Goal: Information Seeking & Learning: Learn about a topic

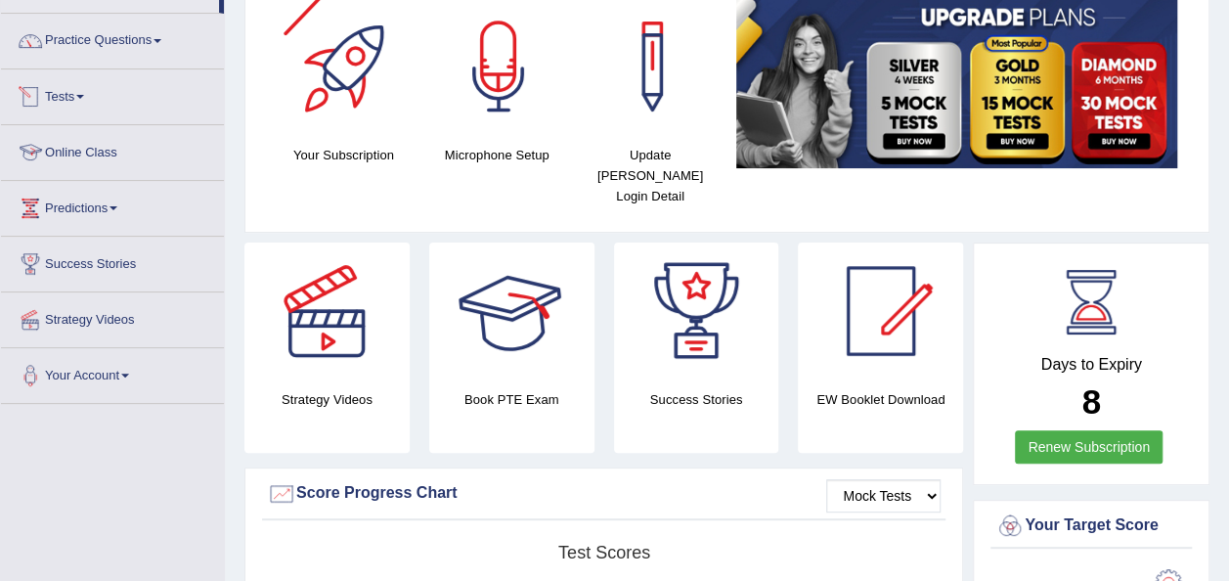
scroll to position [139, 0]
click at [156, 47] on link "Practice Questions" at bounding box center [112, 38] width 223 height 49
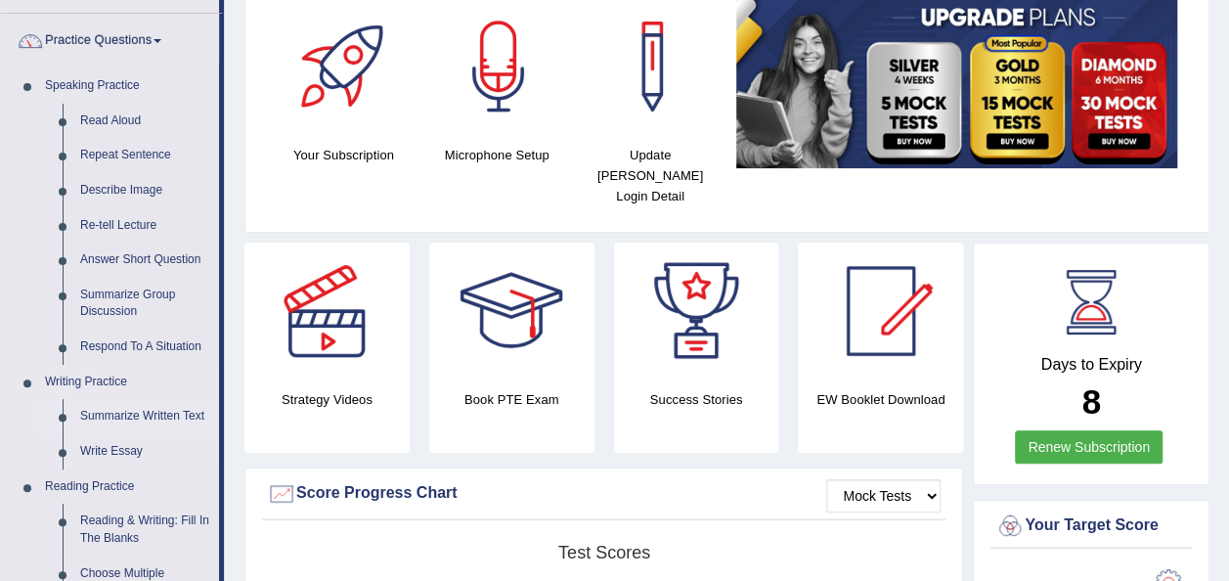
click at [169, 412] on link "Summarize Written Text" at bounding box center [145, 416] width 148 height 35
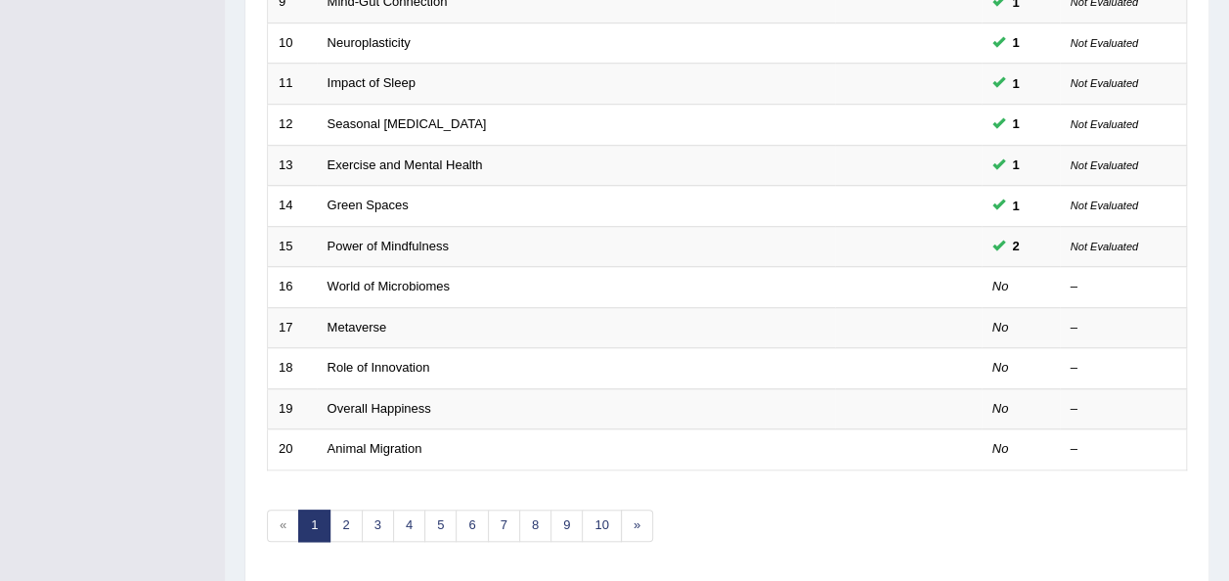
scroll to position [677, 0]
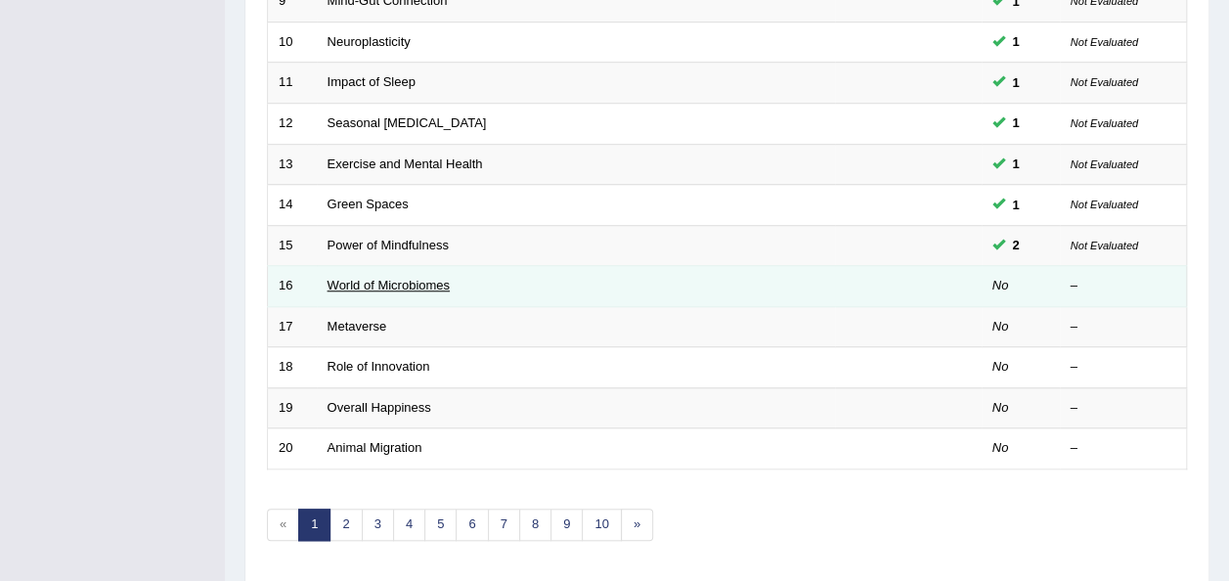
click at [426, 278] on link "World of Microbiomes" at bounding box center [389, 285] width 122 height 15
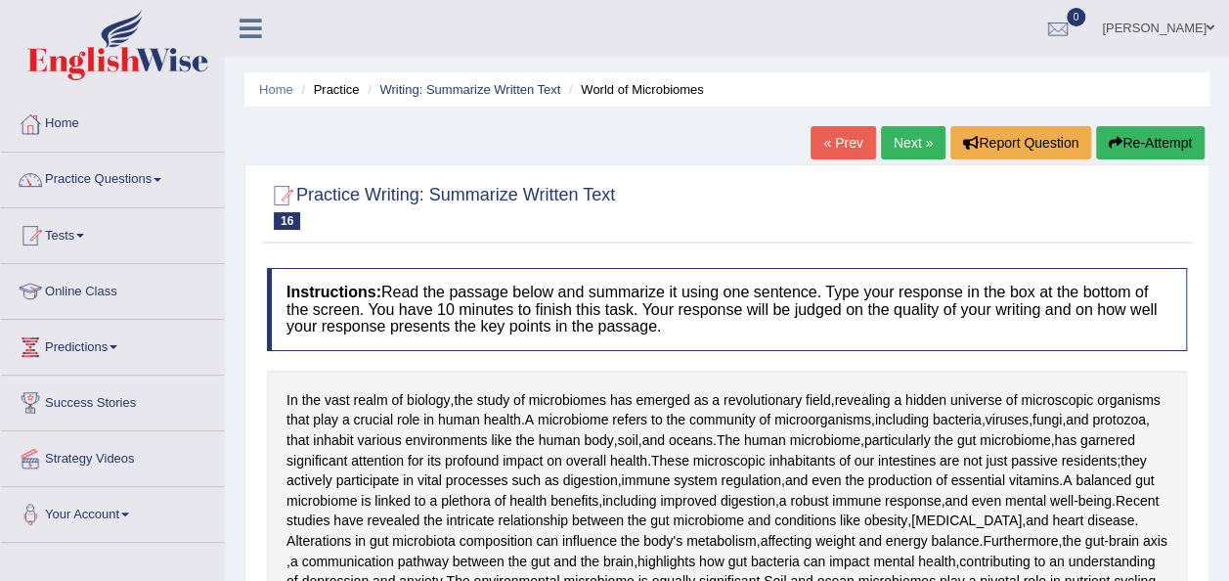
click at [161, 178] on span at bounding box center [158, 180] width 8 height 4
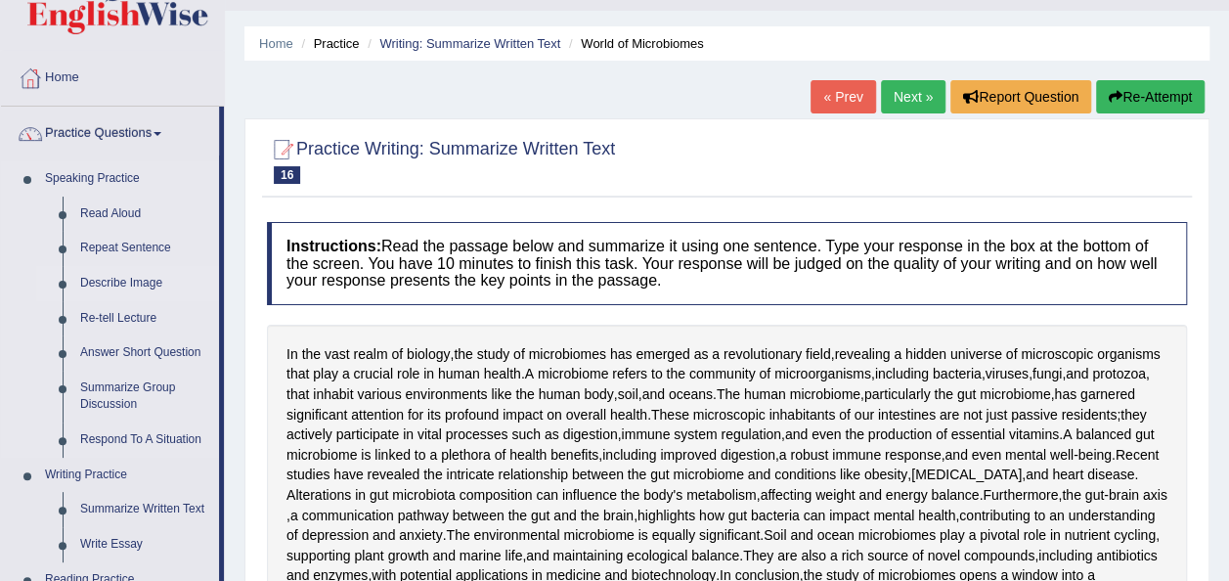
scroll to position [48, 0]
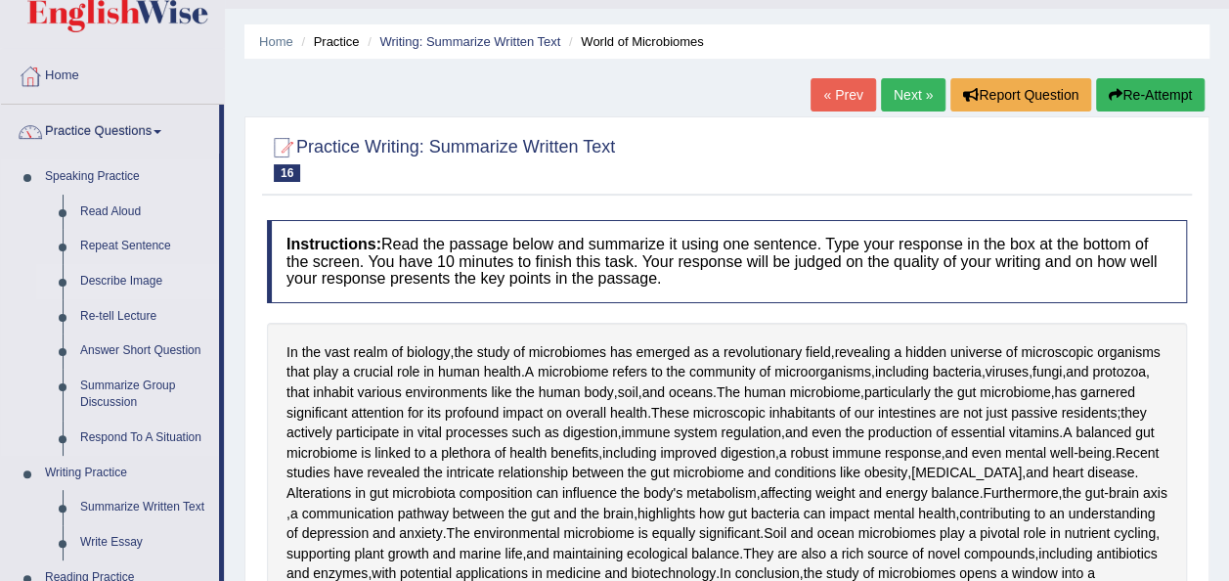
click at [133, 275] on link "Describe Image" at bounding box center [145, 281] width 148 height 35
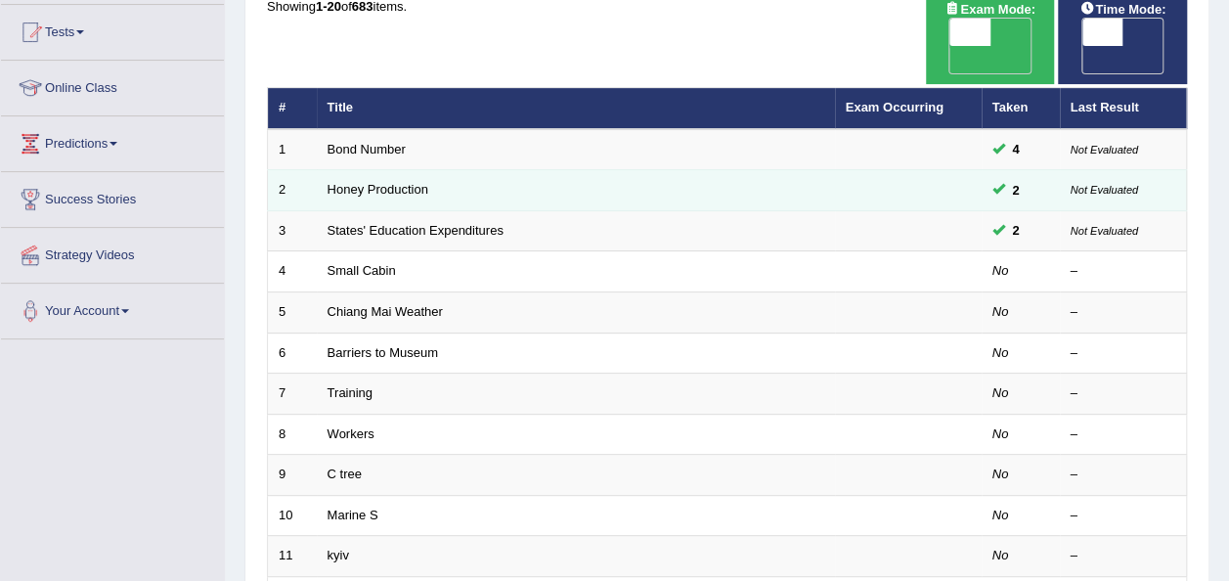
scroll to position [209, 0]
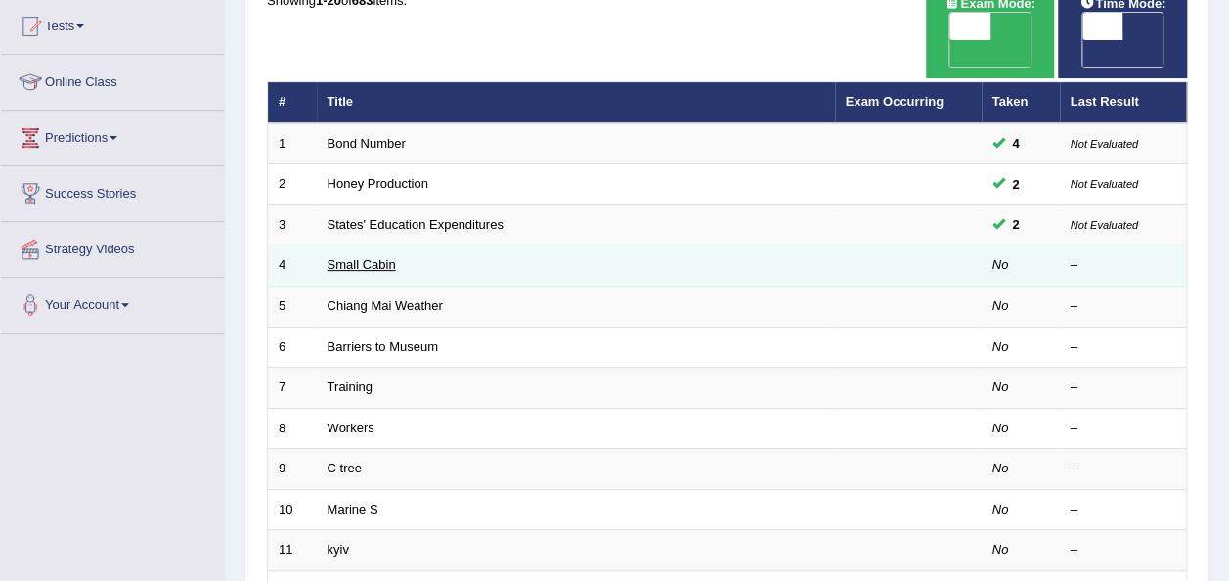
click at [368, 257] on link "Small Cabin" at bounding box center [362, 264] width 68 height 15
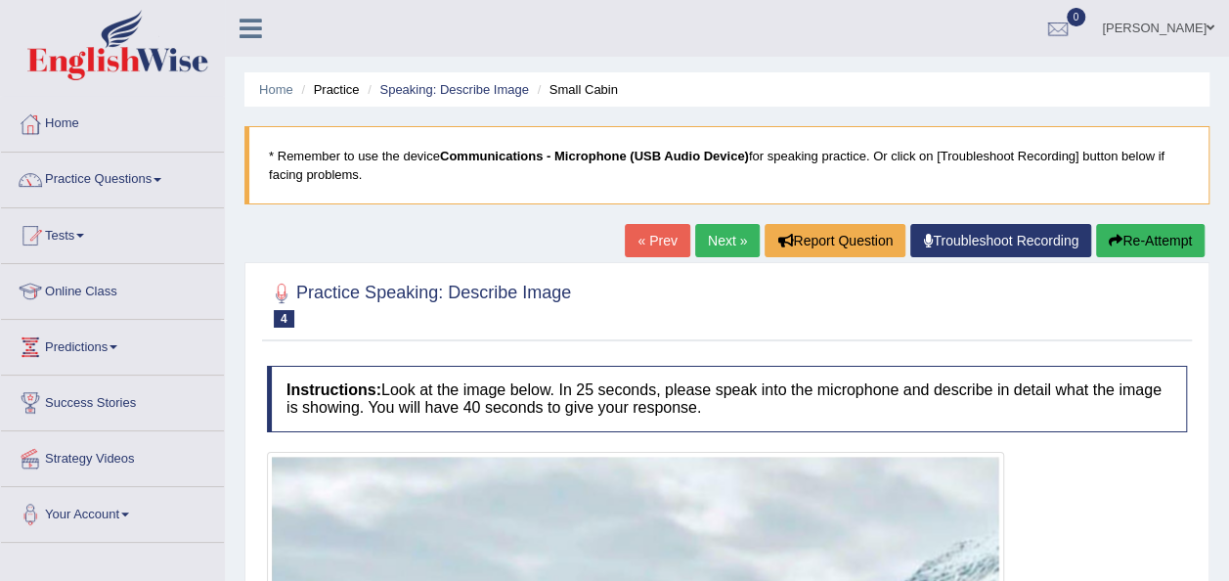
click at [715, 235] on link "Next »" at bounding box center [727, 240] width 65 height 33
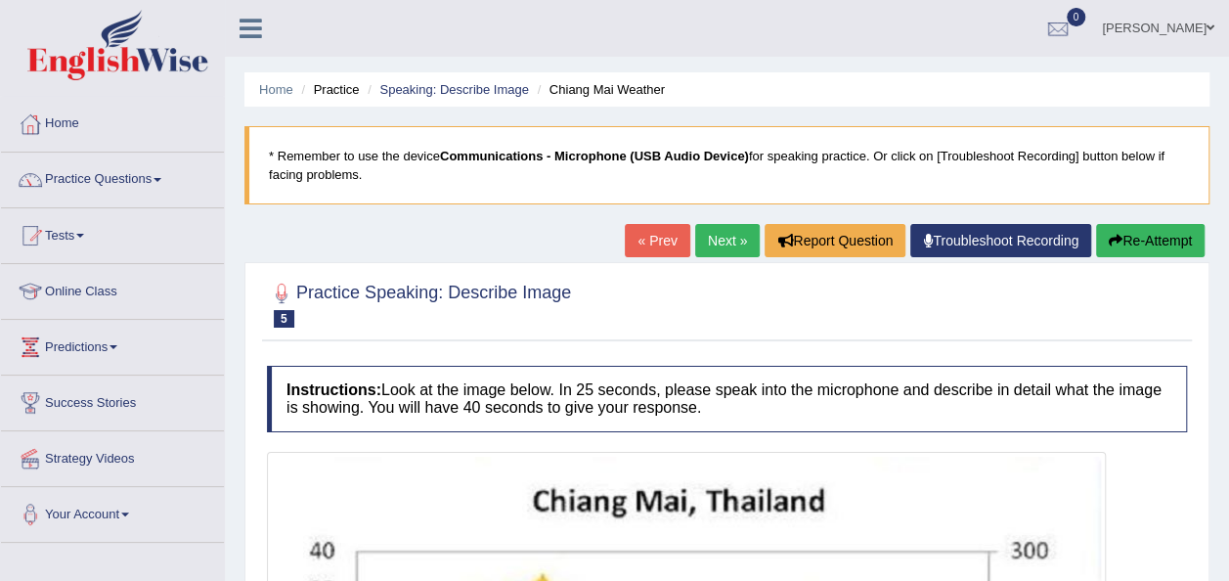
click at [724, 254] on link "Next »" at bounding box center [727, 240] width 65 height 33
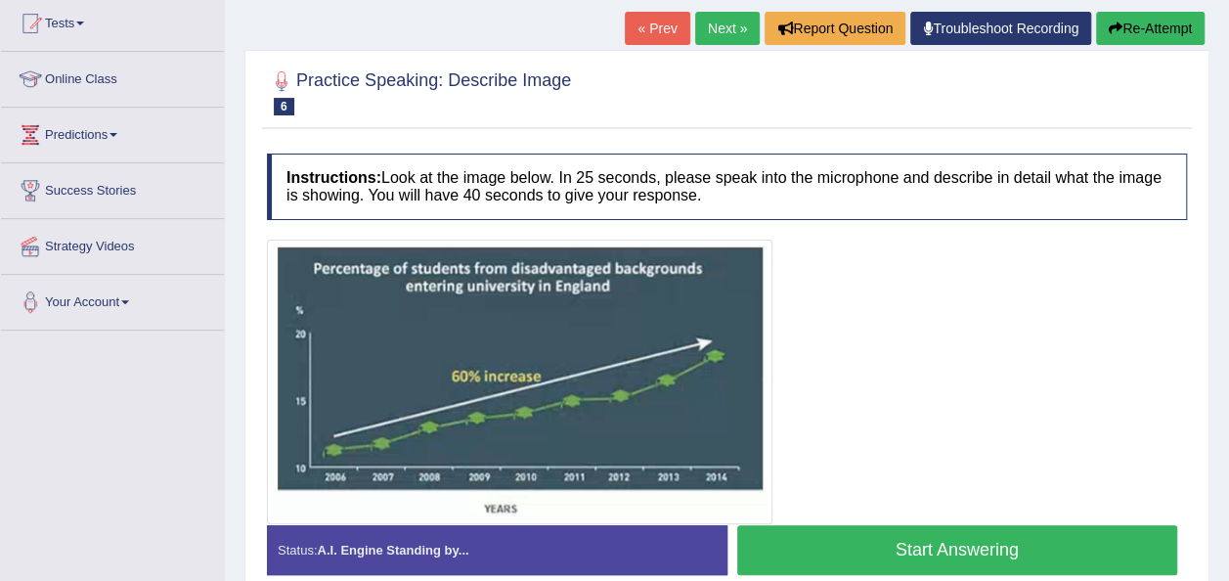
scroll to position [213, 0]
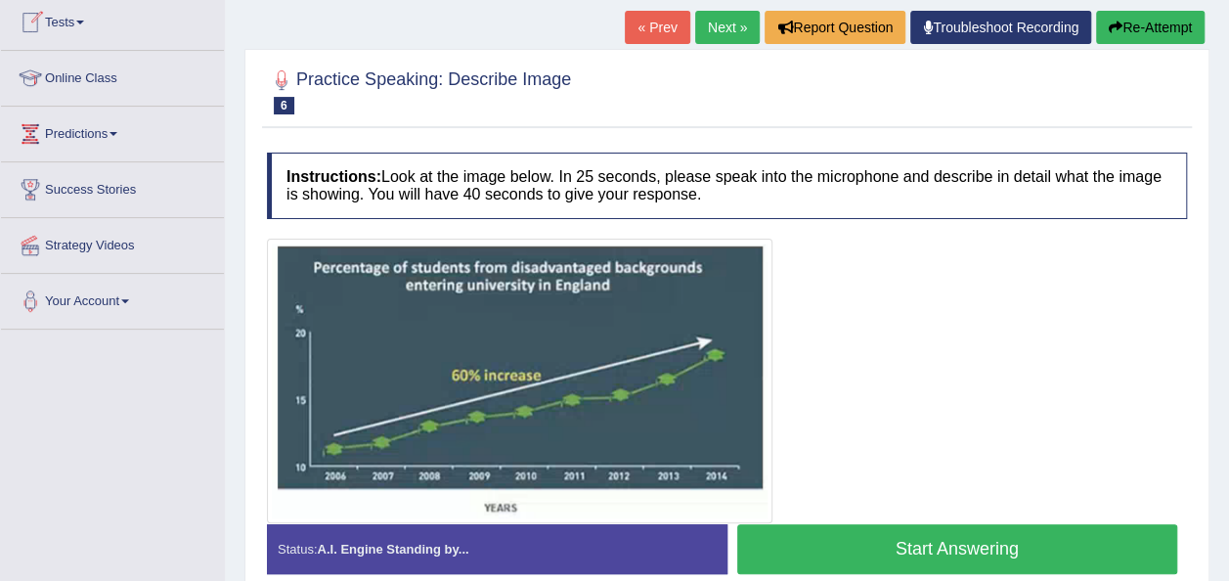
click at [728, 31] on link "Next »" at bounding box center [727, 27] width 65 height 33
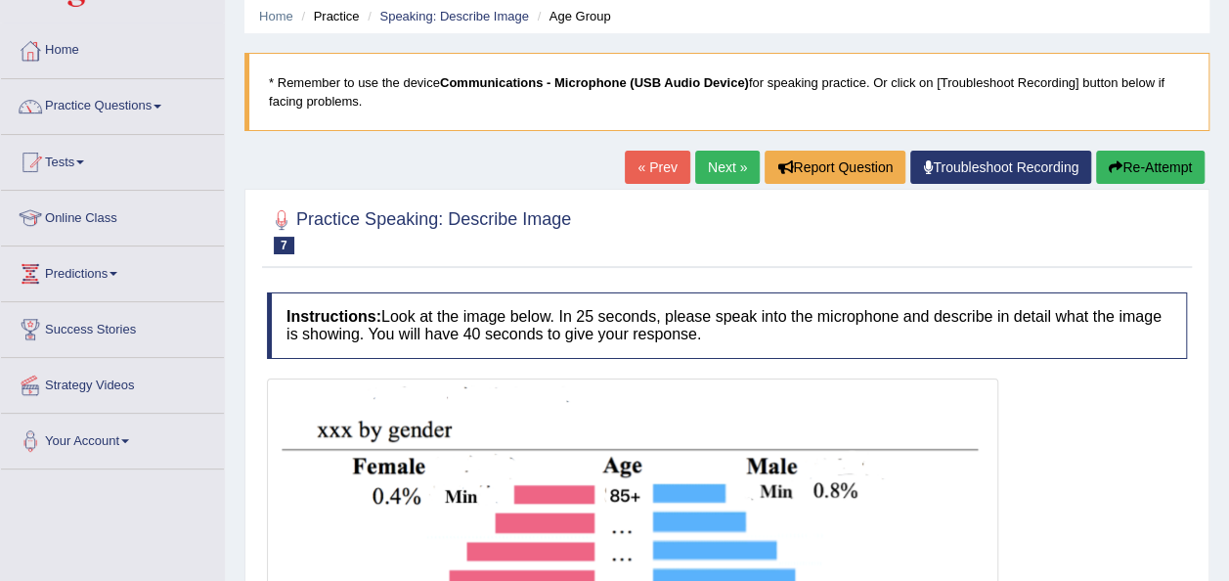
scroll to position [72, 0]
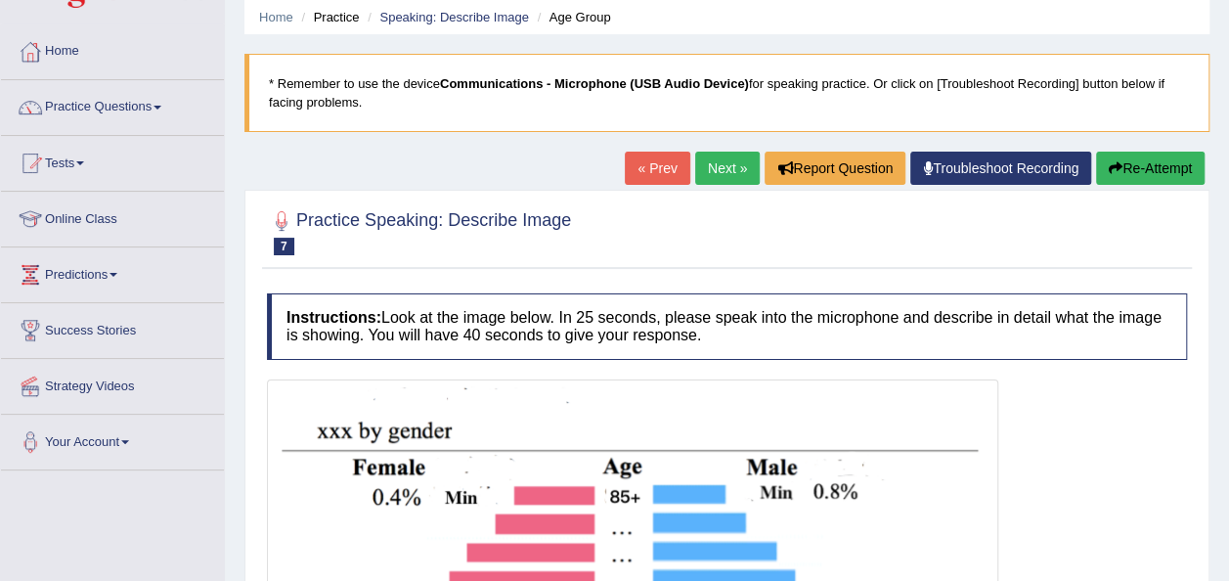
click at [729, 166] on link "Next »" at bounding box center [727, 168] width 65 height 33
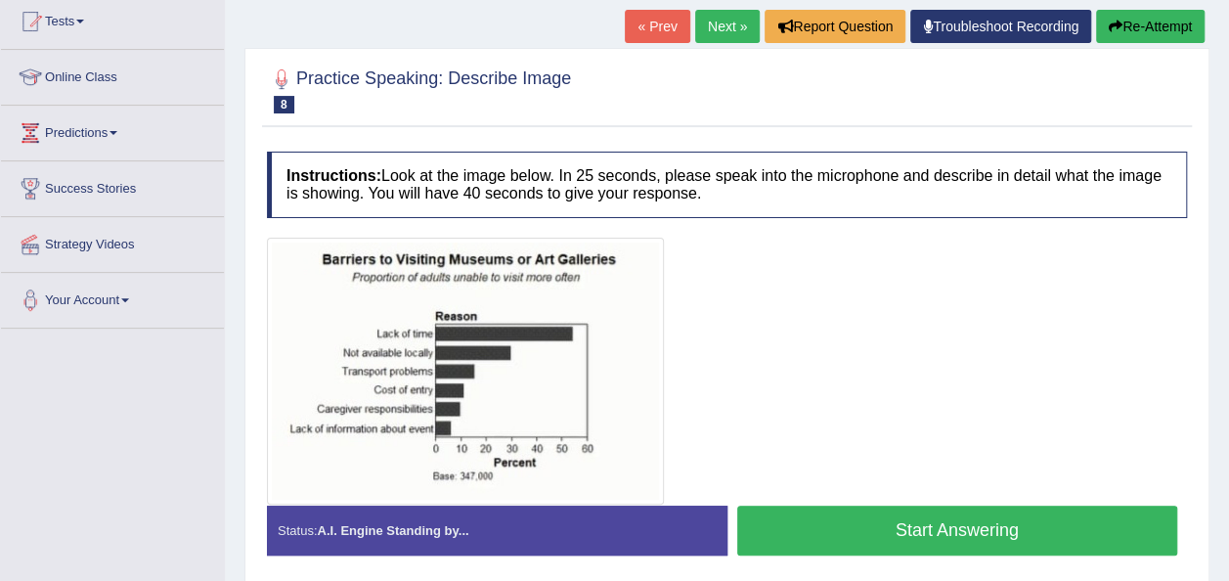
click at [718, 16] on link "Next »" at bounding box center [727, 26] width 65 height 33
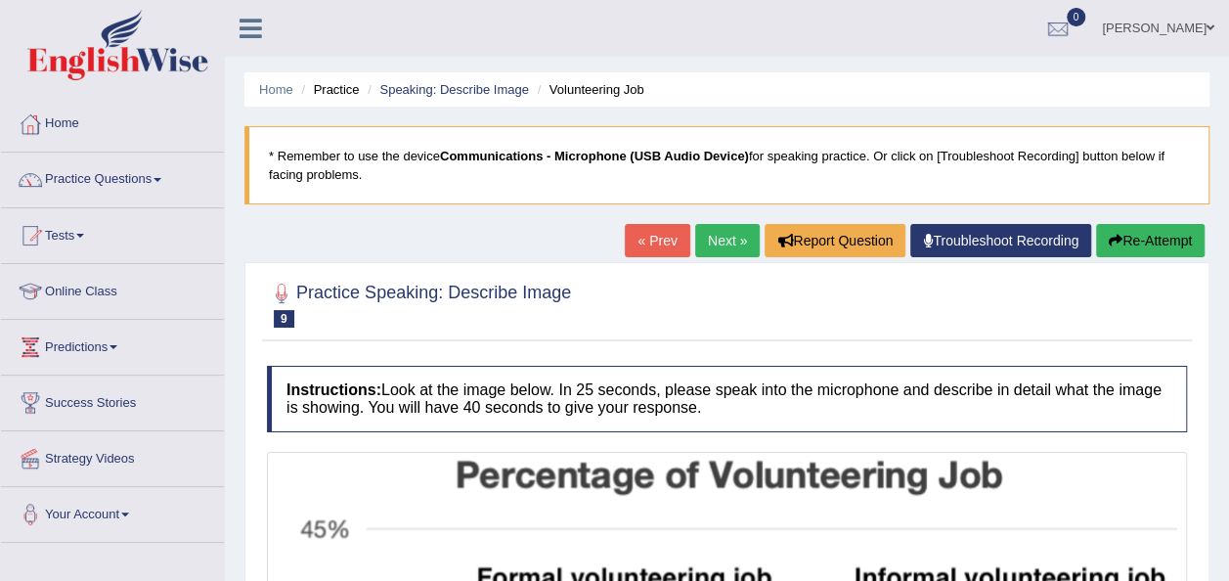
click at [714, 231] on link "Next »" at bounding box center [727, 240] width 65 height 33
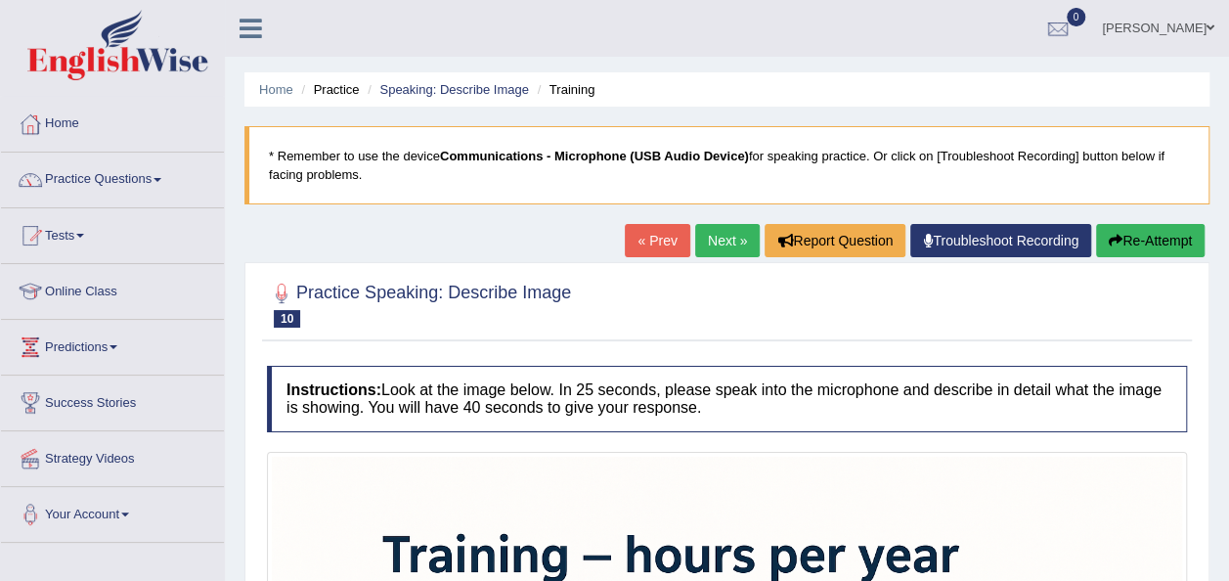
click at [719, 242] on link "Next »" at bounding box center [727, 240] width 65 height 33
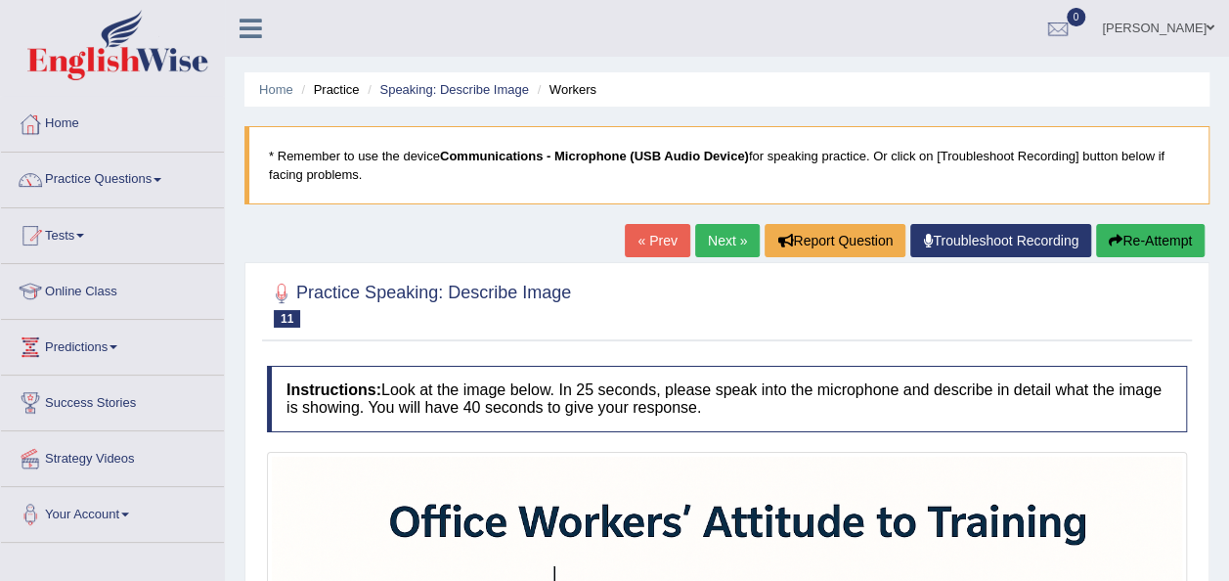
click at [728, 235] on link "Next »" at bounding box center [727, 240] width 65 height 33
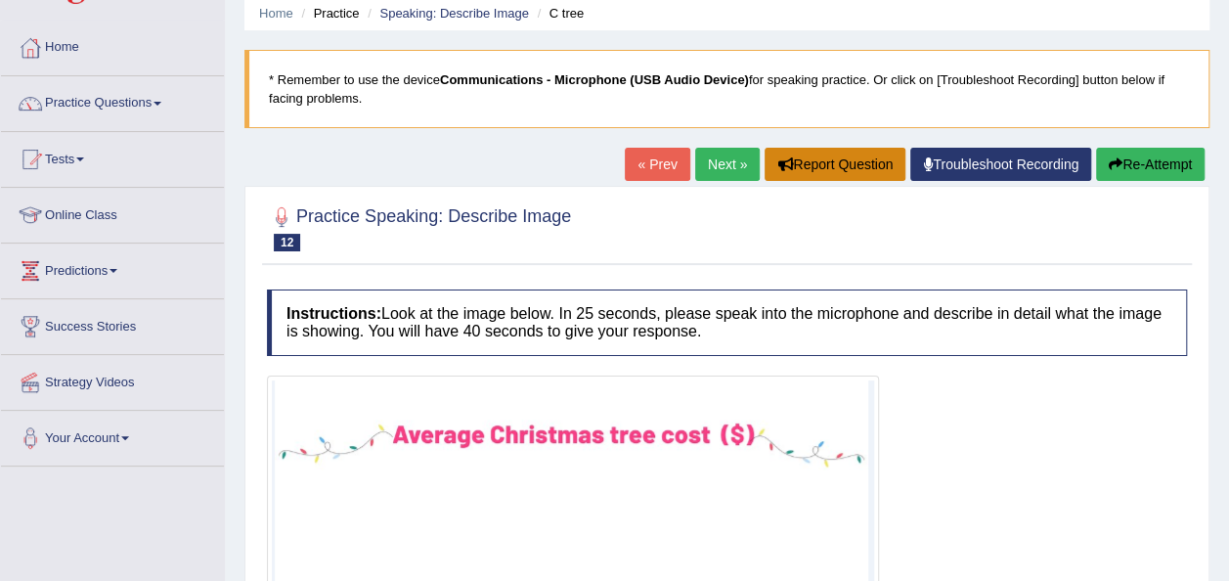
scroll to position [74, 0]
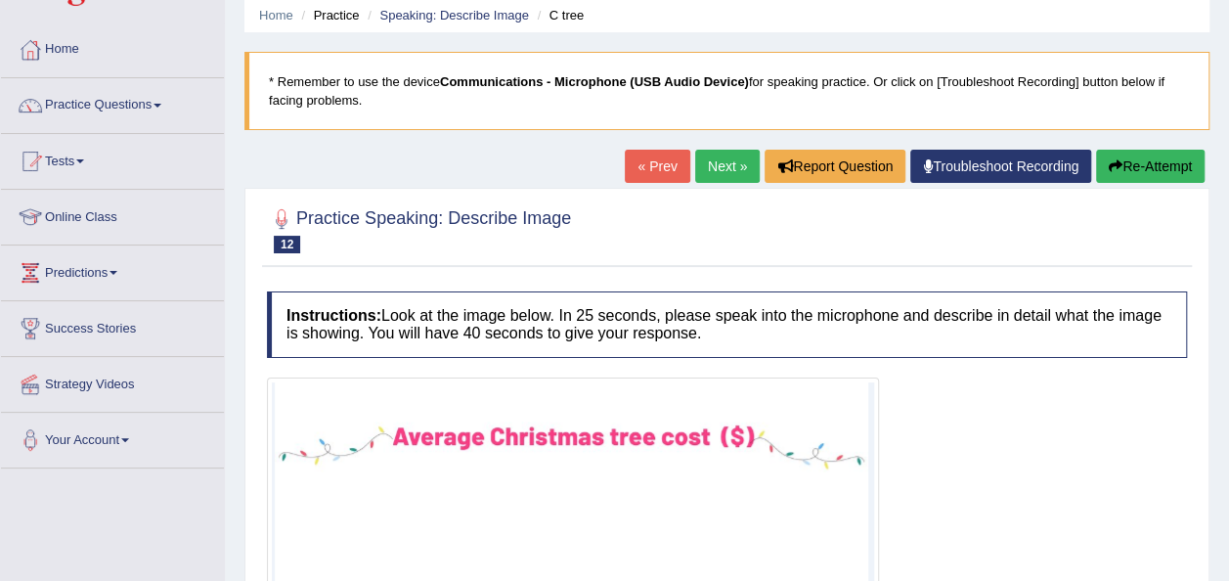
click at [719, 170] on link "Next »" at bounding box center [727, 166] width 65 height 33
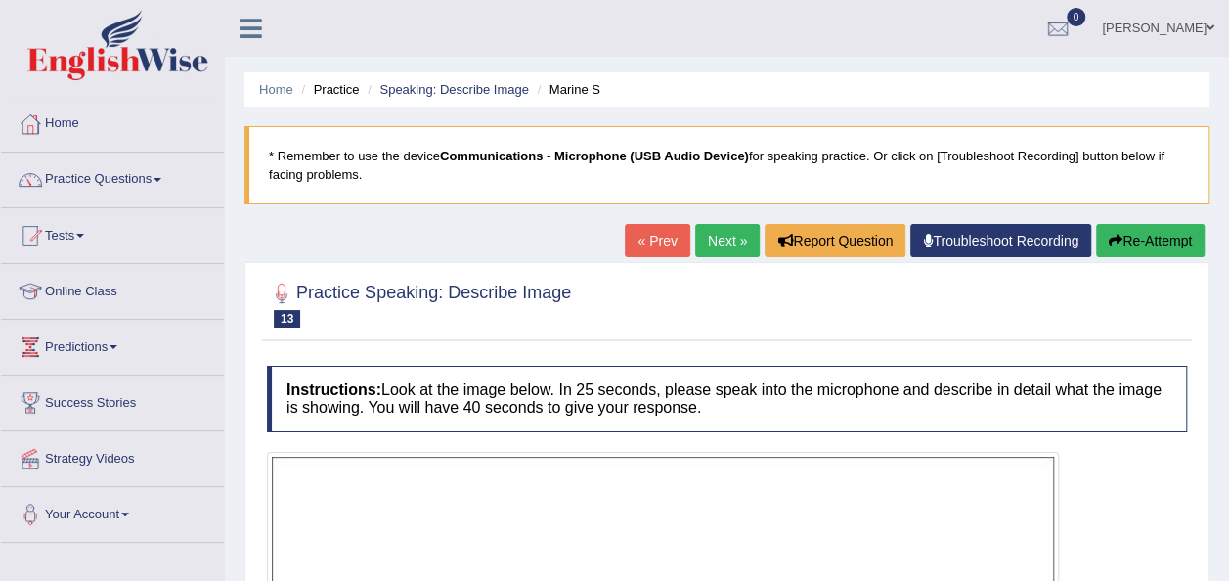
click at [718, 234] on link "Next »" at bounding box center [727, 240] width 65 height 33
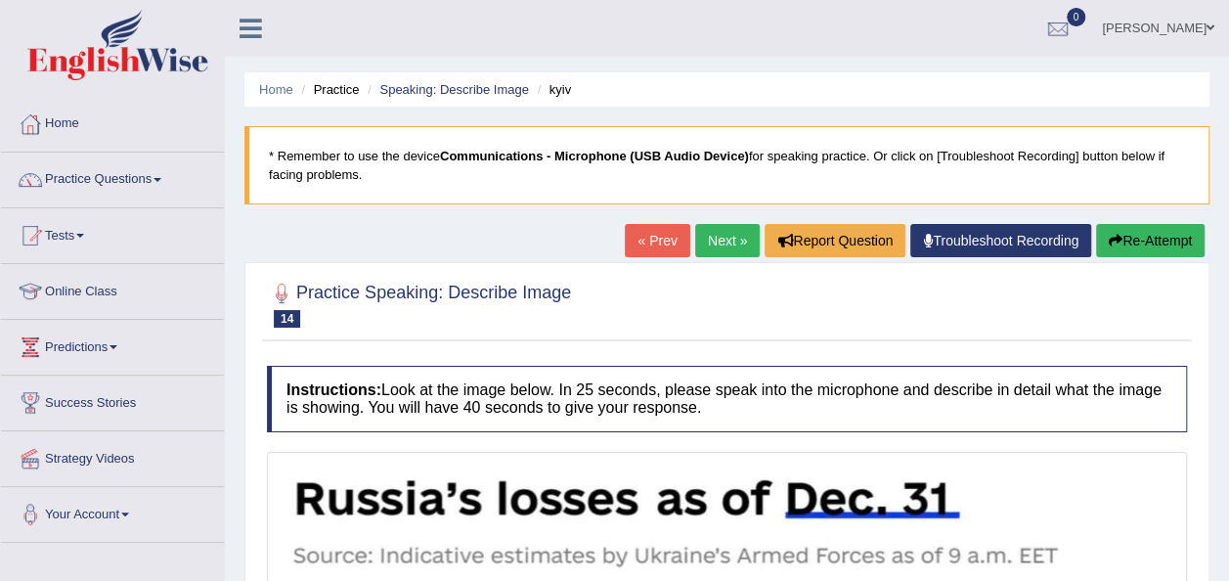
click at [735, 236] on link "Next »" at bounding box center [727, 240] width 65 height 33
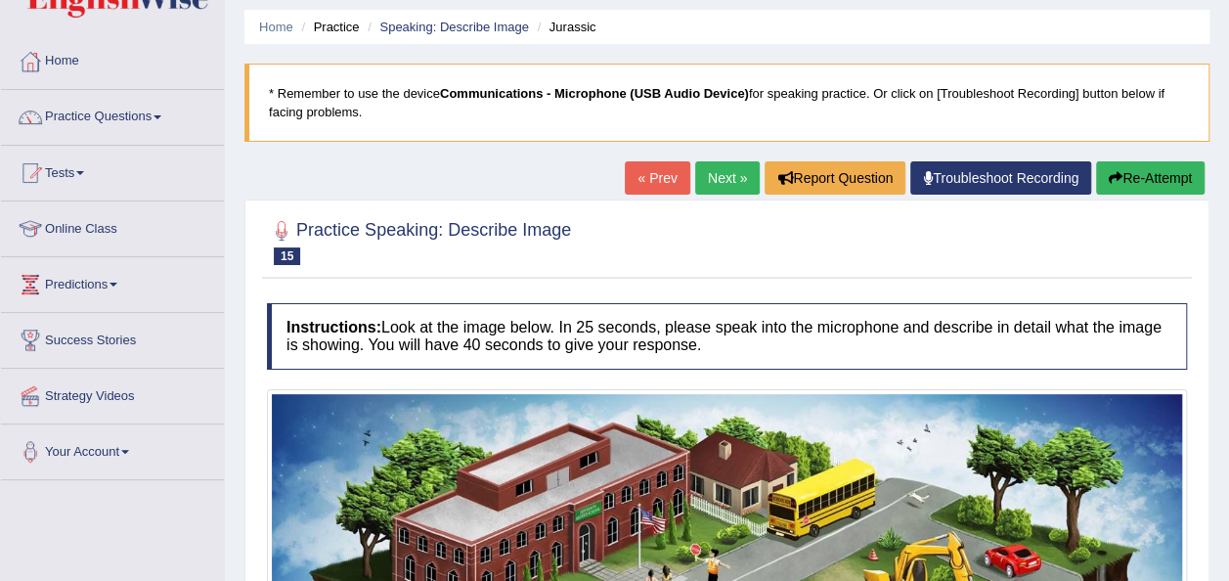
scroll to position [18, 0]
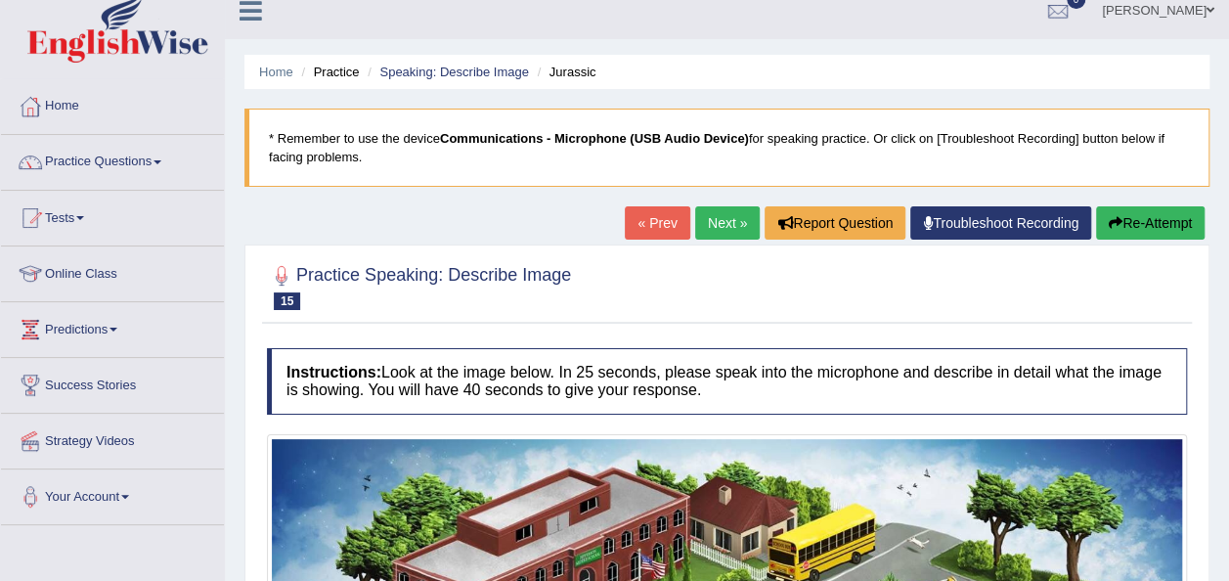
click at [708, 219] on link "Next »" at bounding box center [727, 222] width 65 height 33
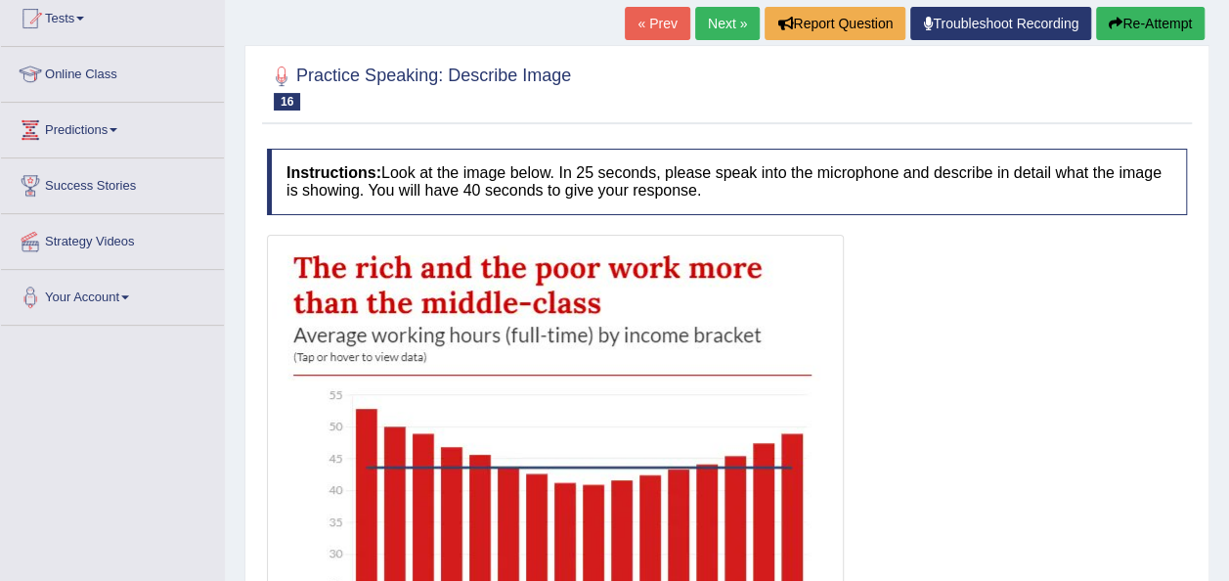
scroll to position [170, 0]
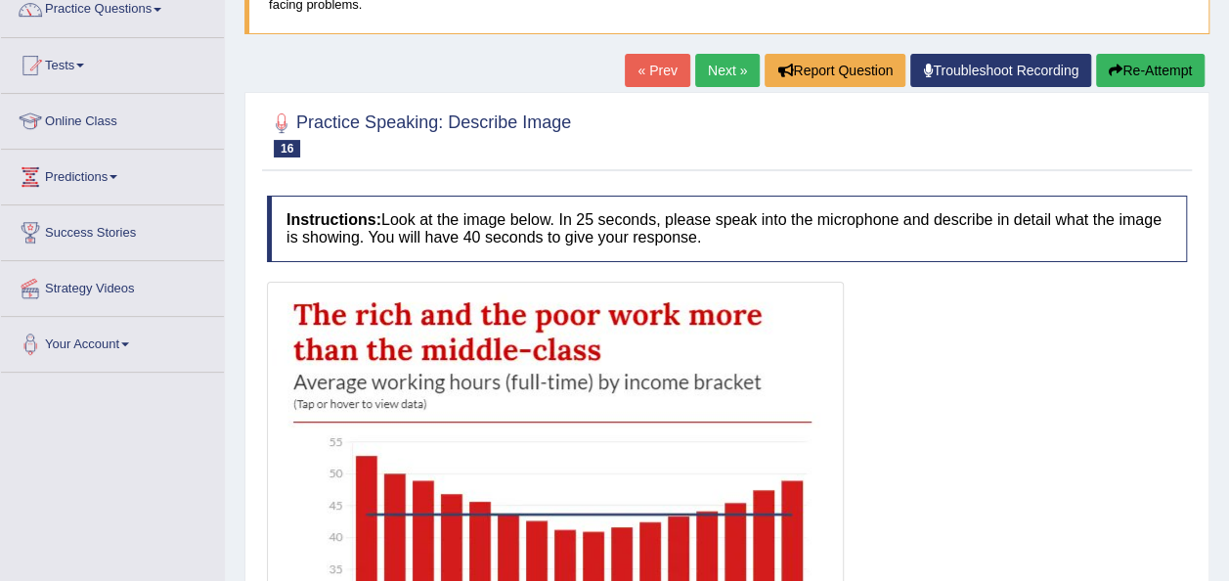
click at [742, 61] on link "Next »" at bounding box center [727, 70] width 65 height 33
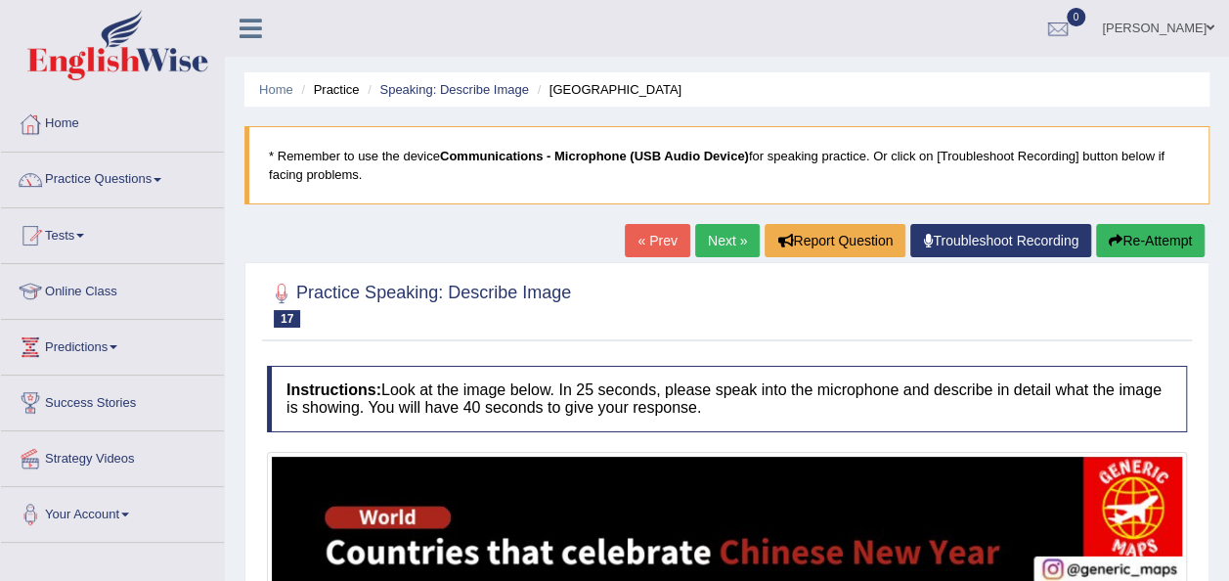
click at [727, 234] on link "Next »" at bounding box center [727, 240] width 65 height 33
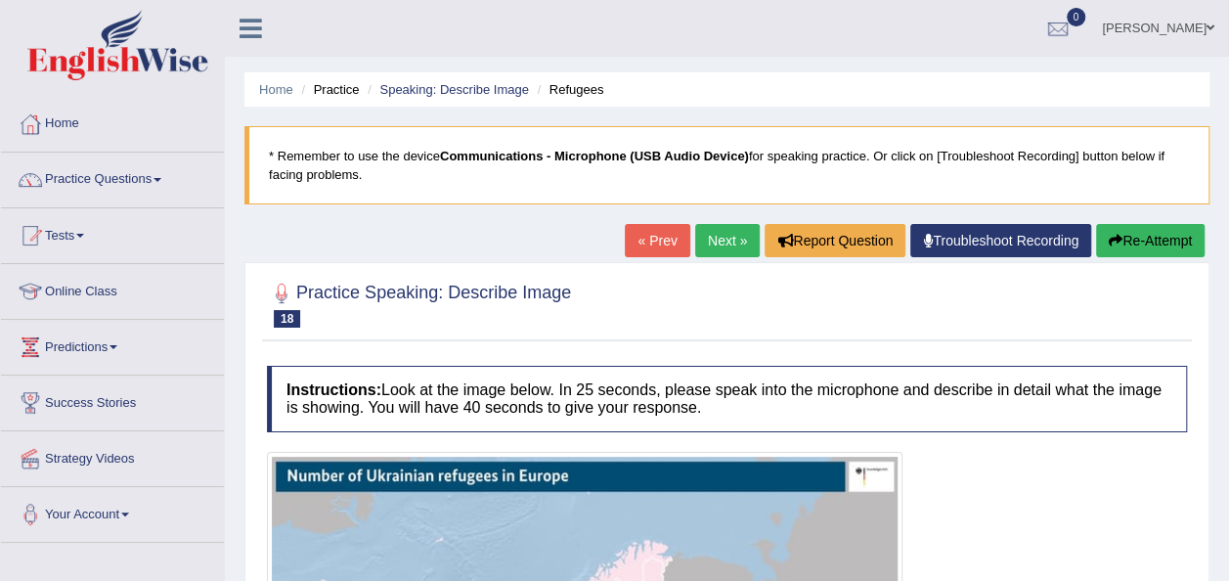
click at [715, 237] on link "Next »" at bounding box center [727, 240] width 65 height 33
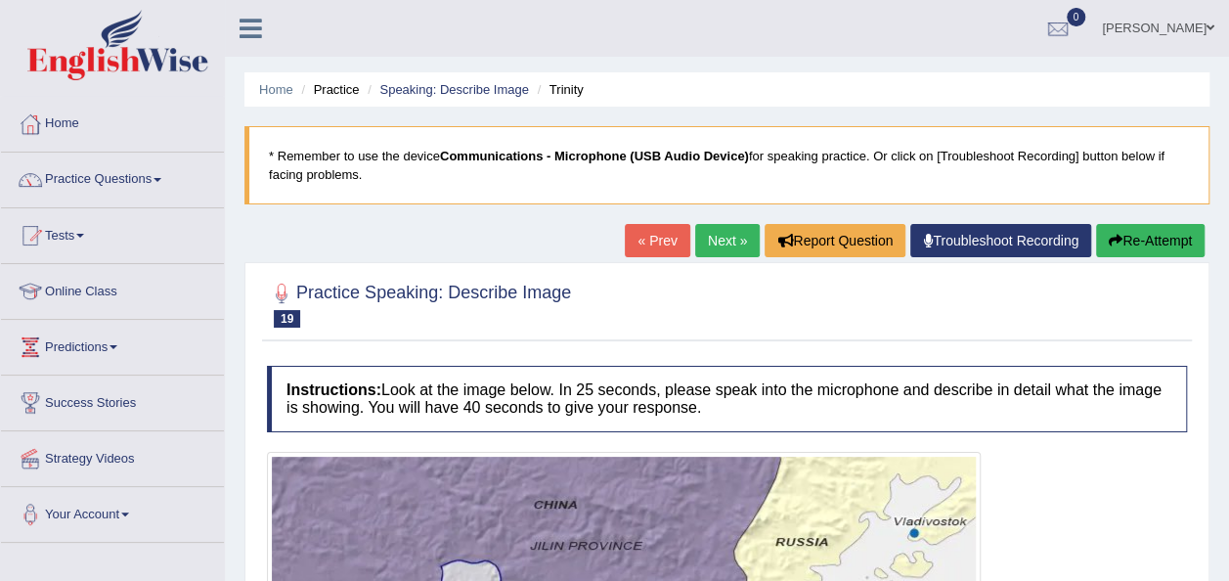
click at [739, 229] on link "Next »" at bounding box center [727, 240] width 65 height 33
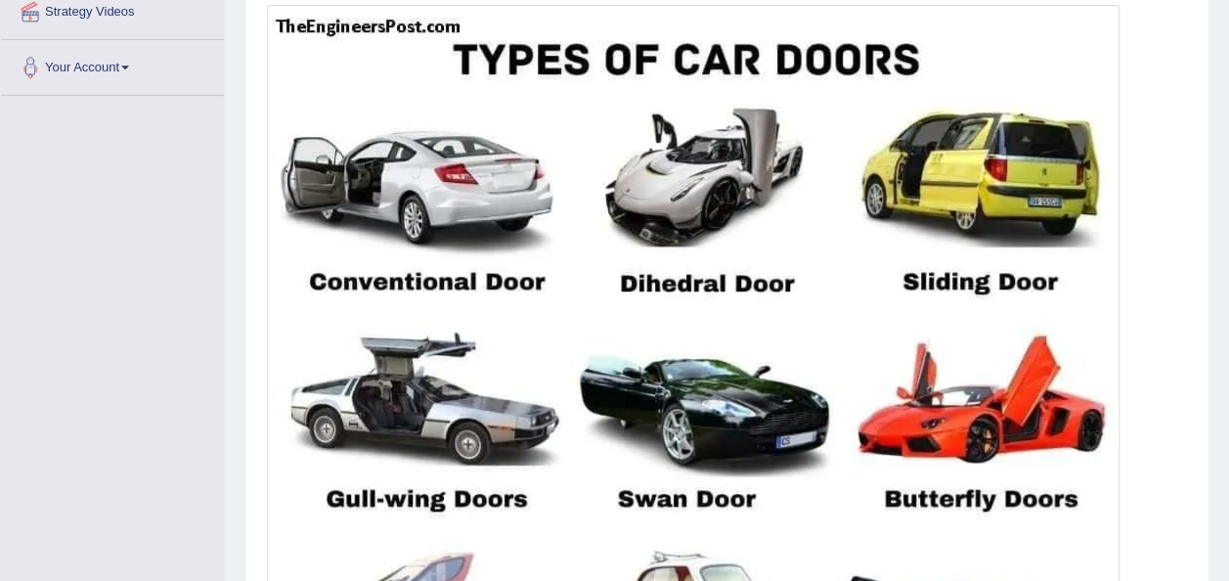
scroll to position [445, 0]
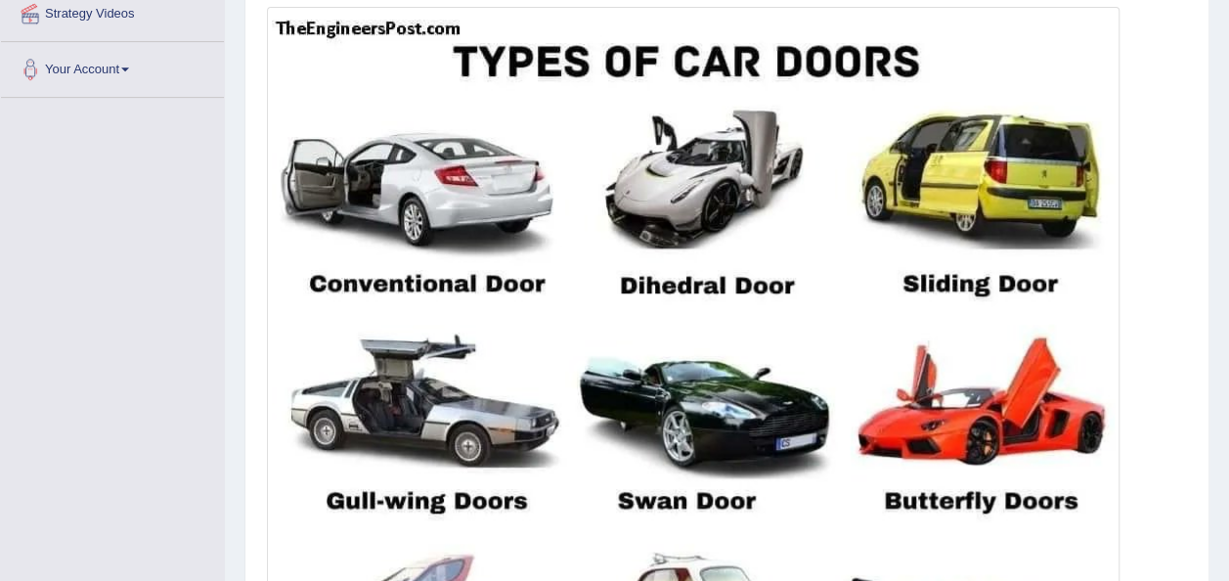
drag, startPoint x: 0, startPoint y: 0, endPoint x: 539, endPoint y: 479, distance: 721.1
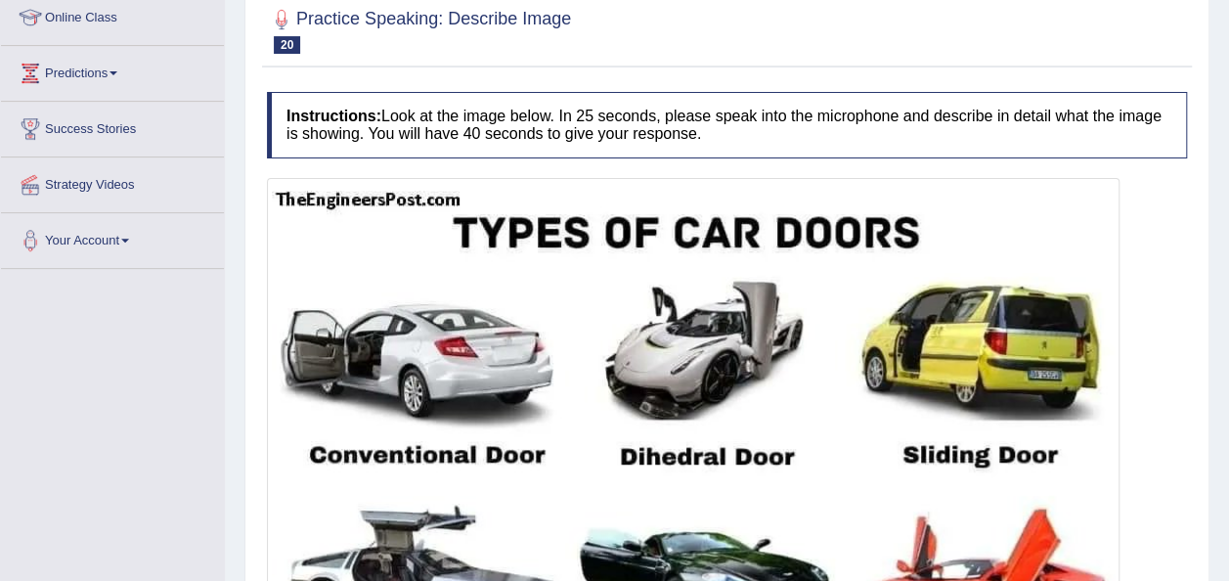
scroll to position [0, 0]
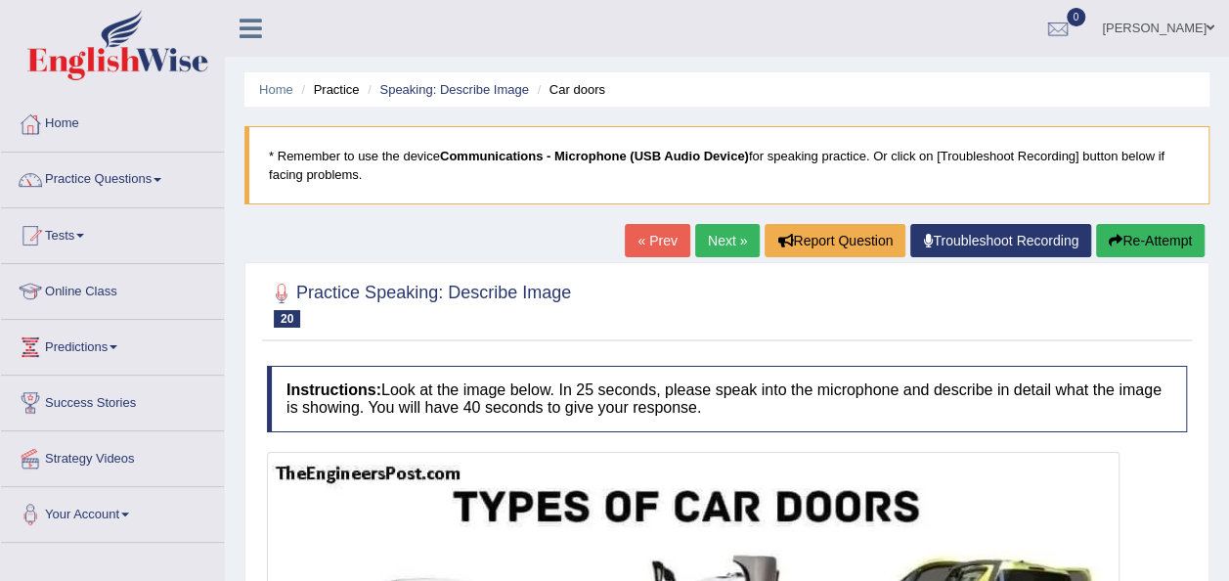
click at [716, 239] on link "Next »" at bounding box center [727, 240] width 65 height 33
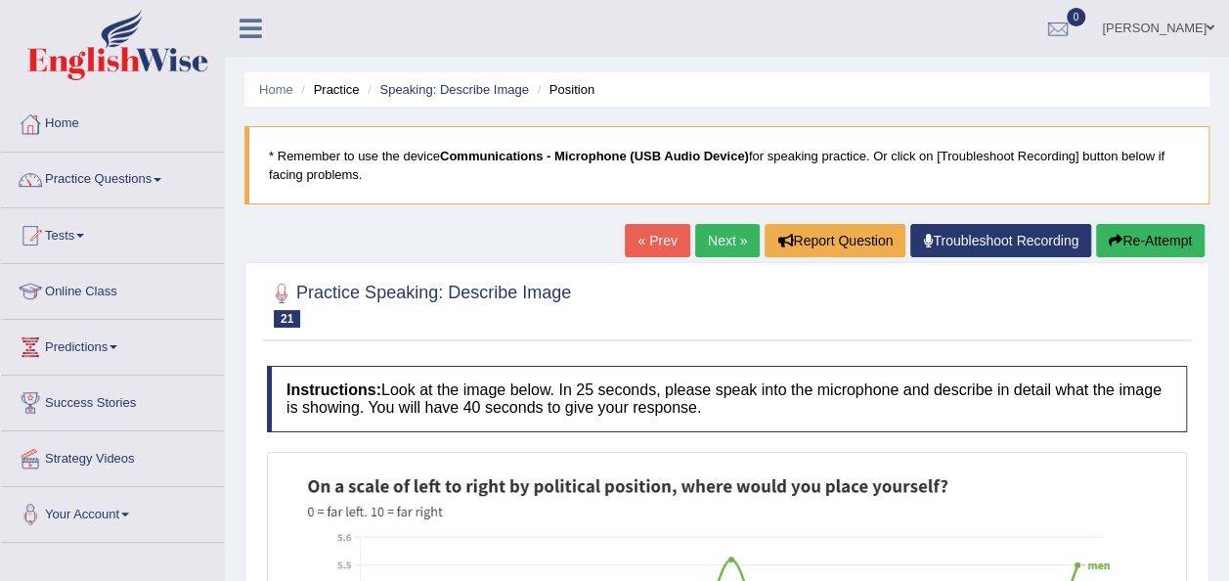
click at [722, 233] on link "Next »" at bounding box center [727, 240] width 65 height 33
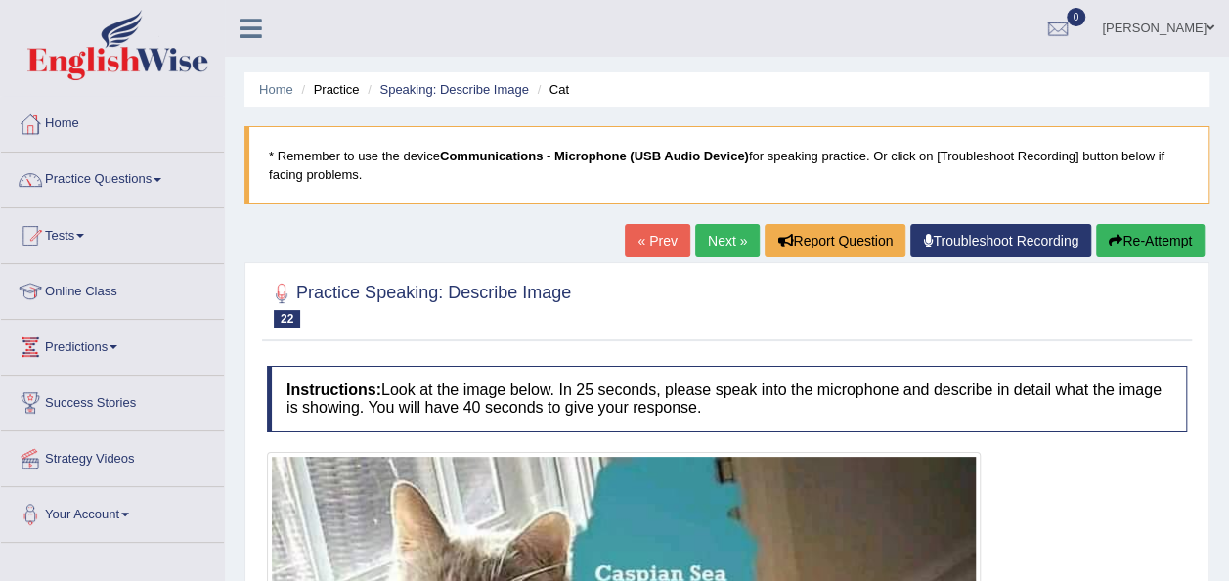
click at [702, 237] on link "Next »" at bounding box center [727, 240] width 65 height 33
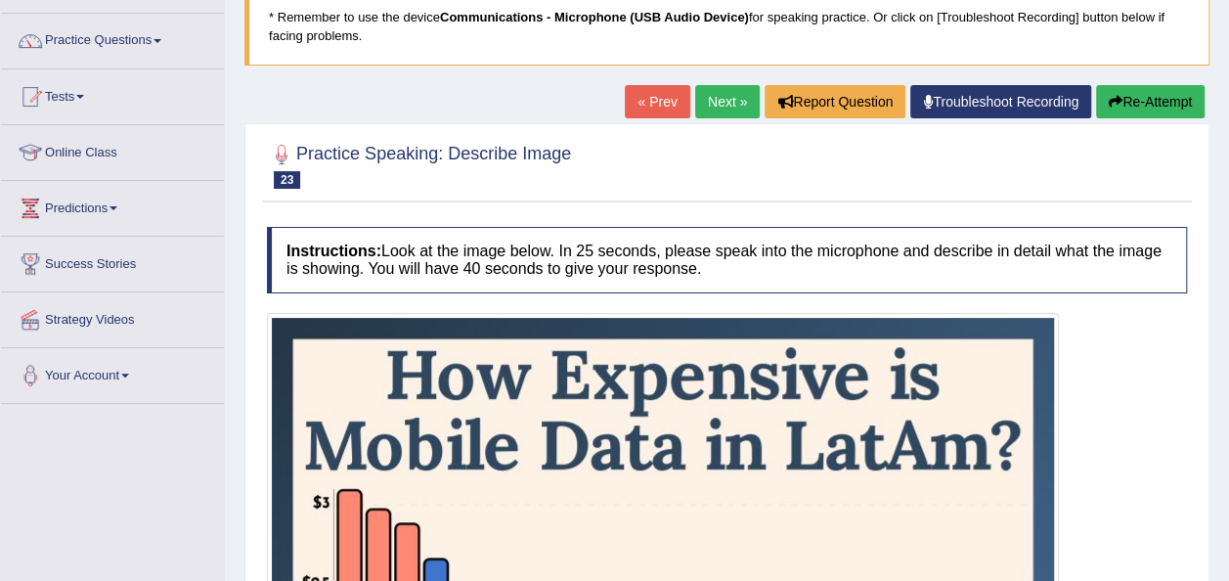
scroll to position [134, 0]
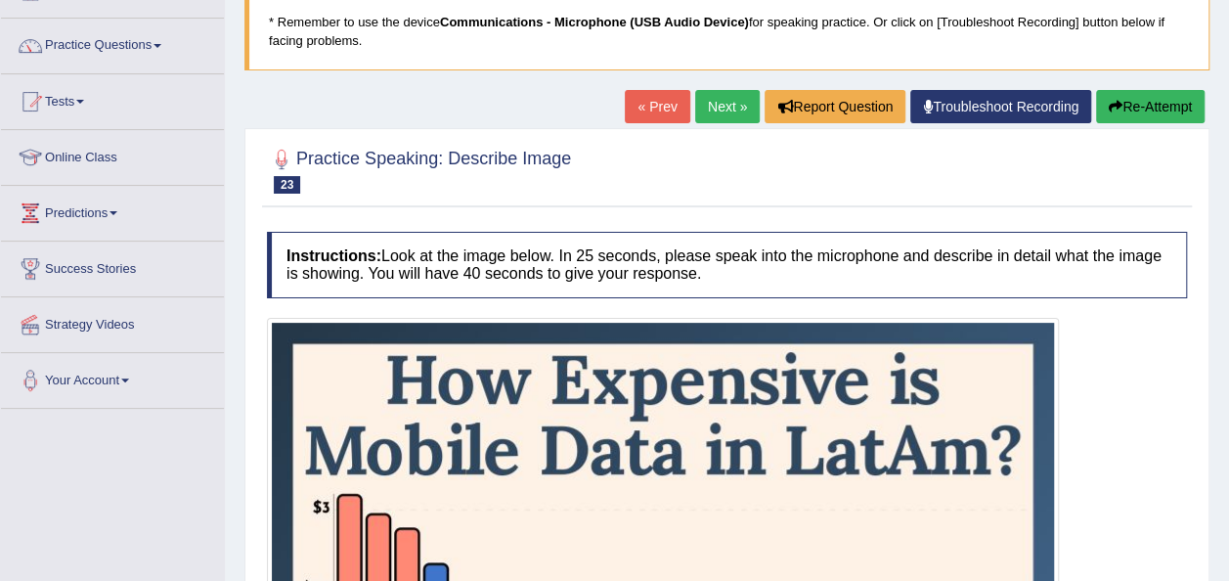
click at [716, 103] on link "Next »" at bounding box center [727, 106] width 65 height 33
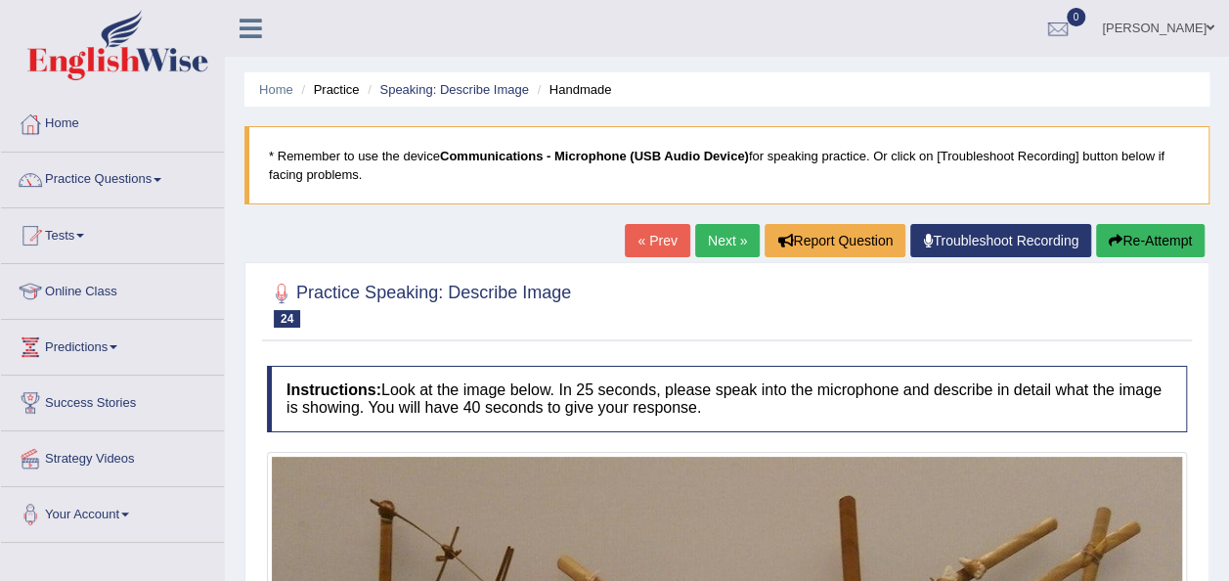
click at [718, 232] on link "Next »" at bounding box center [727, 240] width 65 height 33
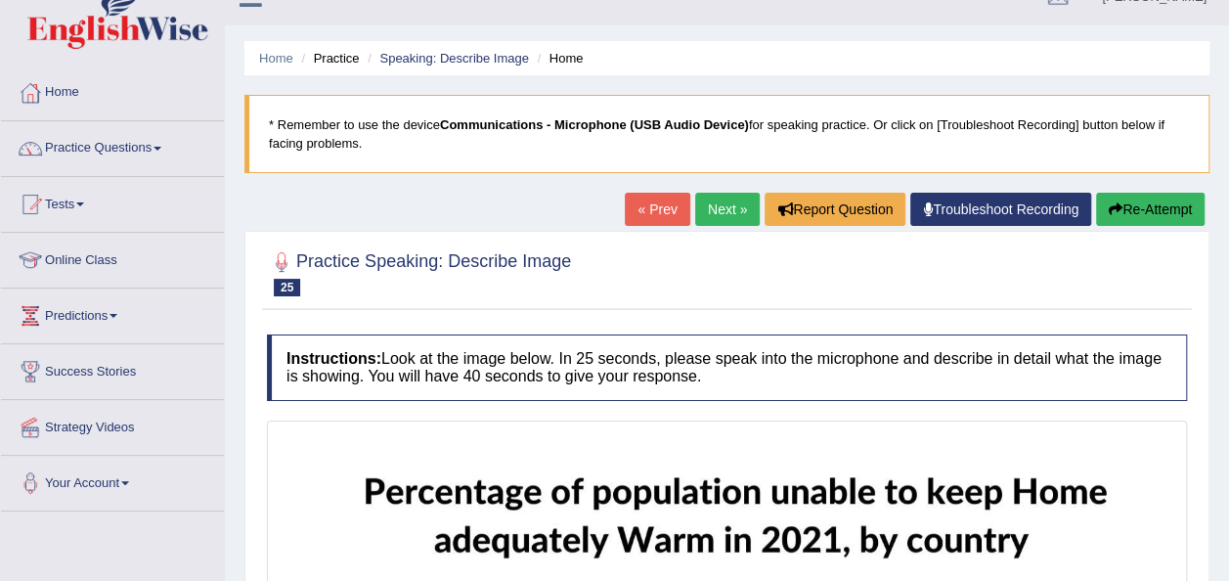
scroll to position [13, 0]
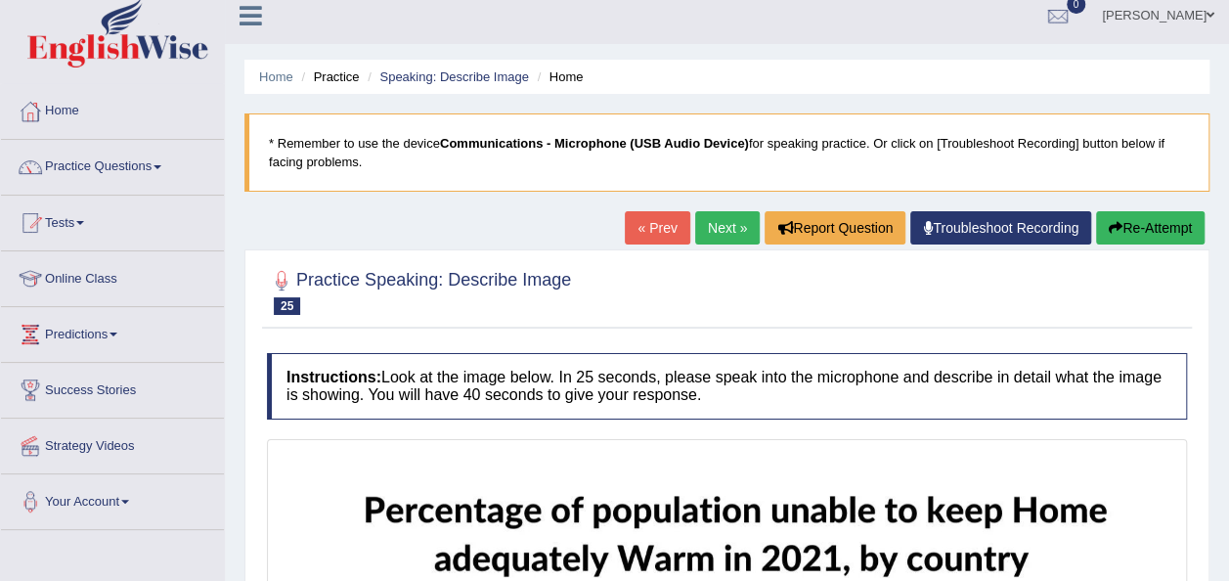
click at [722, 222] on link "Next »" at bounding box center [727, 227] width 65 height 33
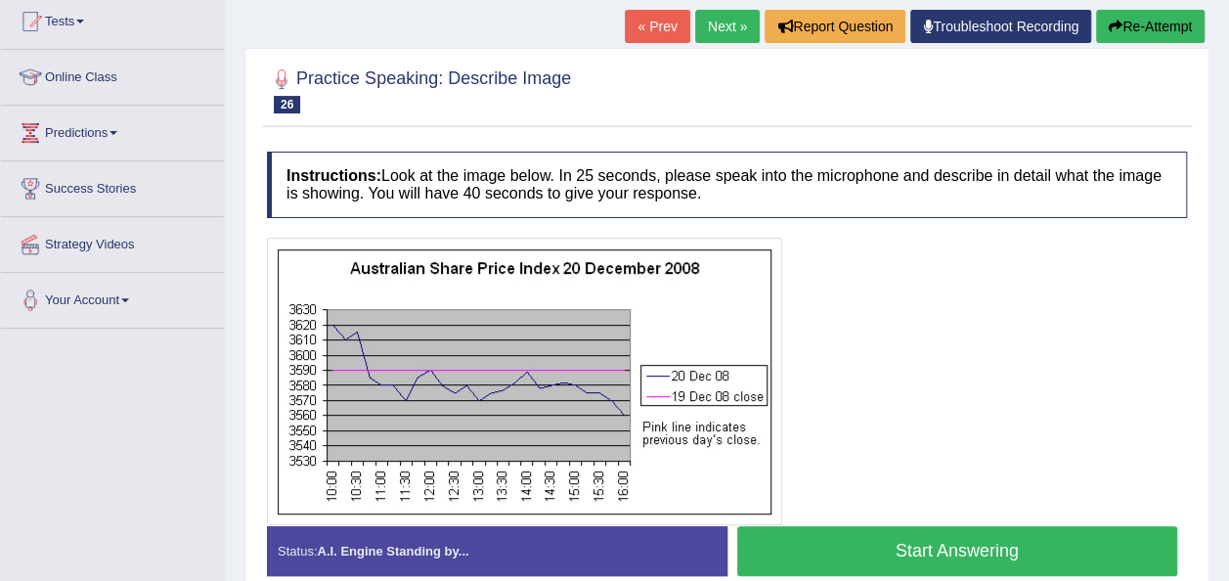
scroll to position [211, 0]
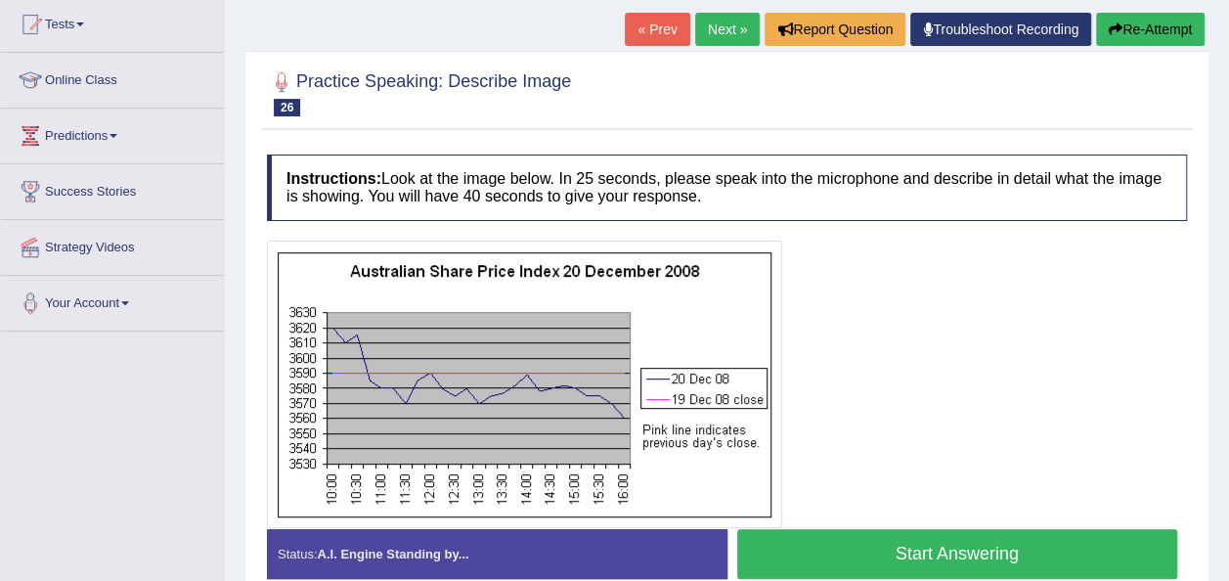
click at [711, 25] on link "Next »" at bounding box center [727, 29] width 65 height 33
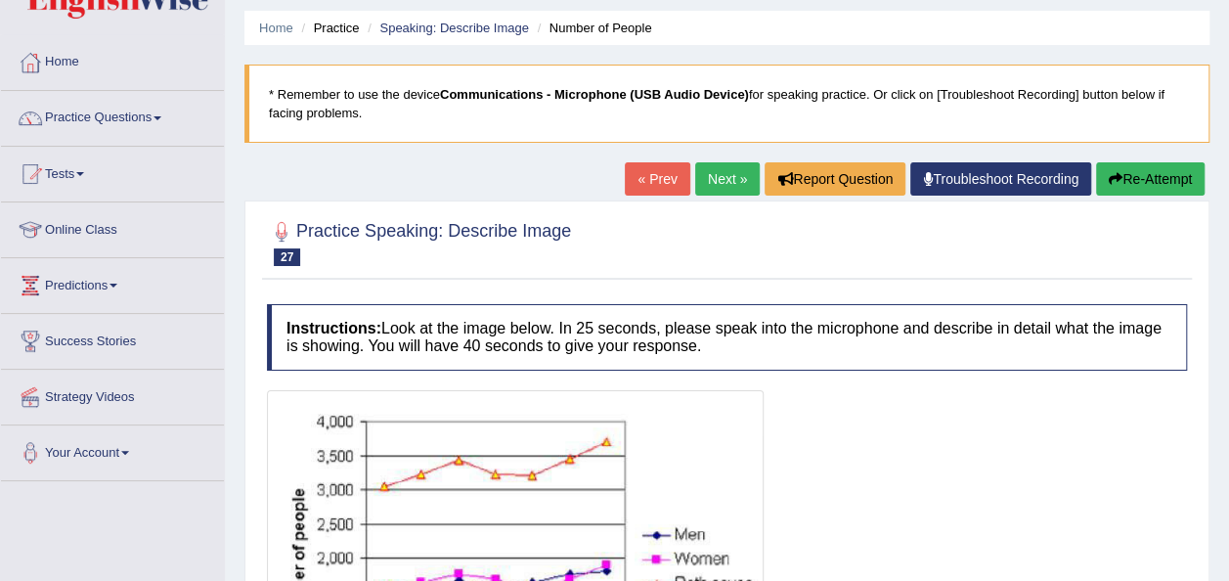
scroll to position [61, 0]
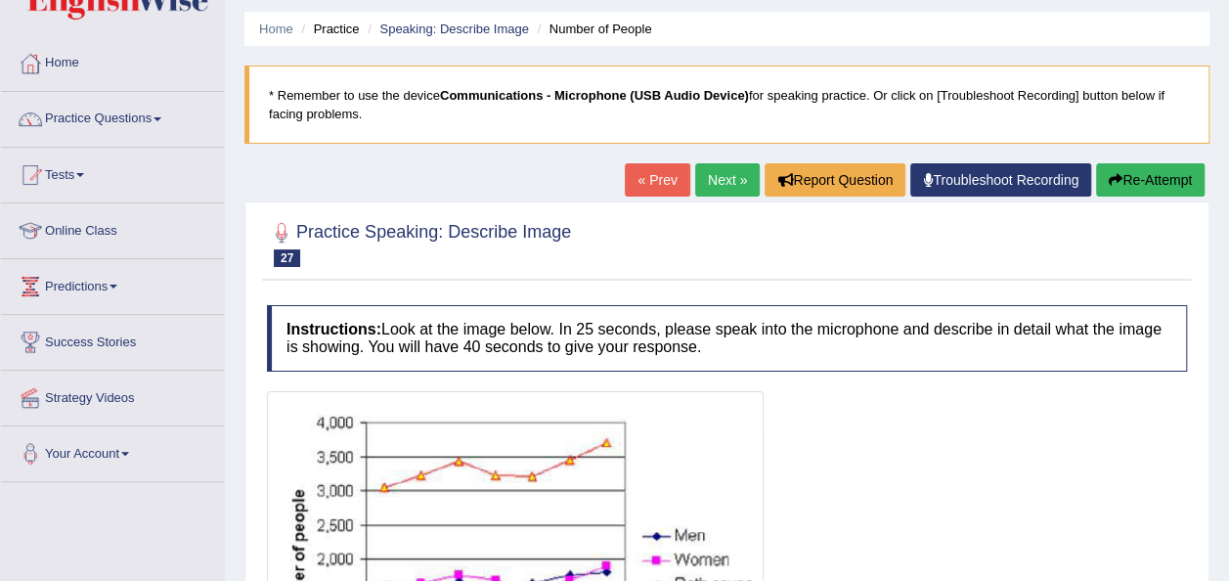
click at [711, 183] on link "Next »" at bounding box center [727, 179] width 65 height 33
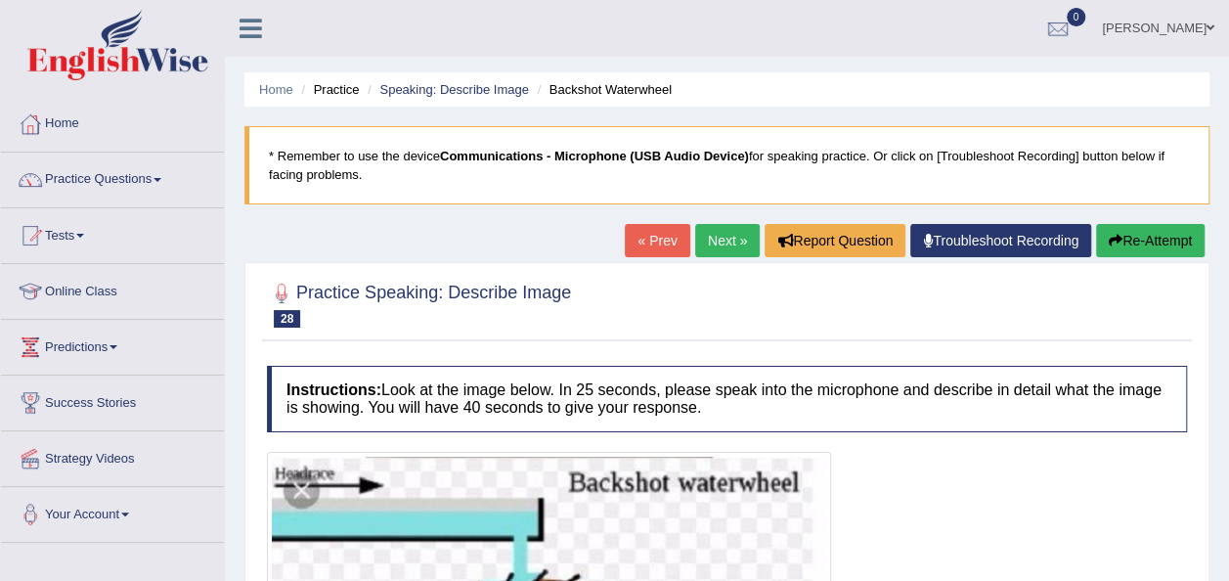
click at [714, 224] on link "Next »" at bounding box center [727, 240] width 65 height 33
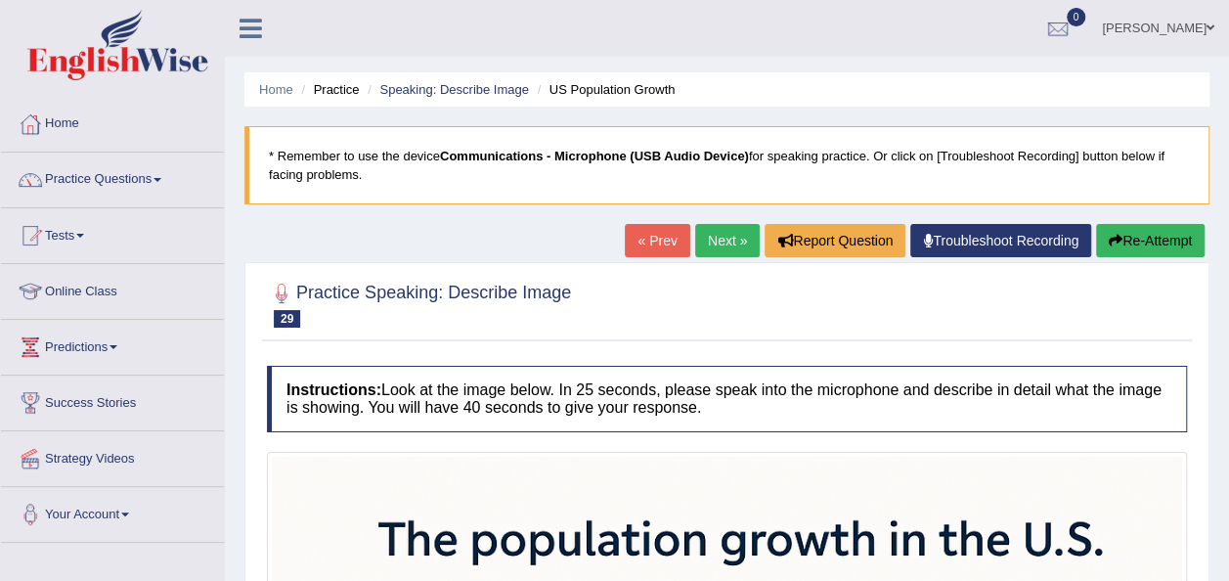
click at [728, 243] on link "Next »" at bounding box center [727, 240] width 65 height 33
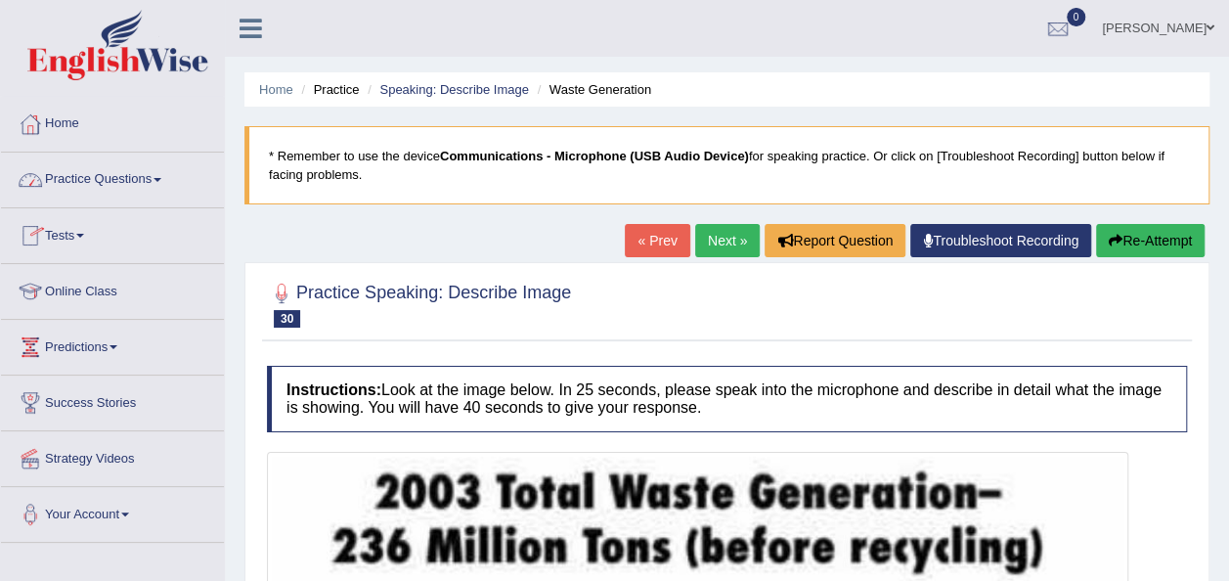
click at [158, 178] on span at bounding box center [158, 180] width 8 height 4
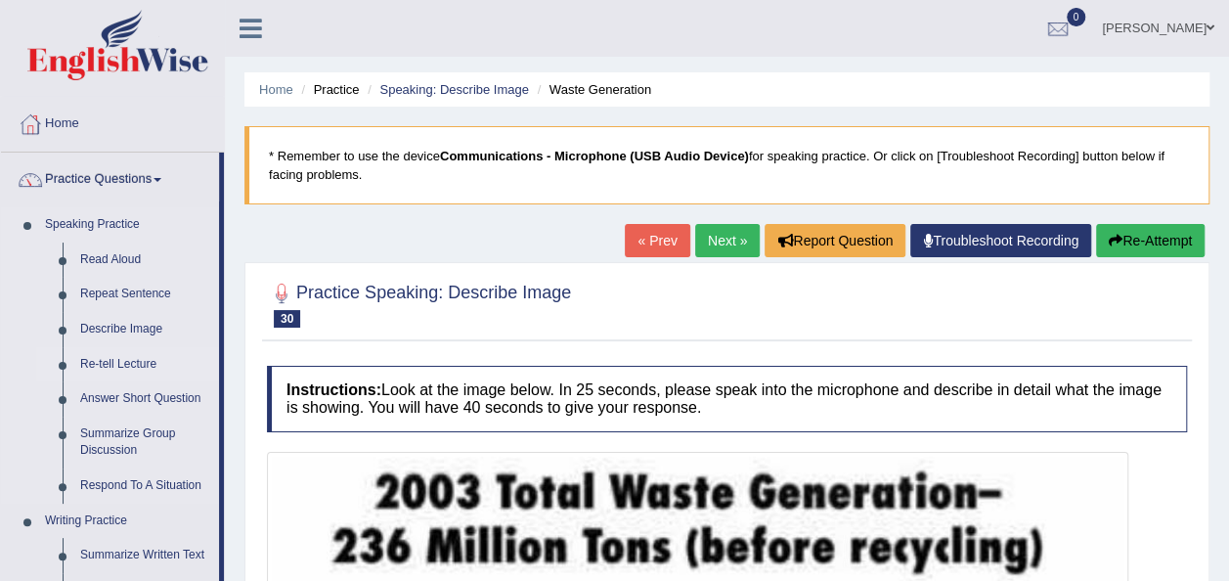
click at [136, 362] on link "Re-tell Lecture" at bounding box center [145, 364] width 148 height 35
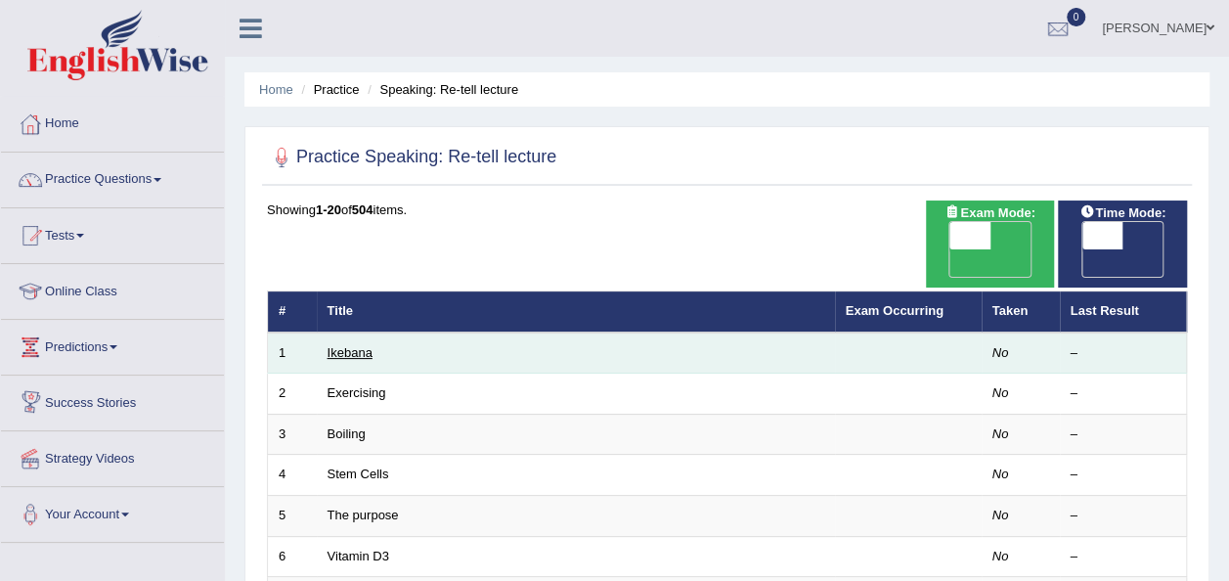
click at [354, 345] on link "Ikebana" at bounding box center [350, 352] width 45 height 15
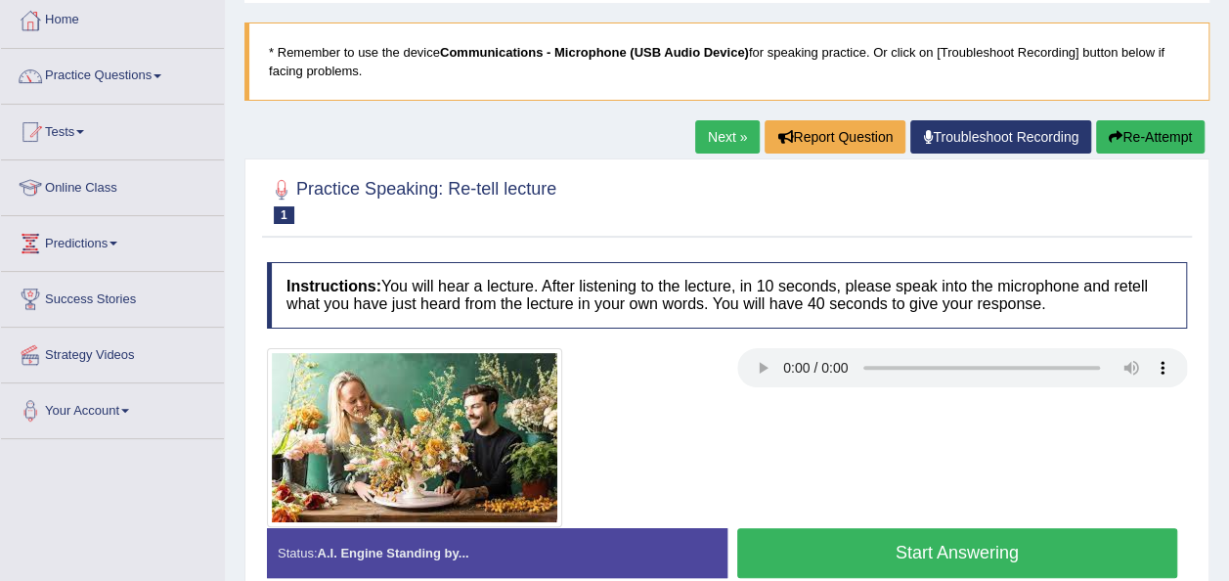
scroll to position [102, 0]
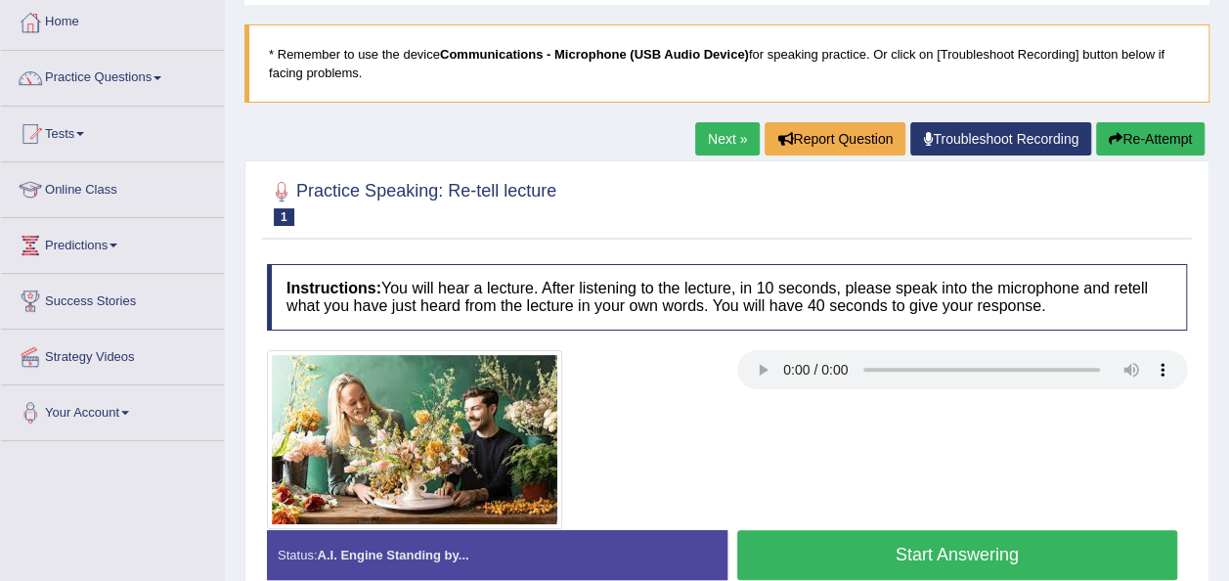
click at [722, 133] on link "Next »" at bounding box center [727, 138] width 65 height 33
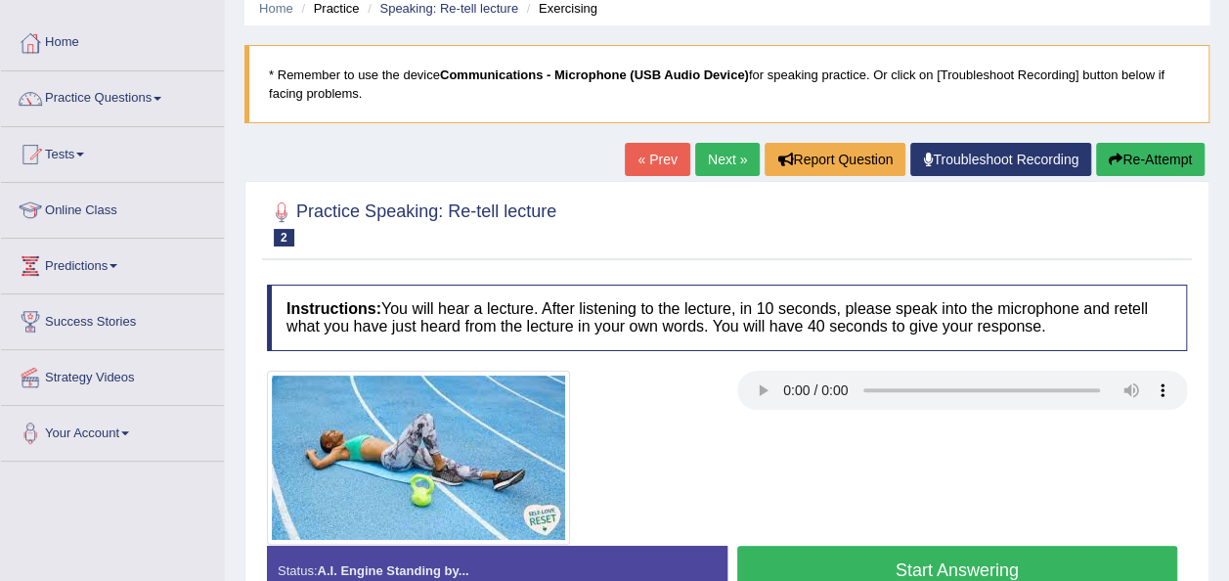
scroll to position [87, 0]
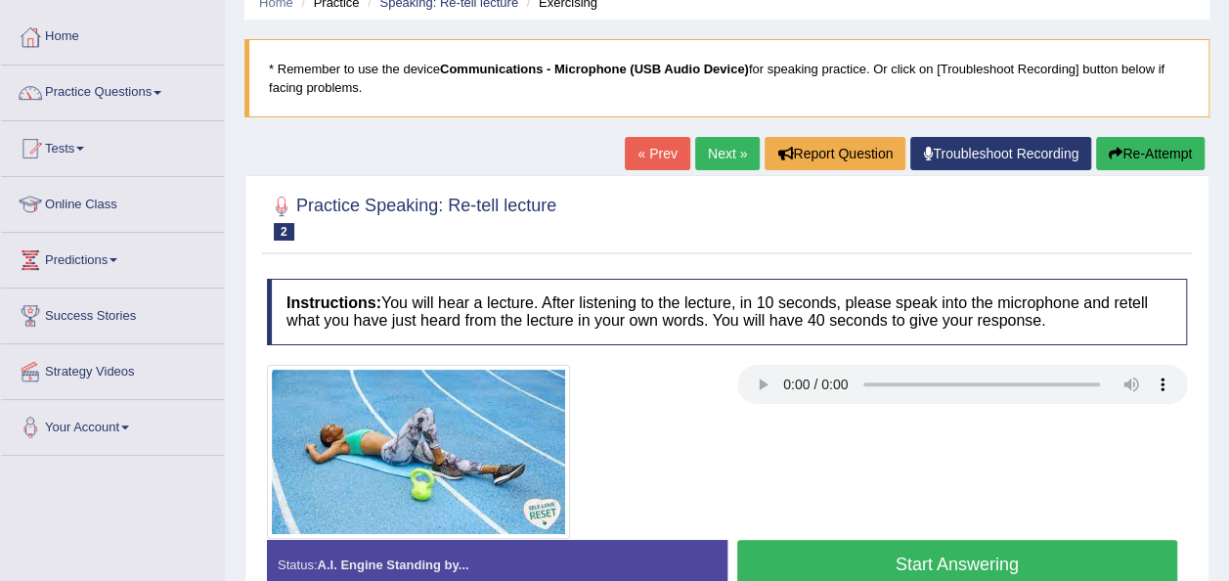
click at [726, 152] on link "Next »" at bounding box center [727, 153] width 65 height 33
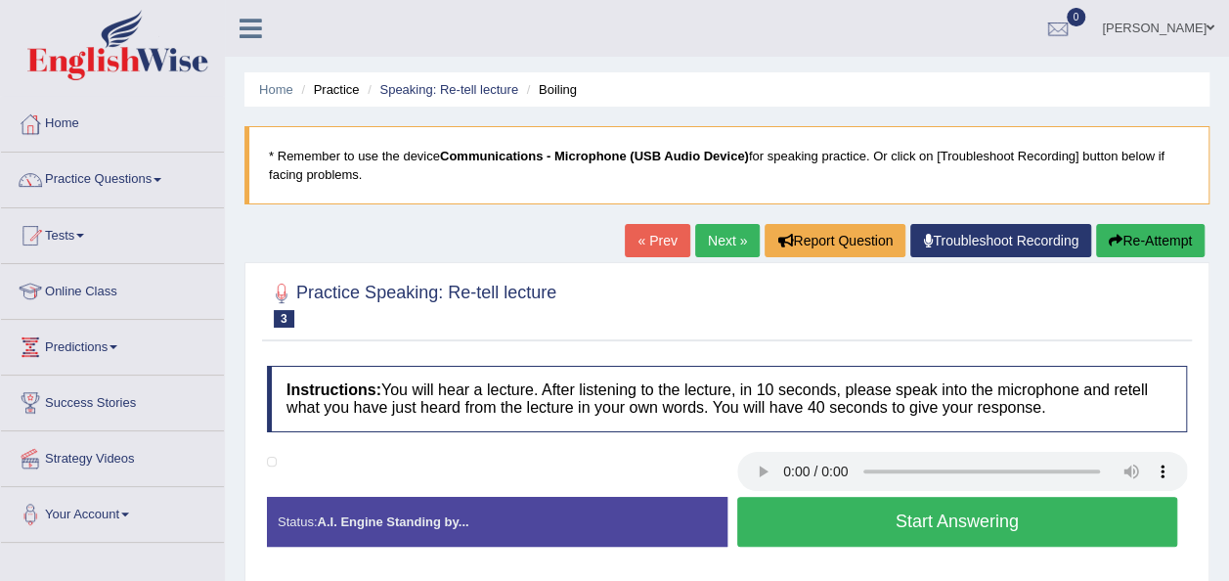
click at [711, 248] on link "Next »" at bounding box center [727, 240] width 65 height 33
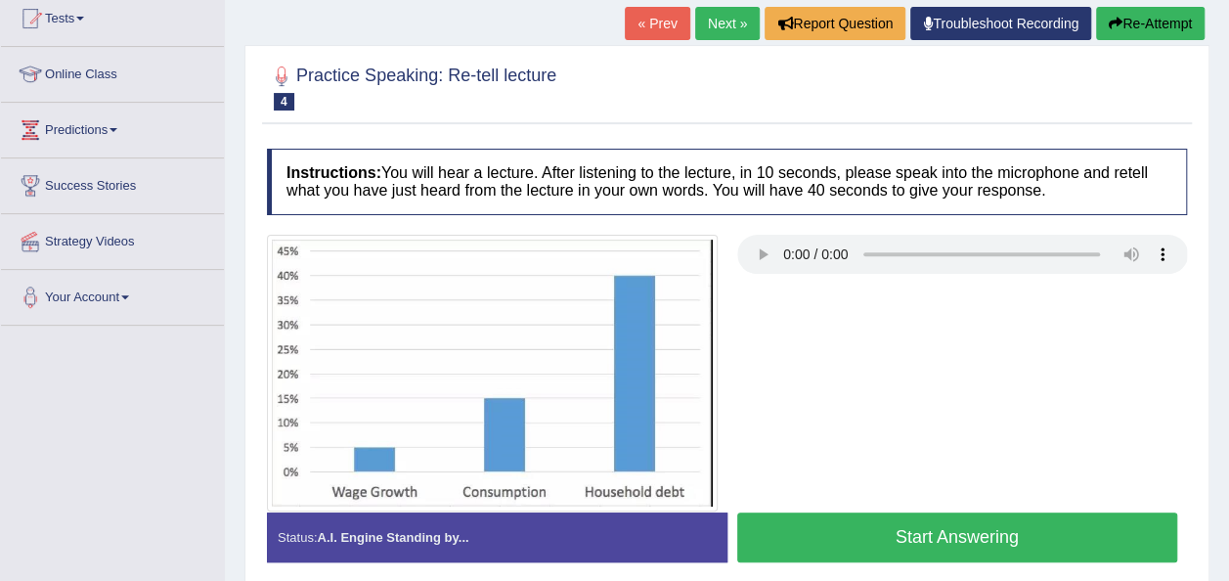
scroll to position [219, 0]
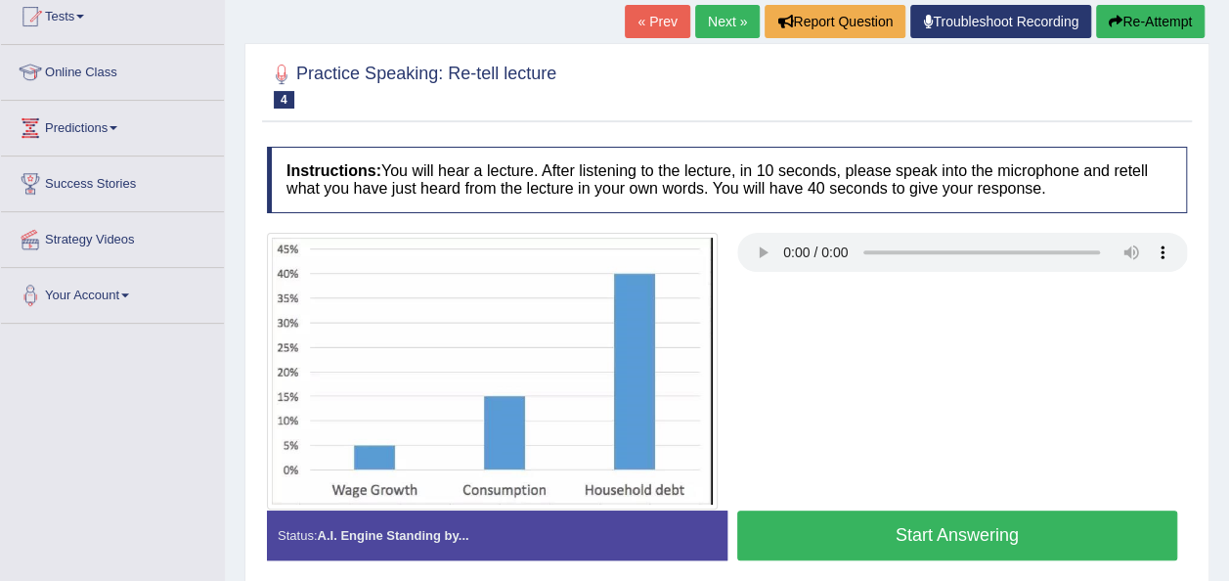
click at [722, 22] on link "Next »" at bounding box center [727, 21] width 65 height 33
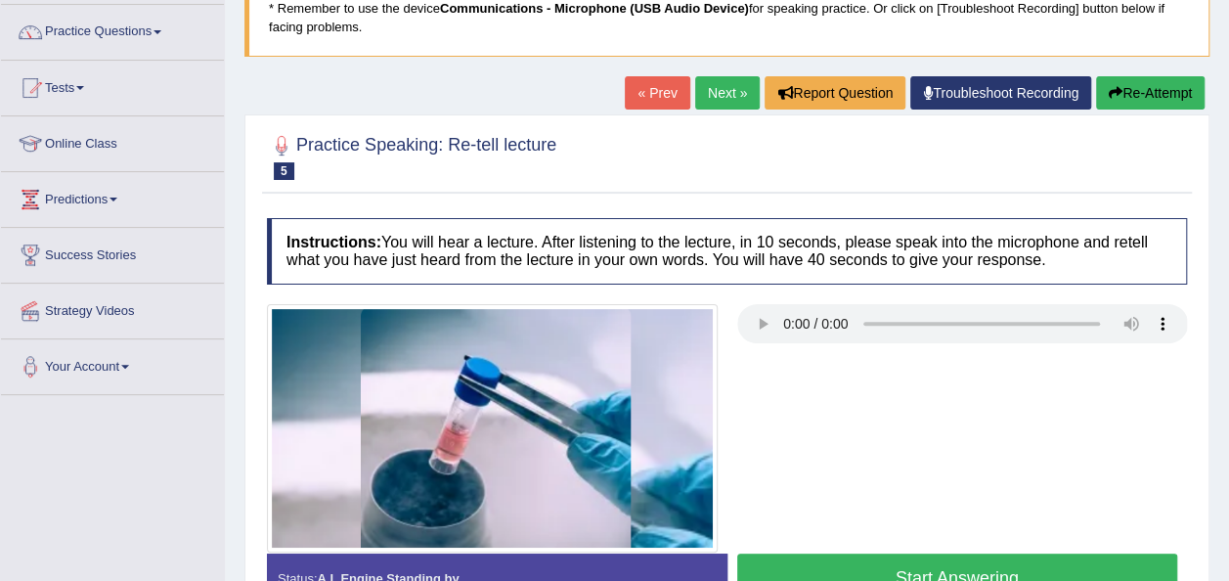
scroll to position [162, 0]
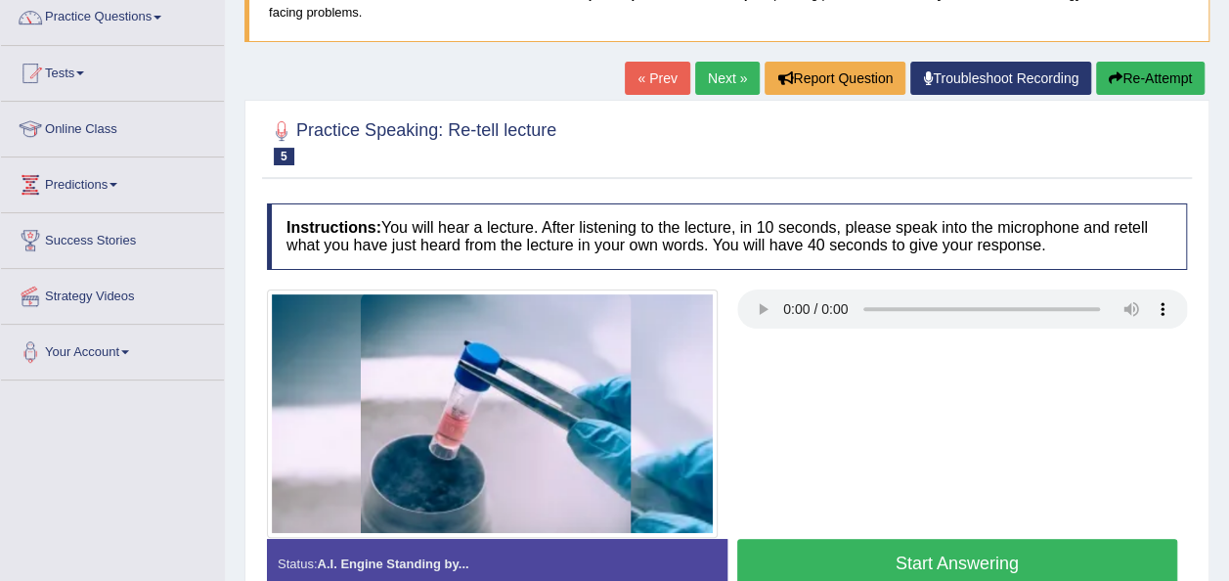
click at [727, 72] on link "Next »" at bounding box center [727, 78] width 65 height 33
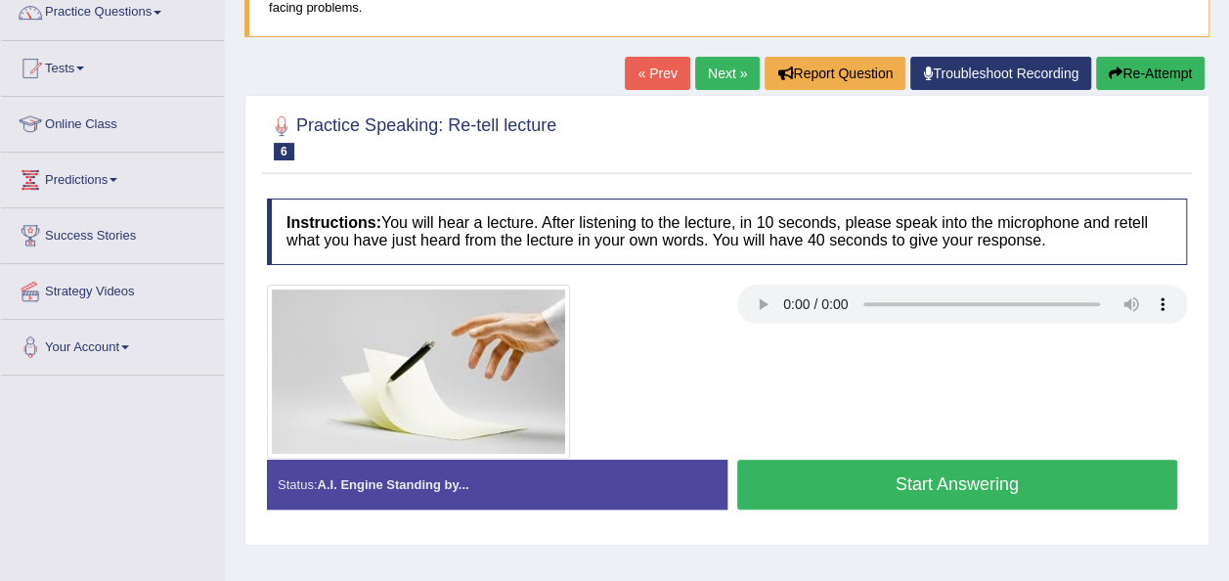
scroll to position [180, 0]
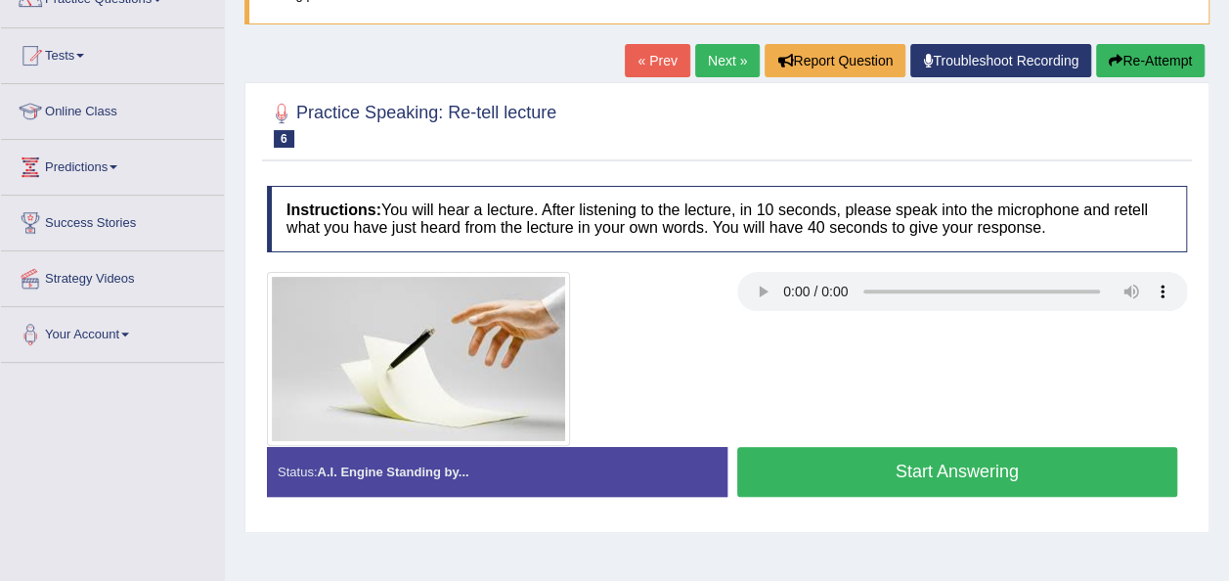
click at [735, 55] on link "Next »" at bounding box center [727, 60] width 65 height 33
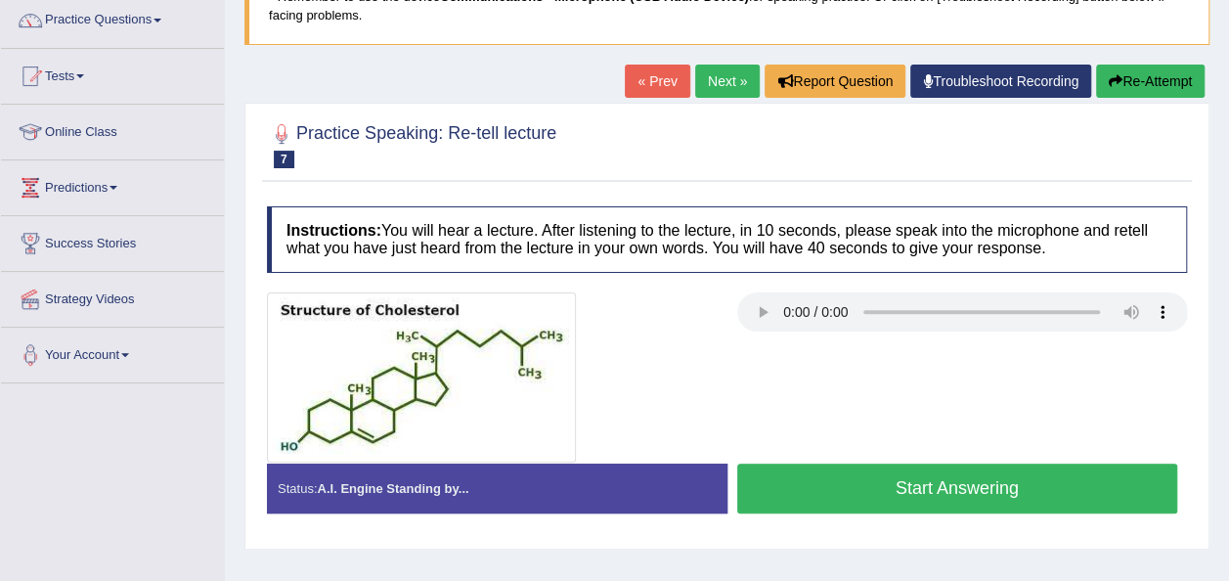
scroll to position [153, 0]
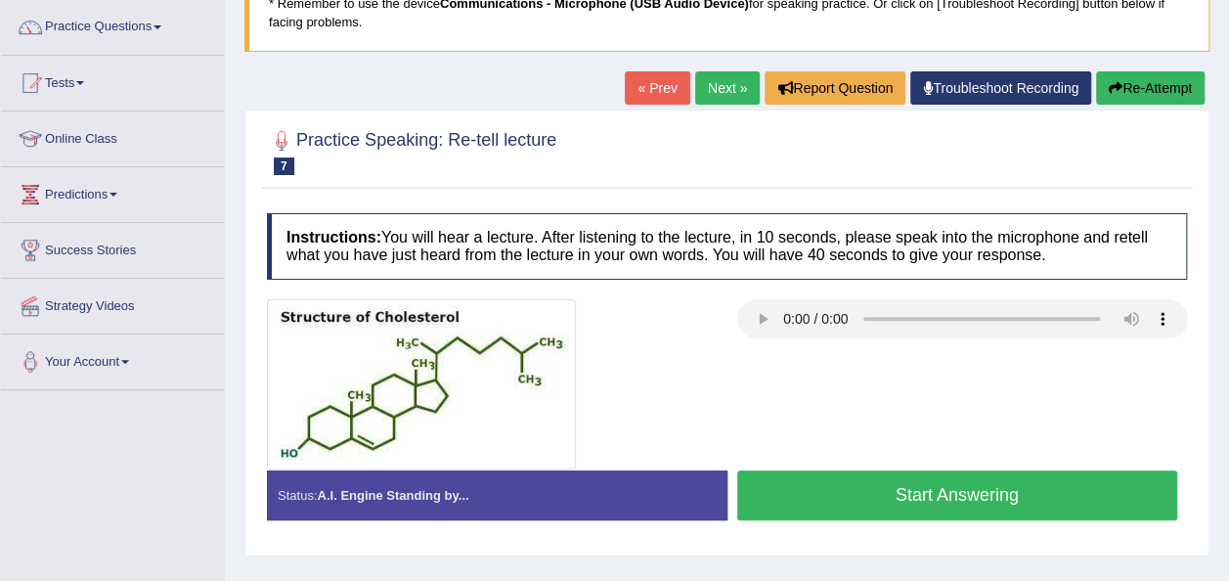
click at [728, 92] on link "Next »" at bounding box center [727, 87] width 65 height 33
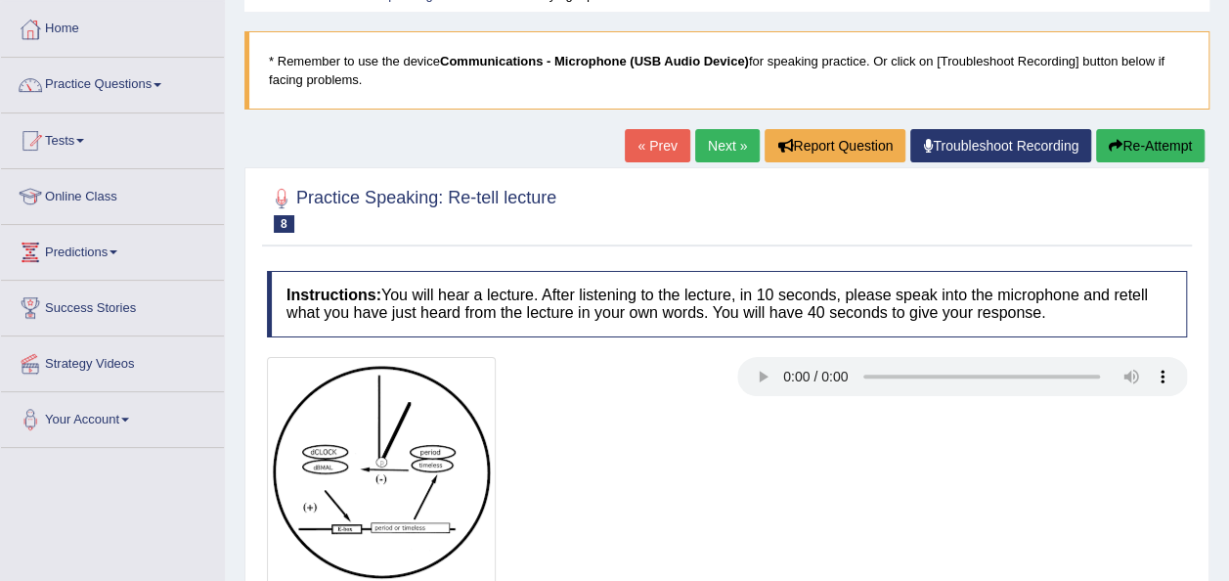
scroll to position [94, 0]
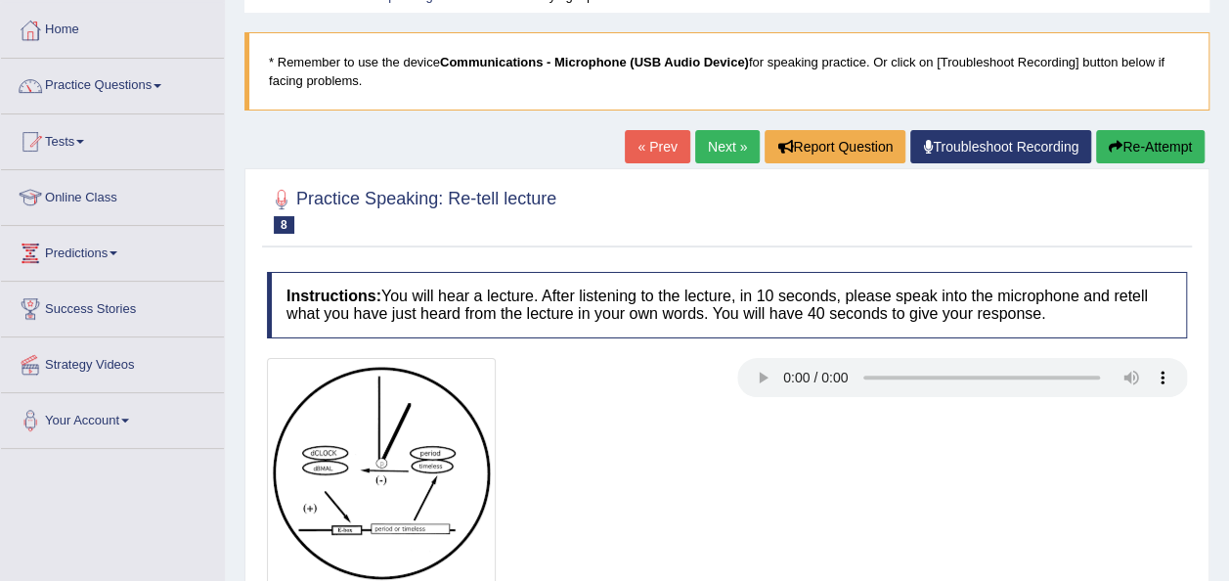
click at [719, 139] on link "Next »" at bounding box center [727, 146] width 65 height 33
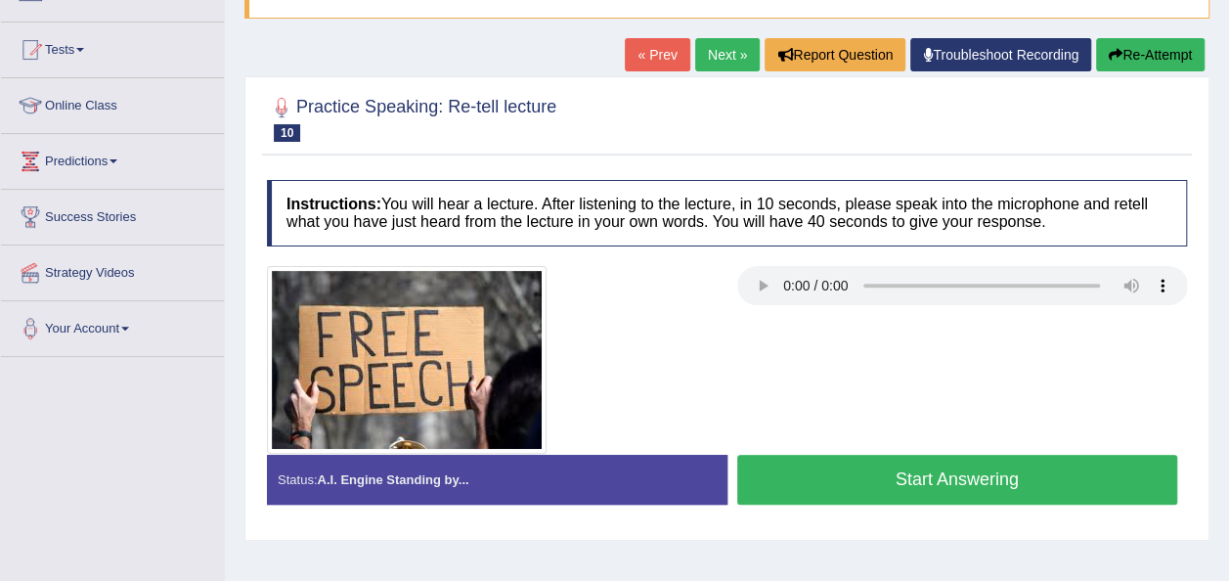
click at [720, 54] on link "Next »" at bounding box center [727, 54] width 65 height 33
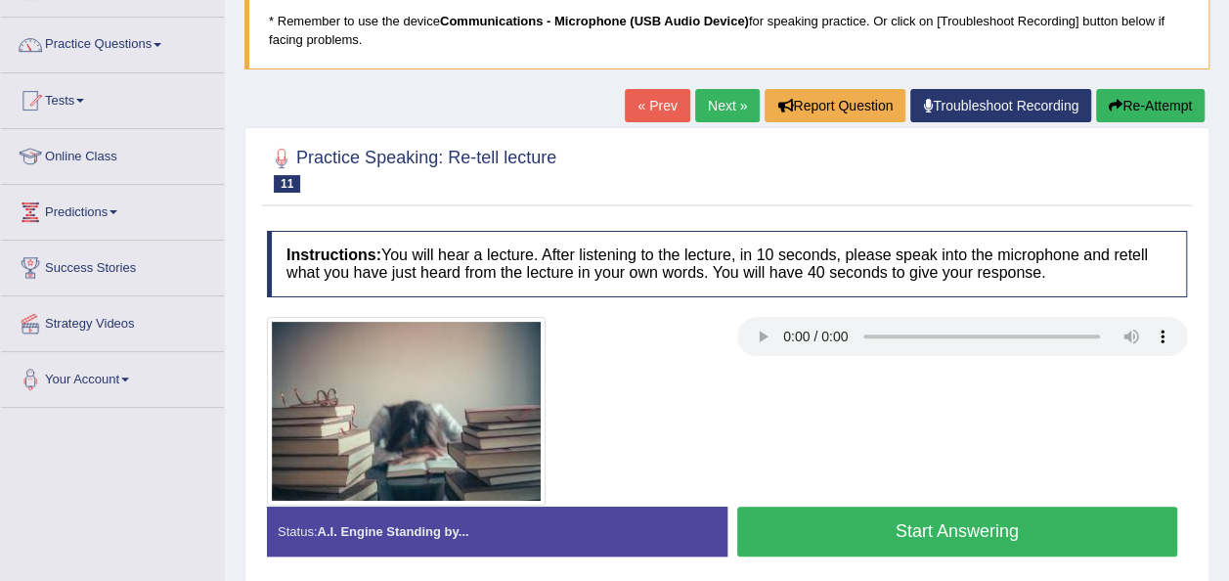
scroll to position [136, 0]
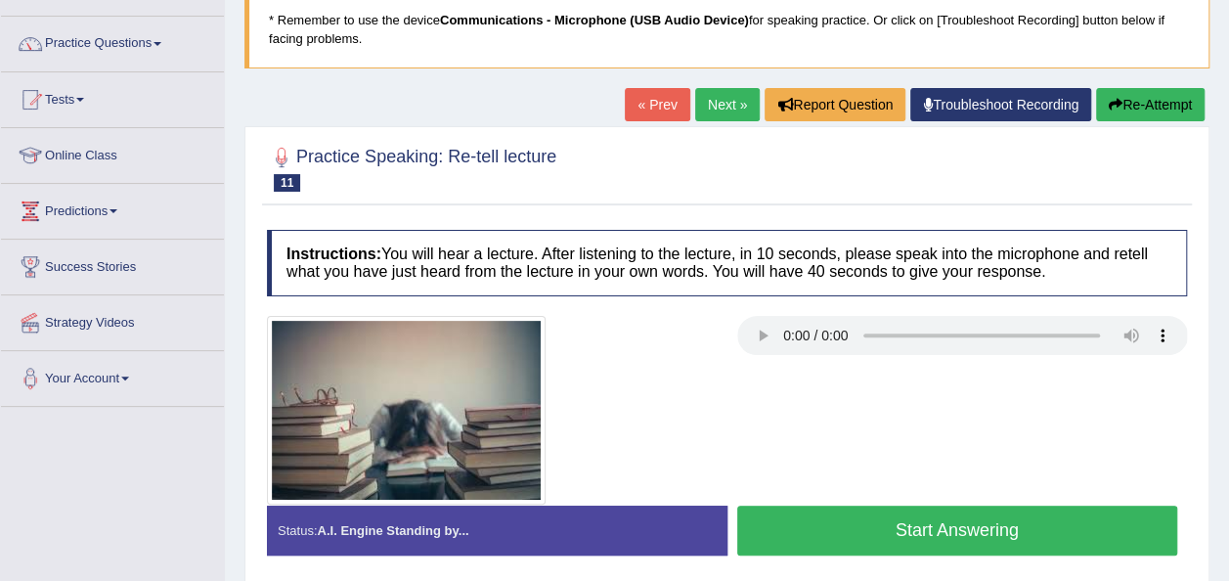
click at [730, 112] on link "Next »" at bounding box center [727, 104] width 65 height 33
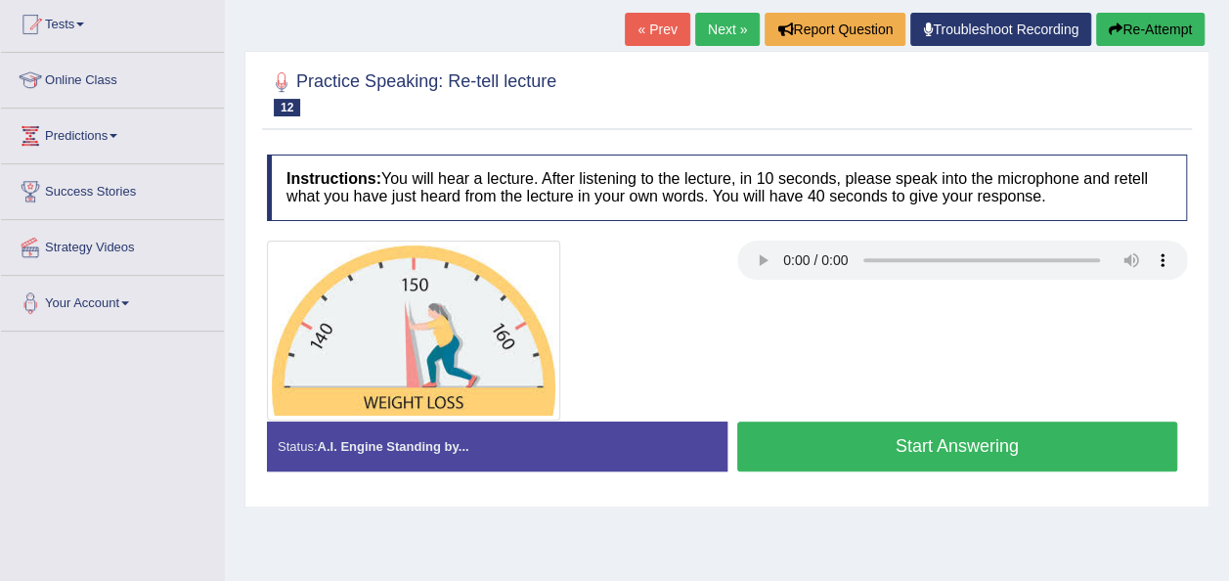
scroll to position [215, 0]
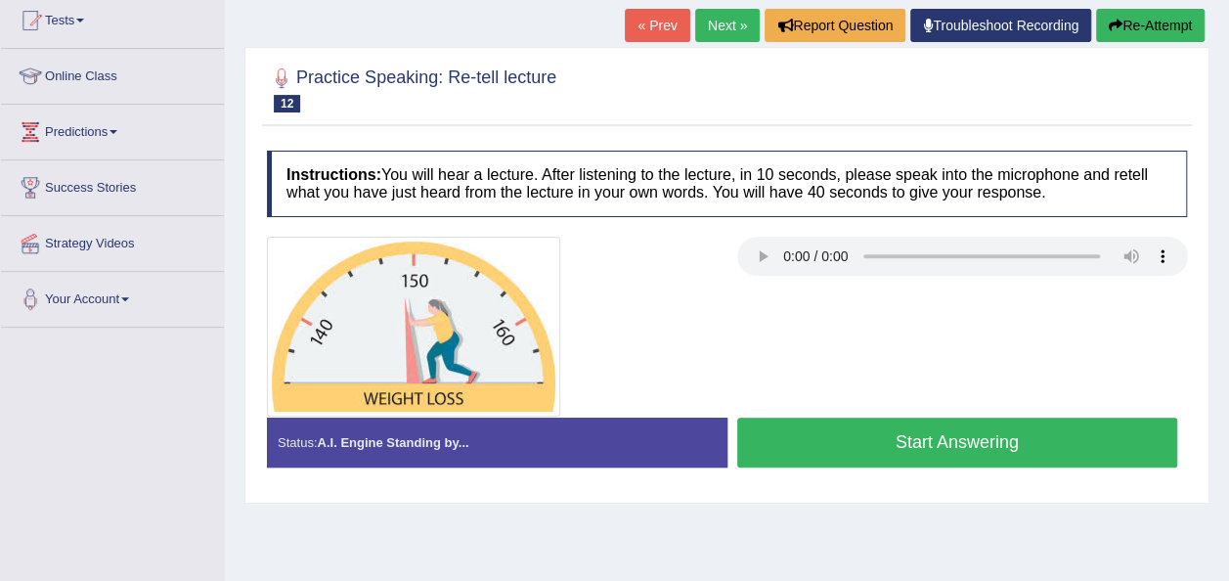
click at [714, 22] on link "Next »" at bounding box center [727, 25] width 65 height 33
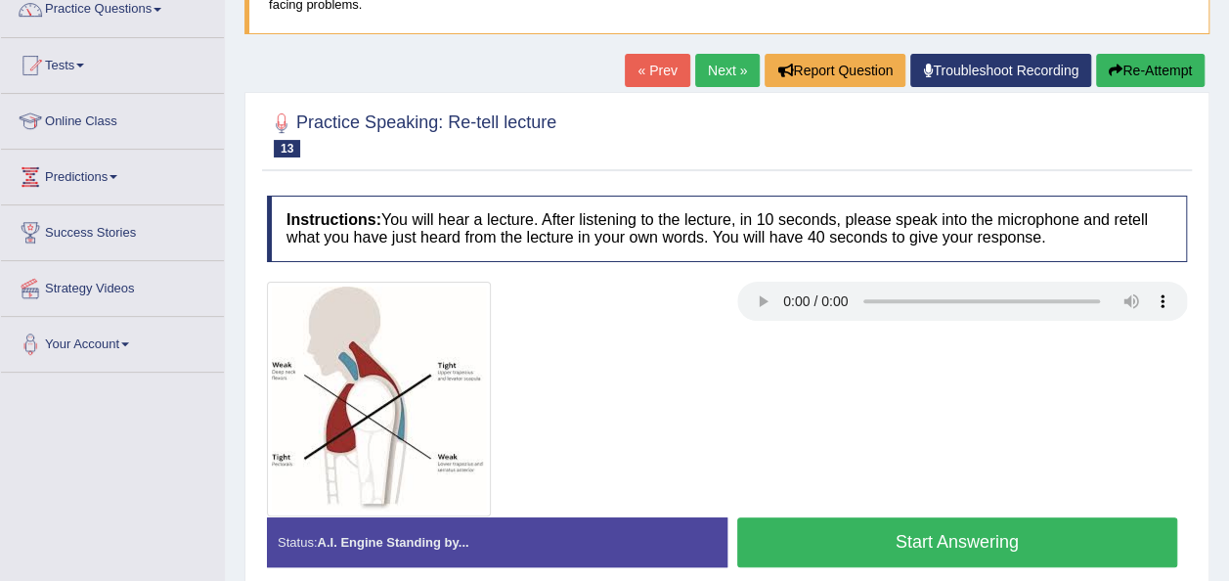
scroll to position [205, 0]
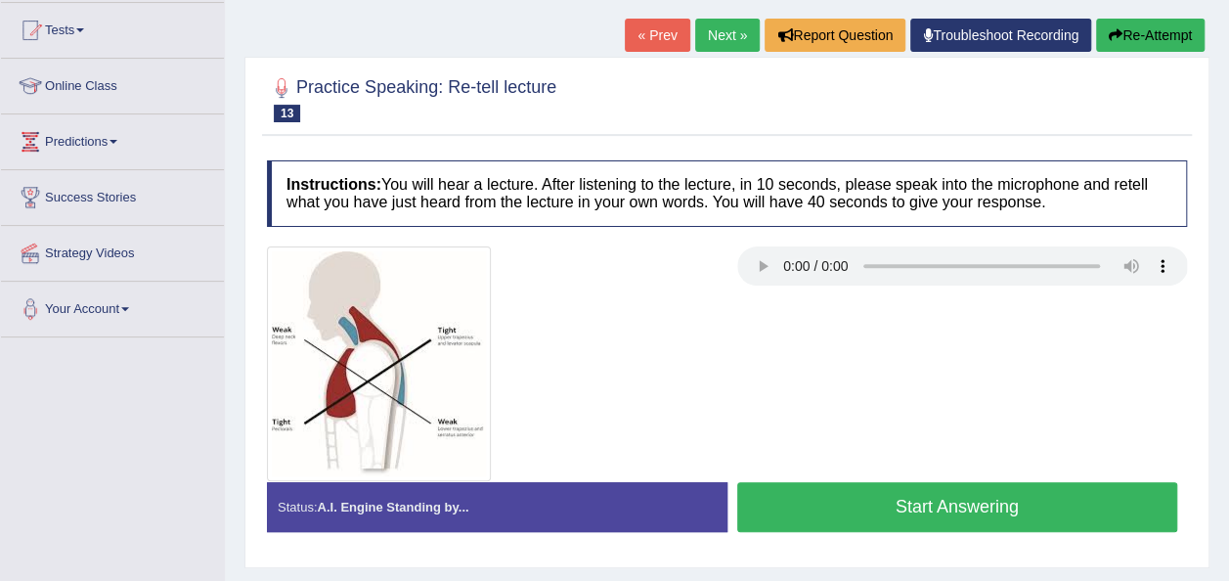
click at [726, 39] on link "Next »" at bounding box center [727, 35] width 65 height 33
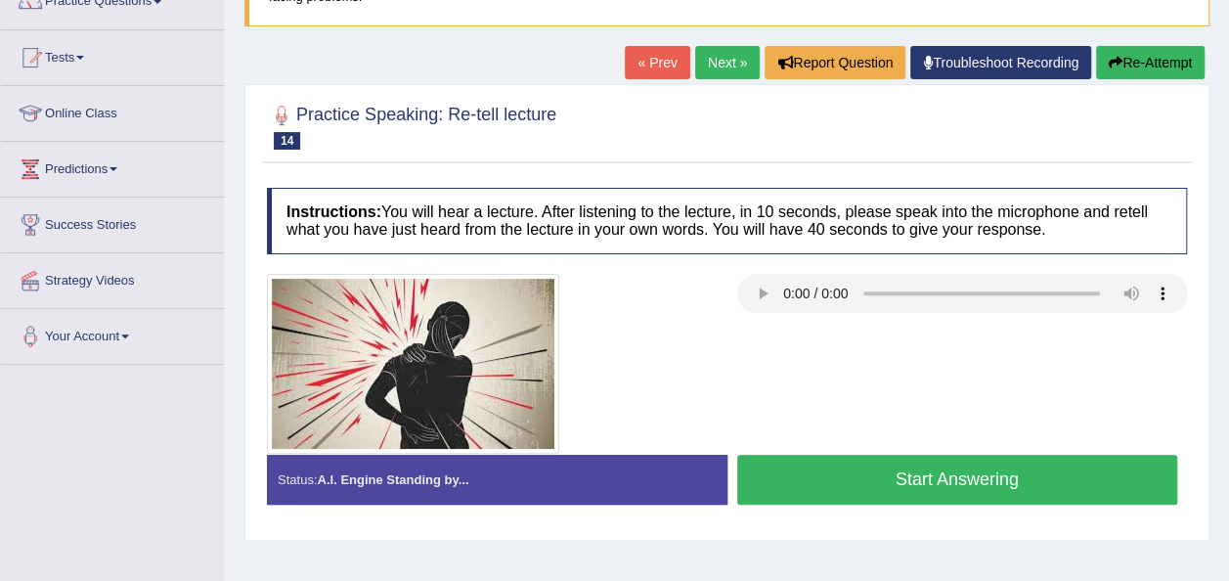
scroll to position [180, 0]
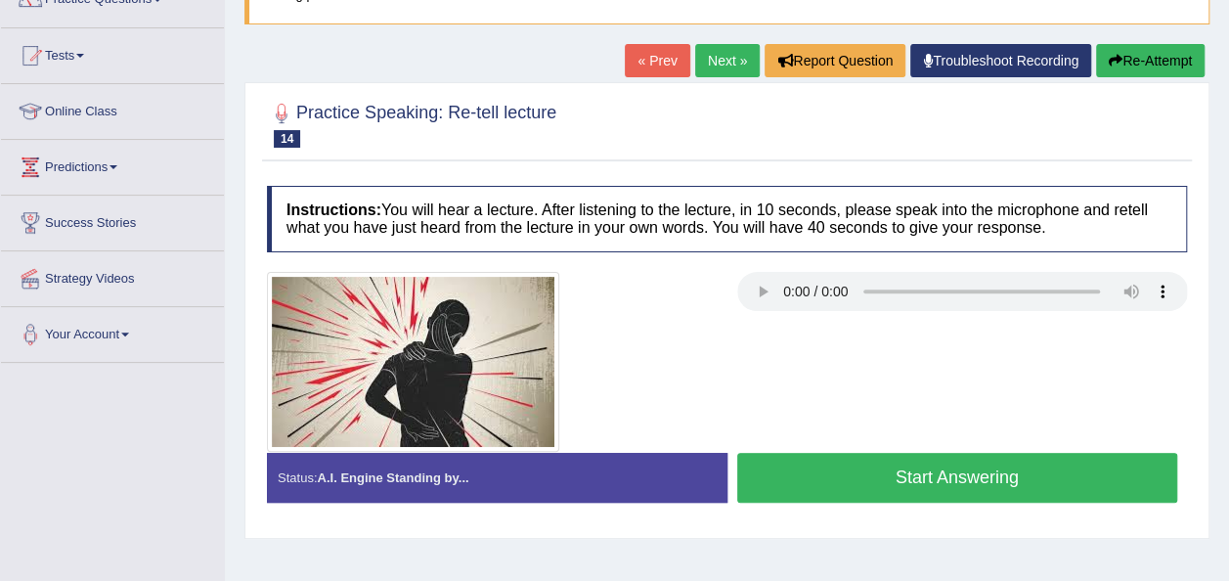
click at [724, 61] on link "Next »" at bounding box center [727, 60] width 65 height 33
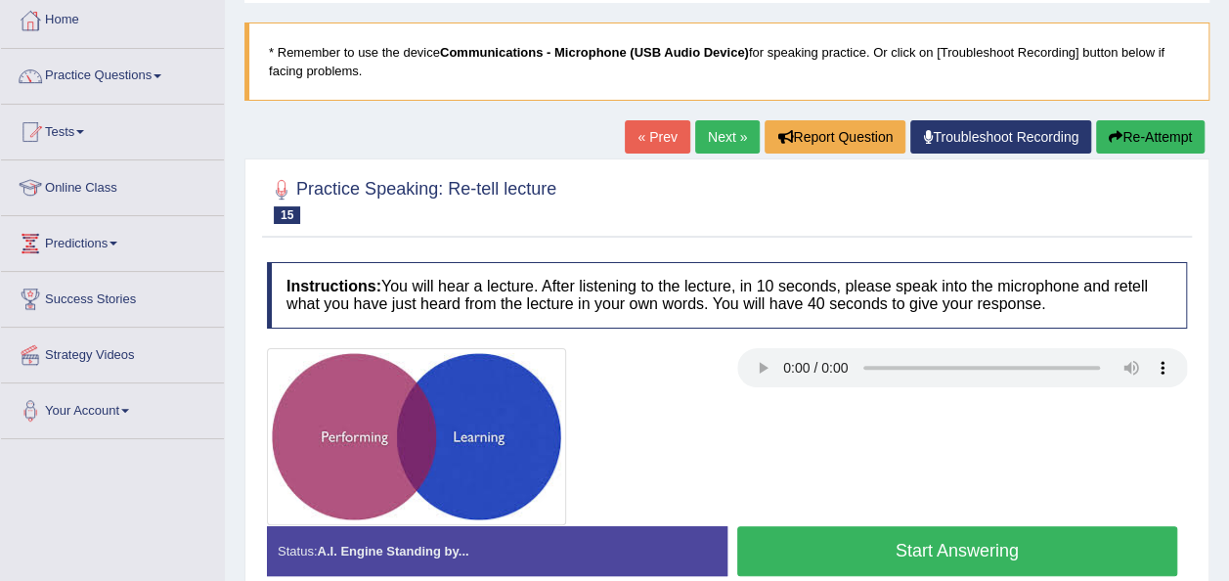
scroll to position [113, 0]
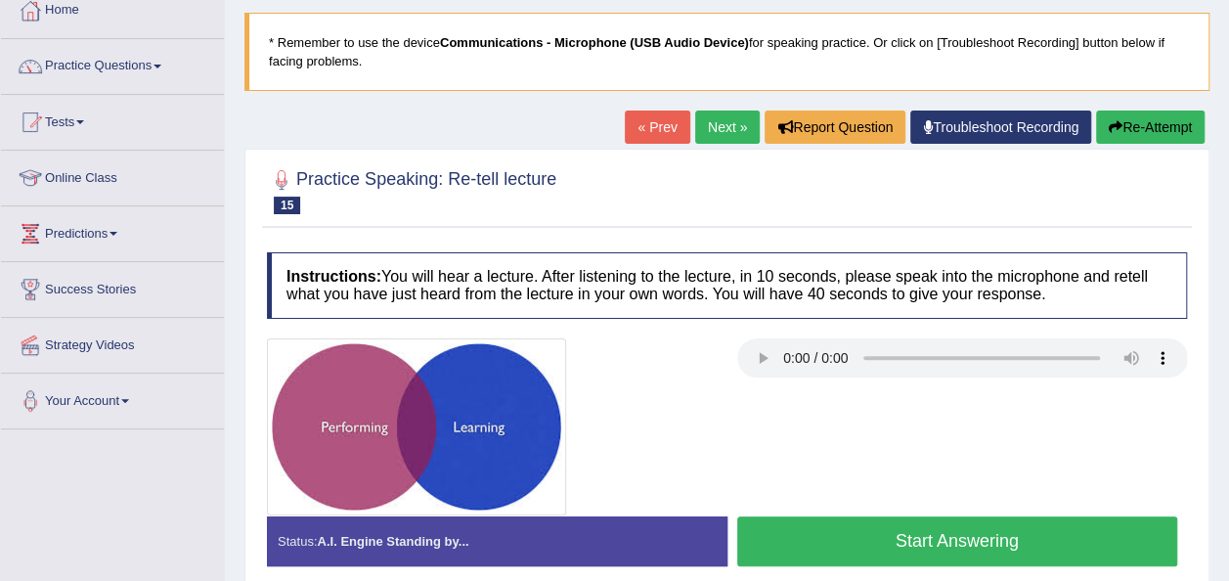
click at [724, 131] on link "Next »" at bounding box center [727, 127] width 65 height 33
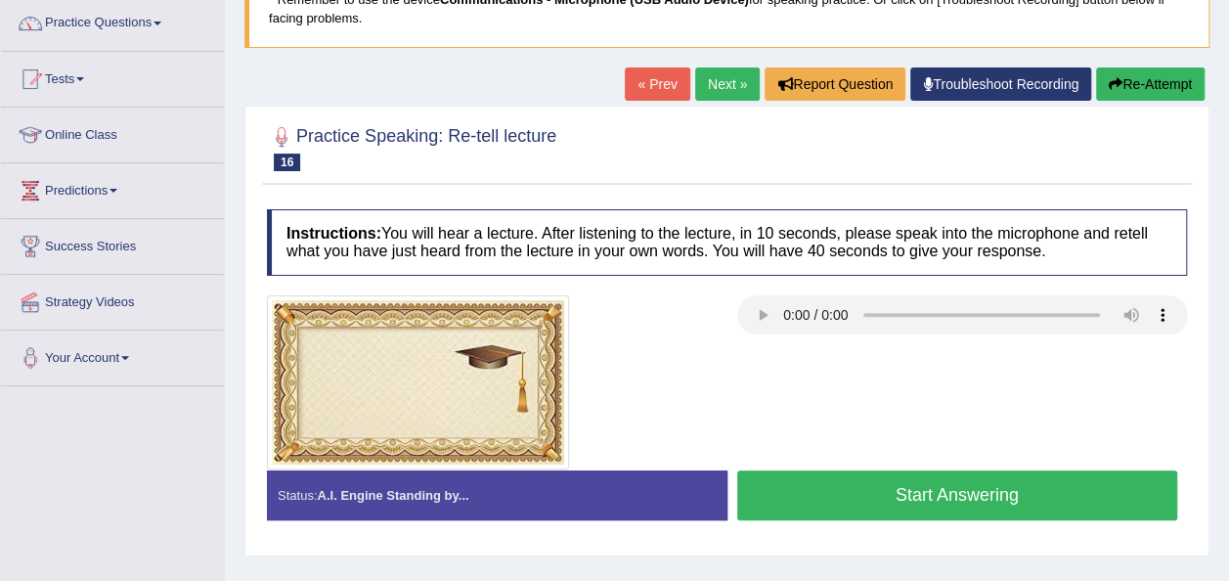
click at [717, 81] on link "Next »" at bounding box center [727, 83] width 65 height 33
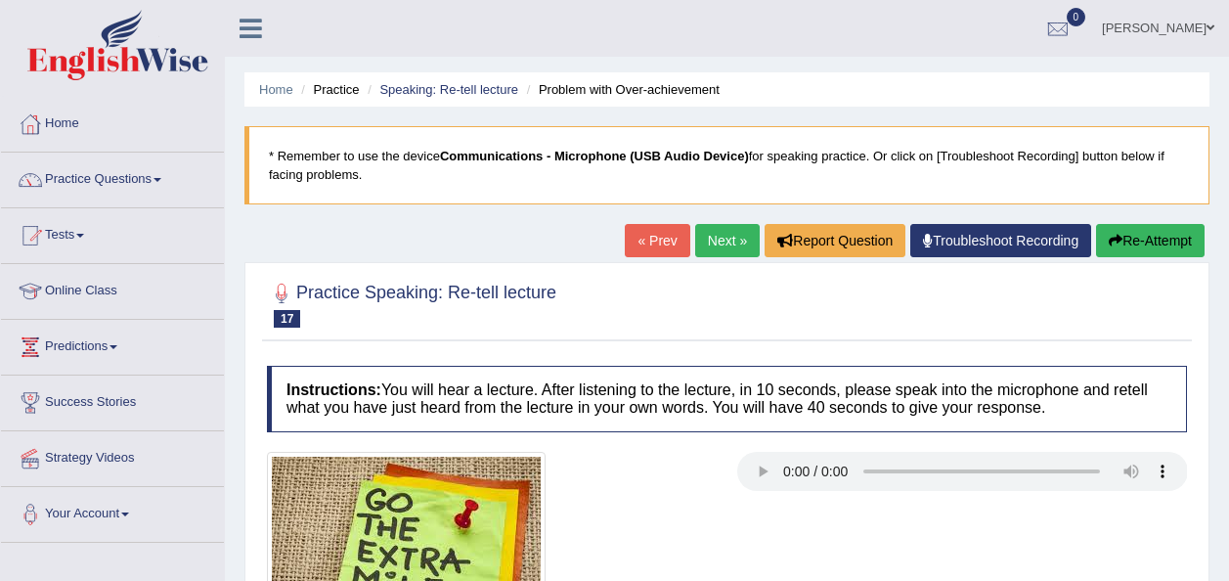
click at [712, 244] on link "Next »" at bounding box center [727, 240] width 65 height 33
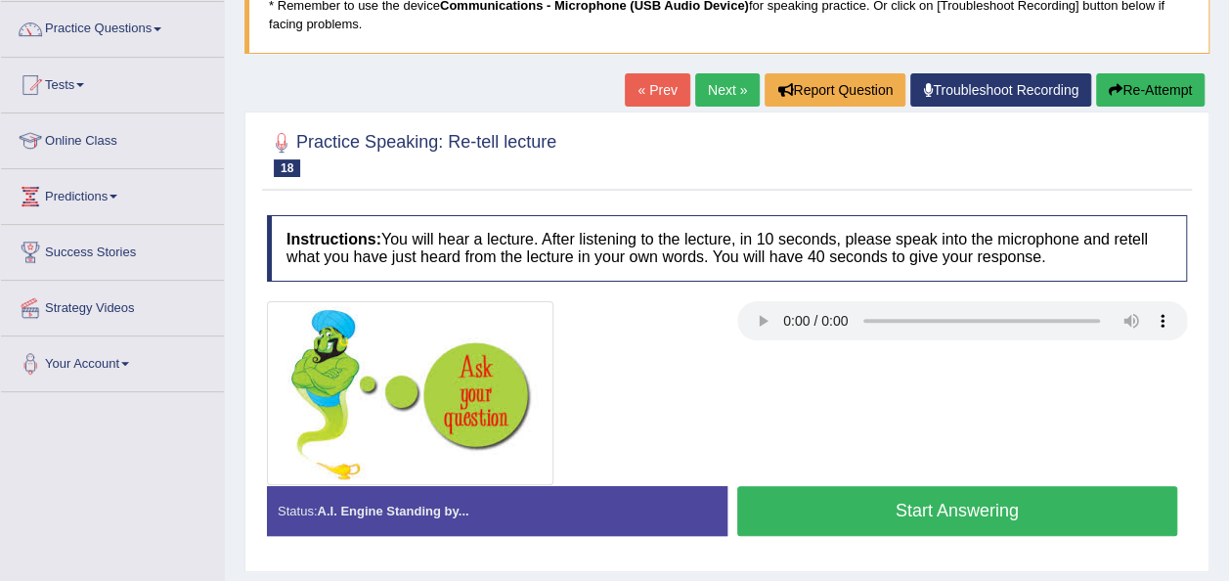
scroll to position [156, 0]
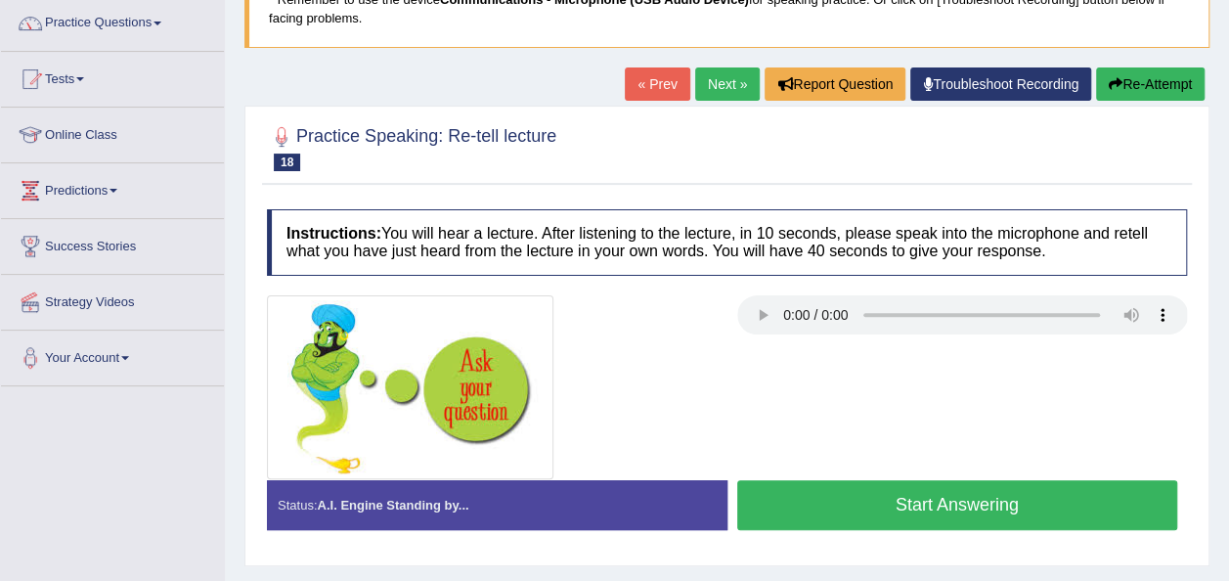
click at [737, 84] on link "Next »" at bounding box center [727, 83] width 65 height 33
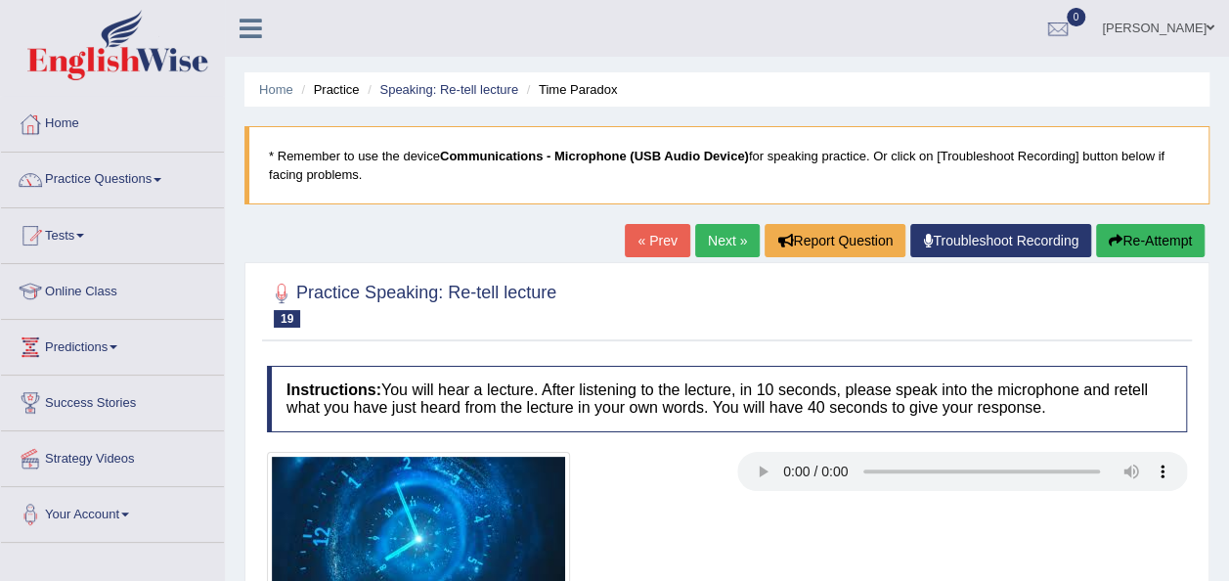
click at [720, 244] on link "Next »" at bounding box center [727, 240] width 65 height 33
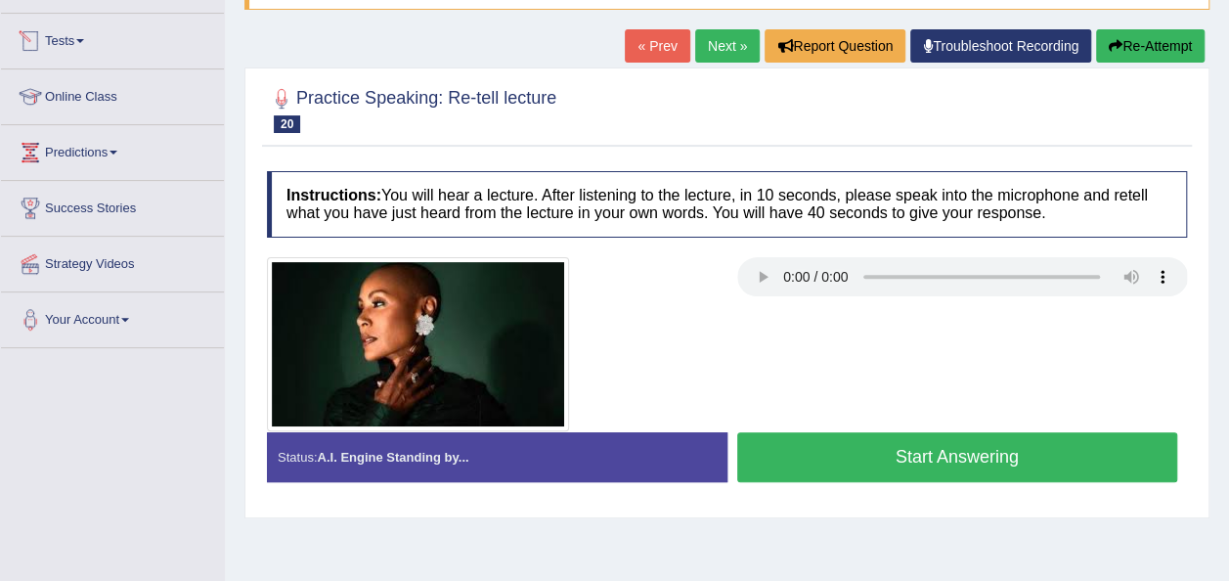
scroll to position [101, 0]
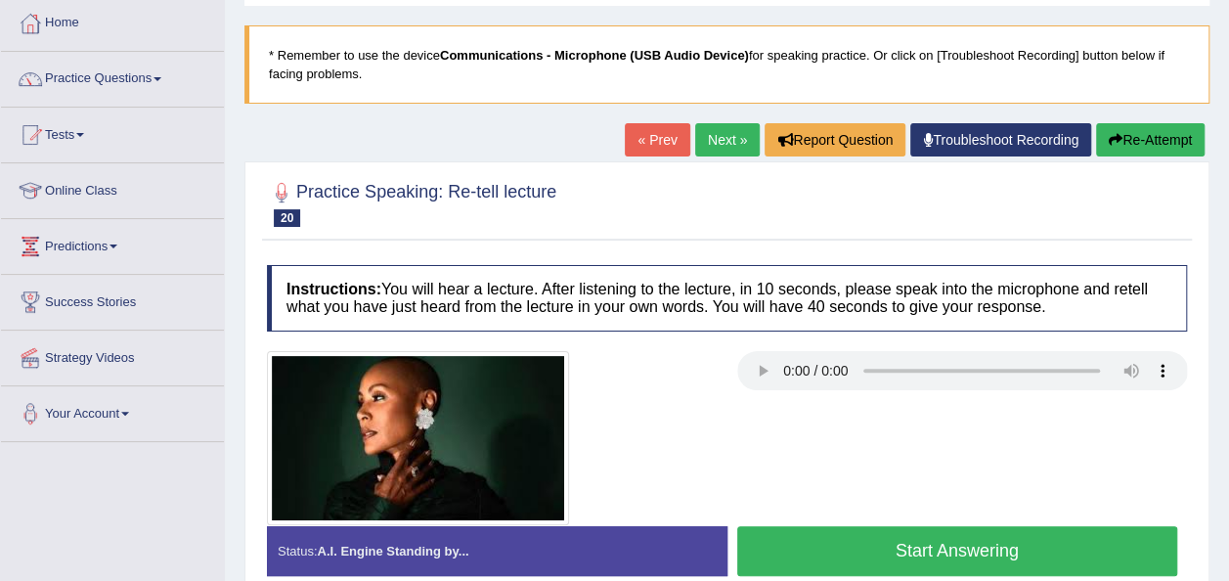
click at [147, 75] on link "Practice Questions" at bounding box center [112, 76] width 223 height 49
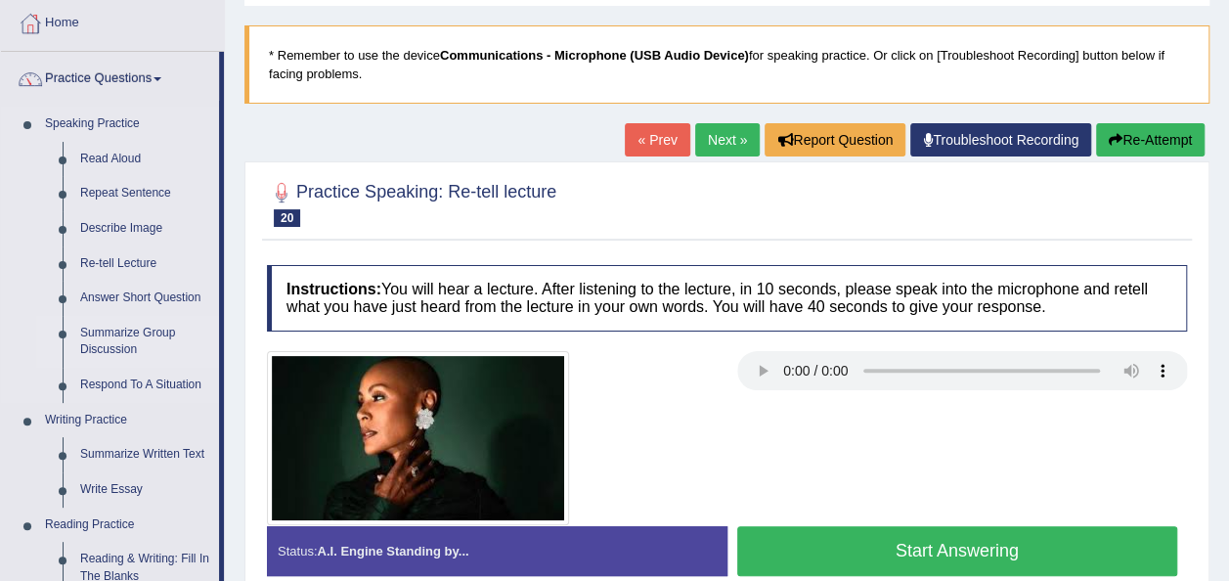
click at [137, 332] on link "Summarize Group Discussion" at bounding box center [145, 342] width 148 height 52
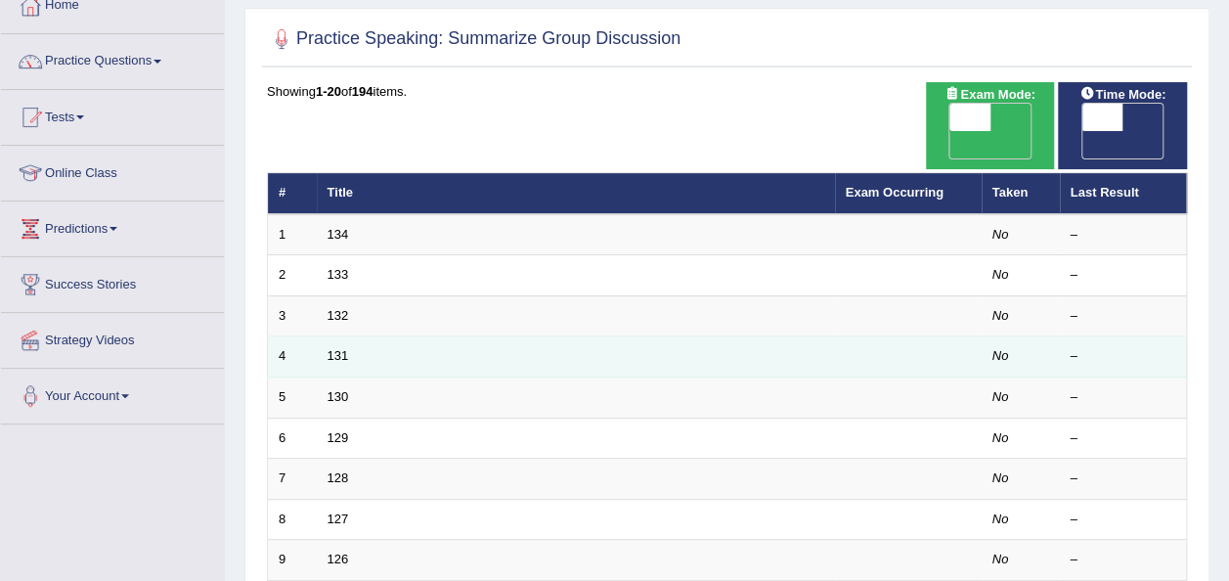
scroll to position [161, 0]
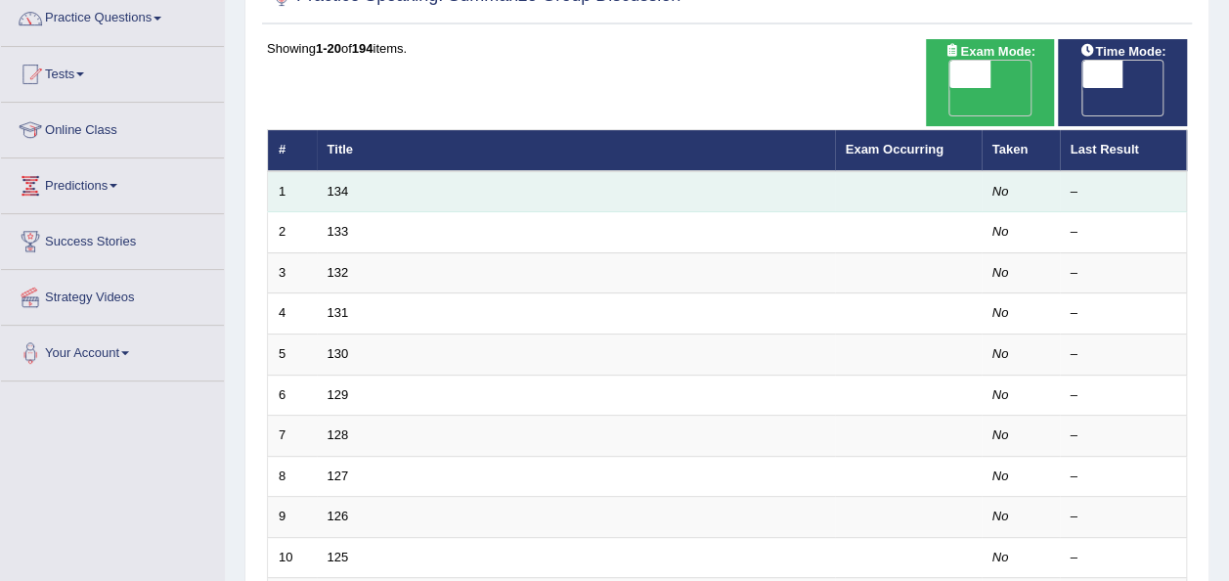
click at [338, 171] on td "134" at bounding box center [576, 191] width 518 height 41
click at [337, 184] on link "134" at bounding box center [339, 191] width 22 height 15
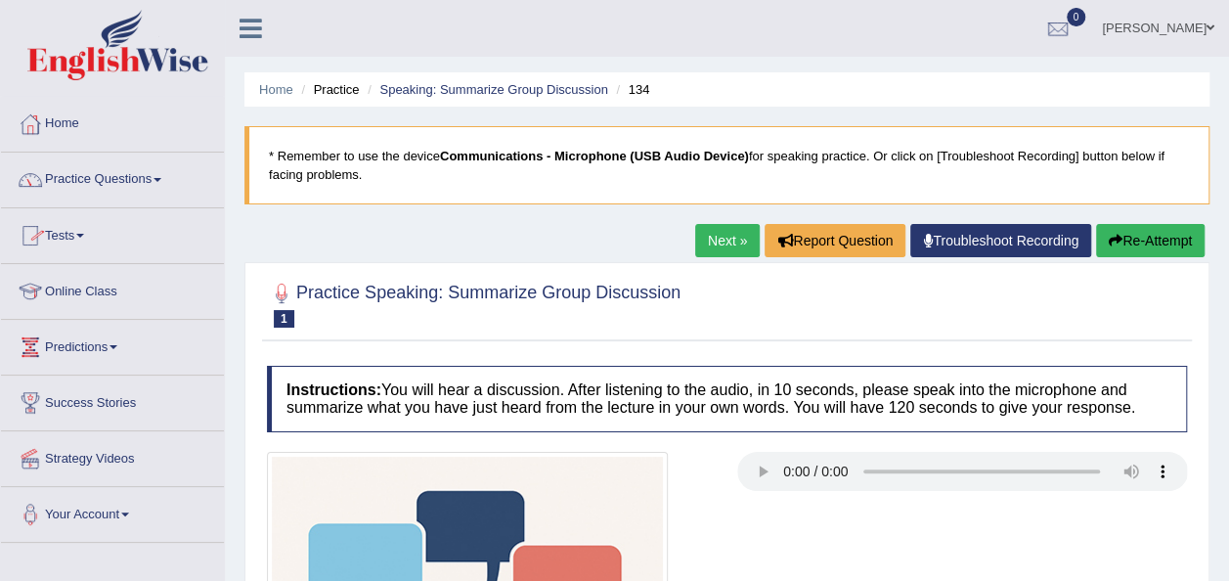
click at [168, 176] on link "Practice Questions" at bounding box center [112, 177] width 223 height 49
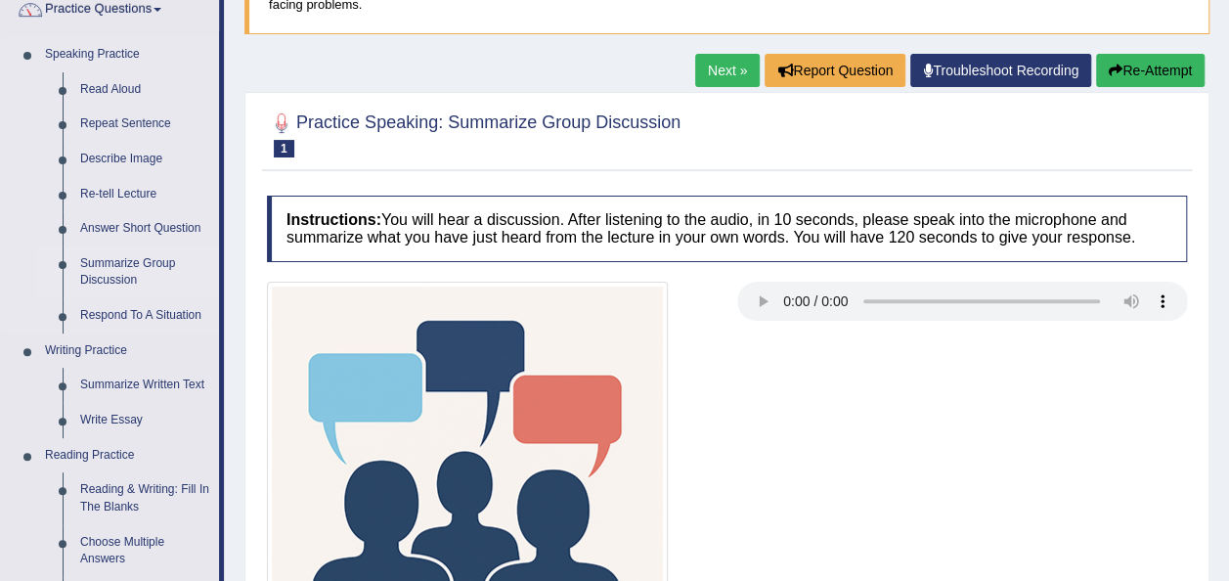
scroll to position [172, 0]
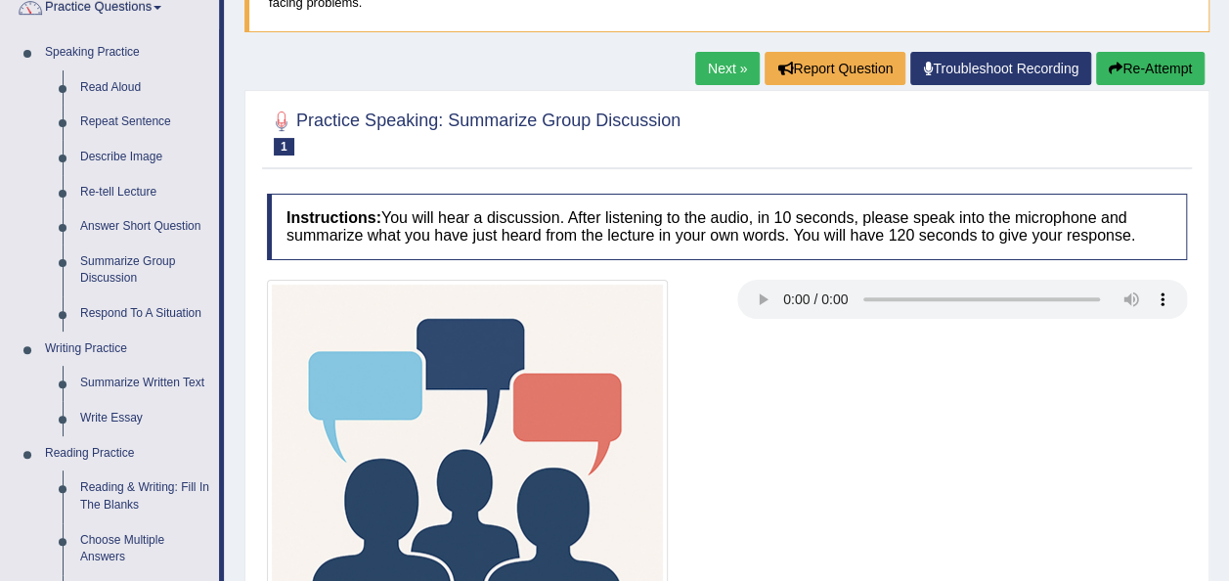
click at [728, 67] on link "Next »" at bounding box center [727, 68] width 65 height 33
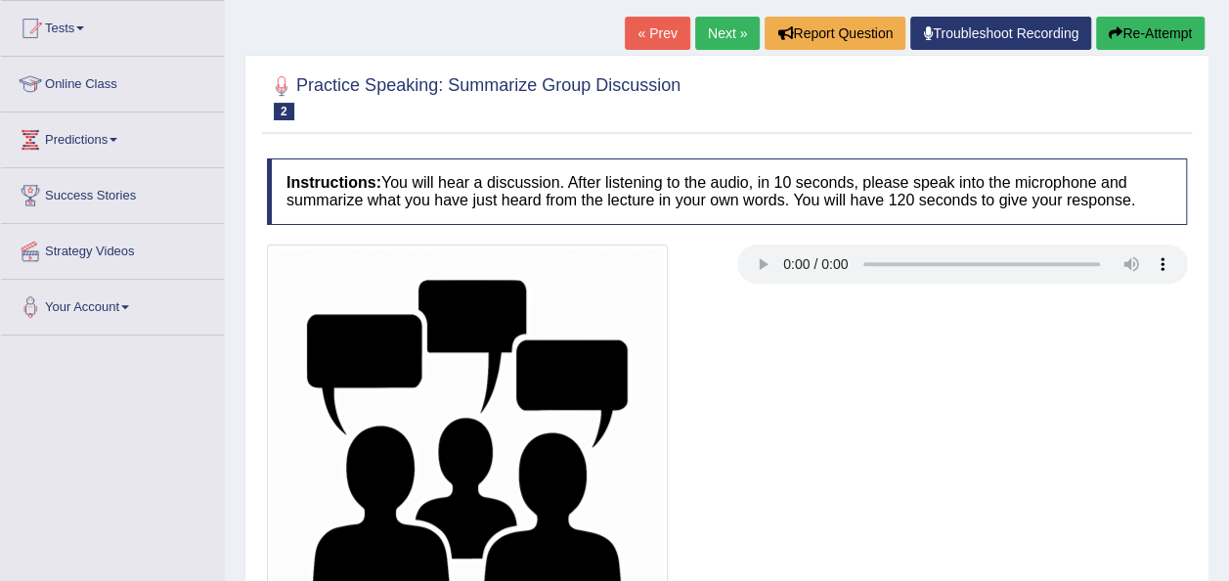
scroll to position [191, 0]
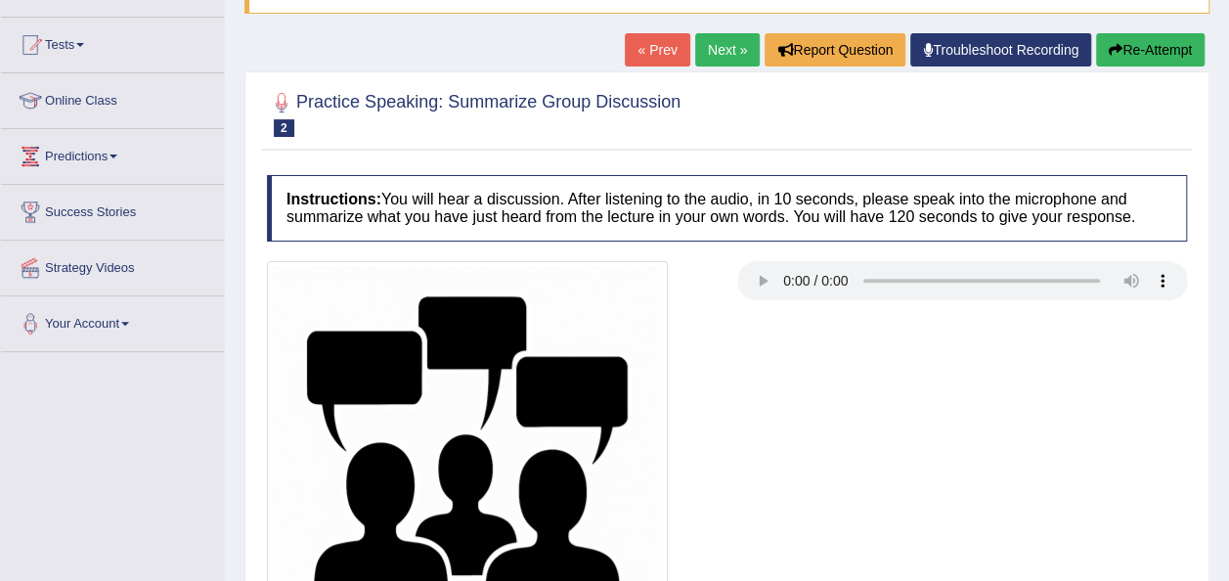
click at [722, 48] on link "Next »" at bounding box center [727, 49] width 65 height 33
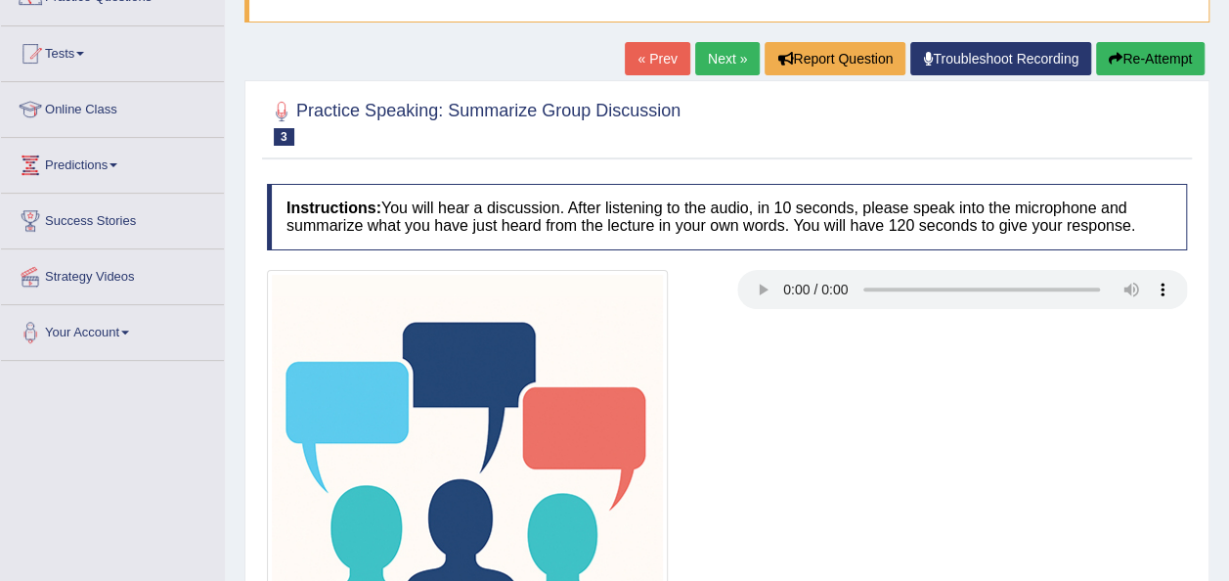
scroll to position [141, 0]
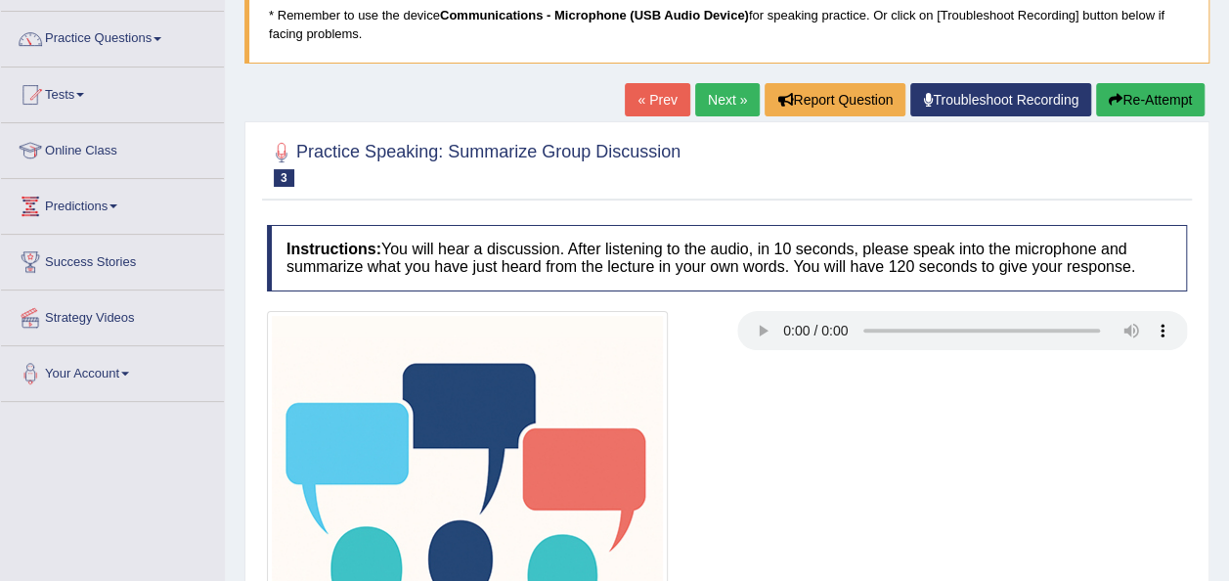
click at [723, 104] on link "Next »" at bounding box center [727, 99] width 65 height 33
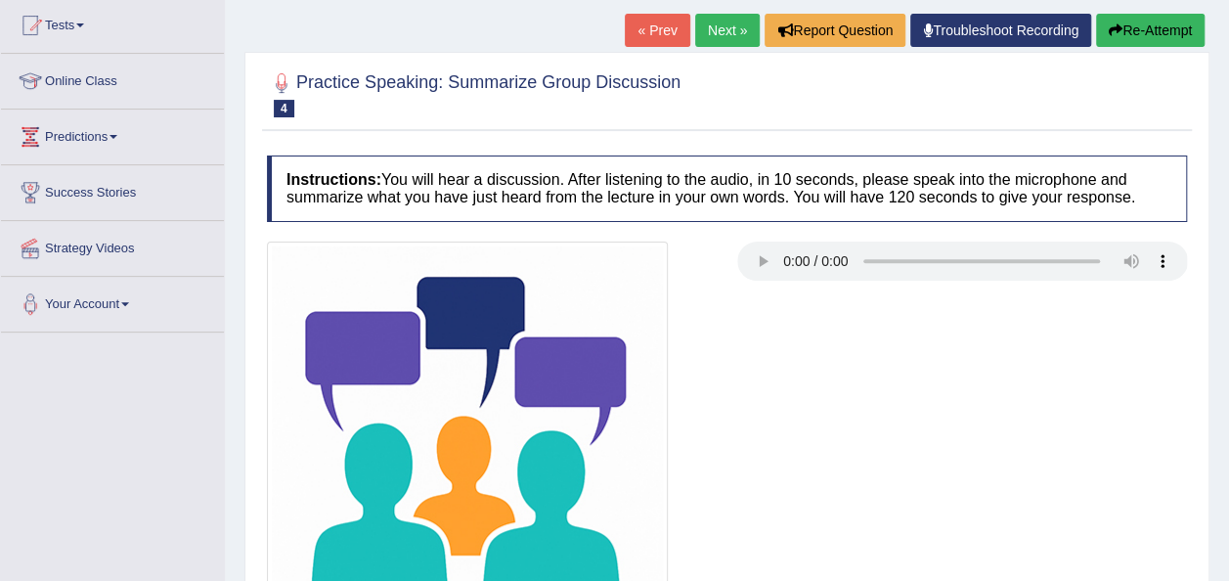
scroll to position [199, 0]
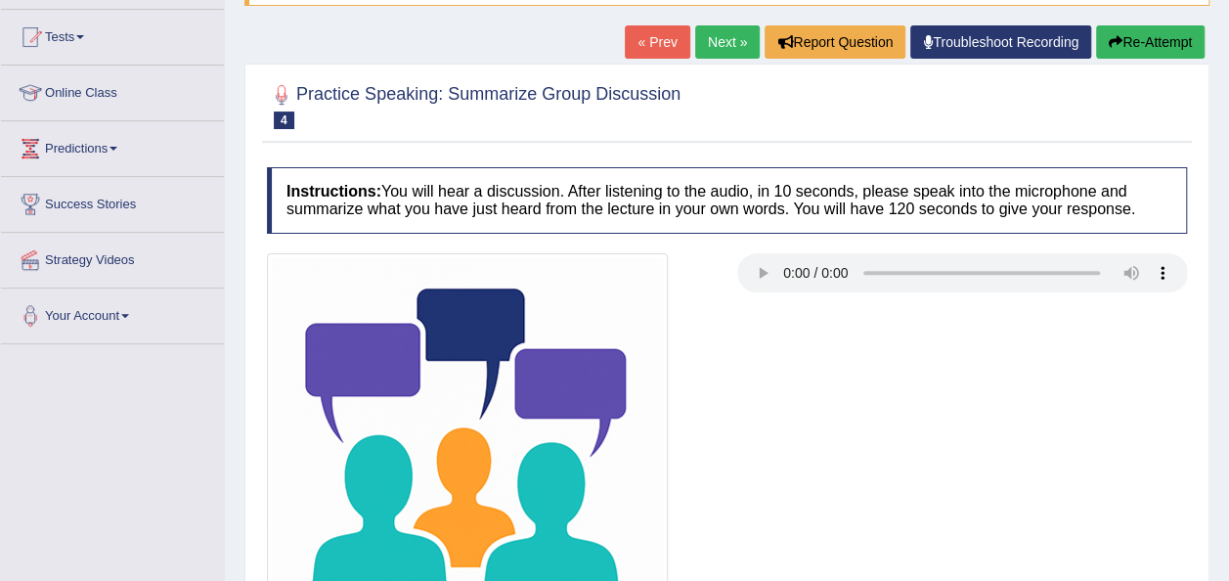
click at [719, 31] on link "Next »" at bounding box center [727, 41] width 65 height 33
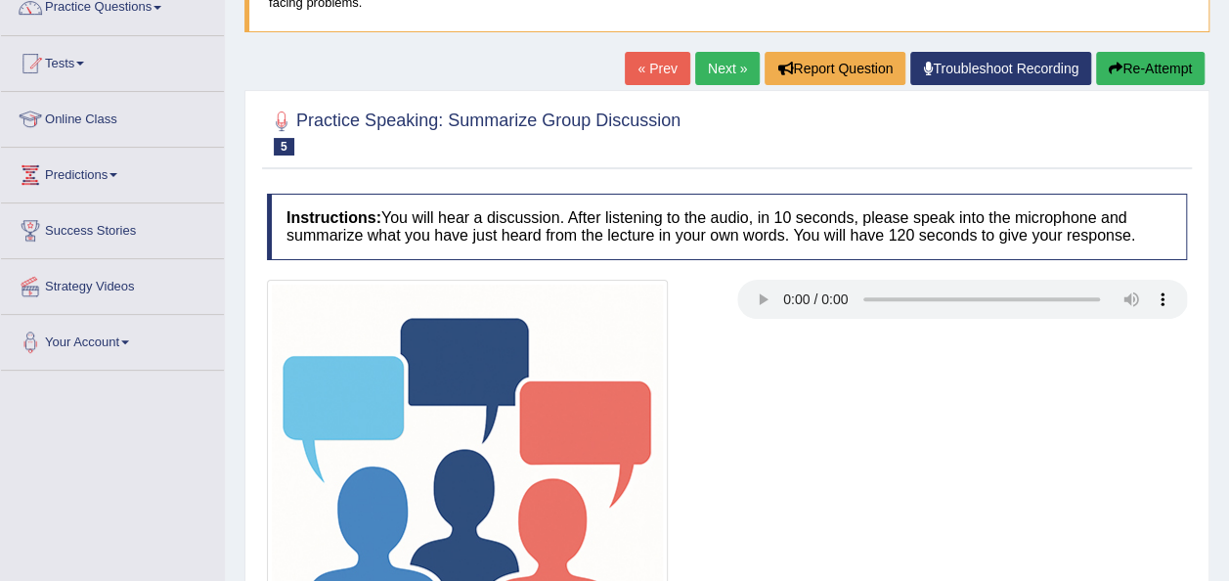
scroll to position [170, 0]
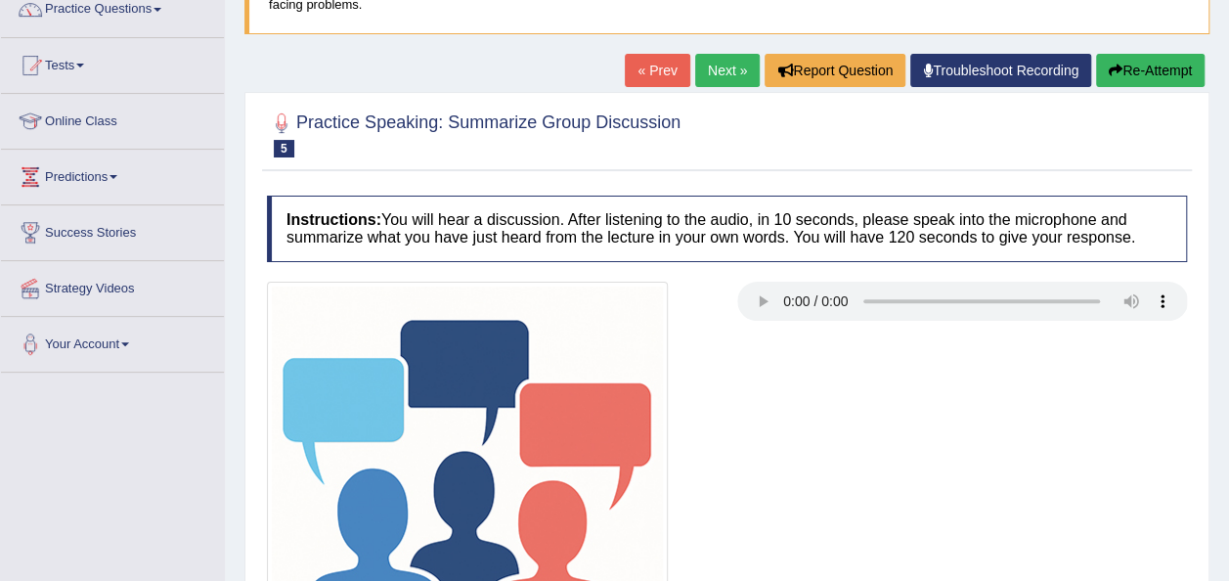
click at [722, 76] on link "Next »" at bounding box center [727, 70] width 65 height 33
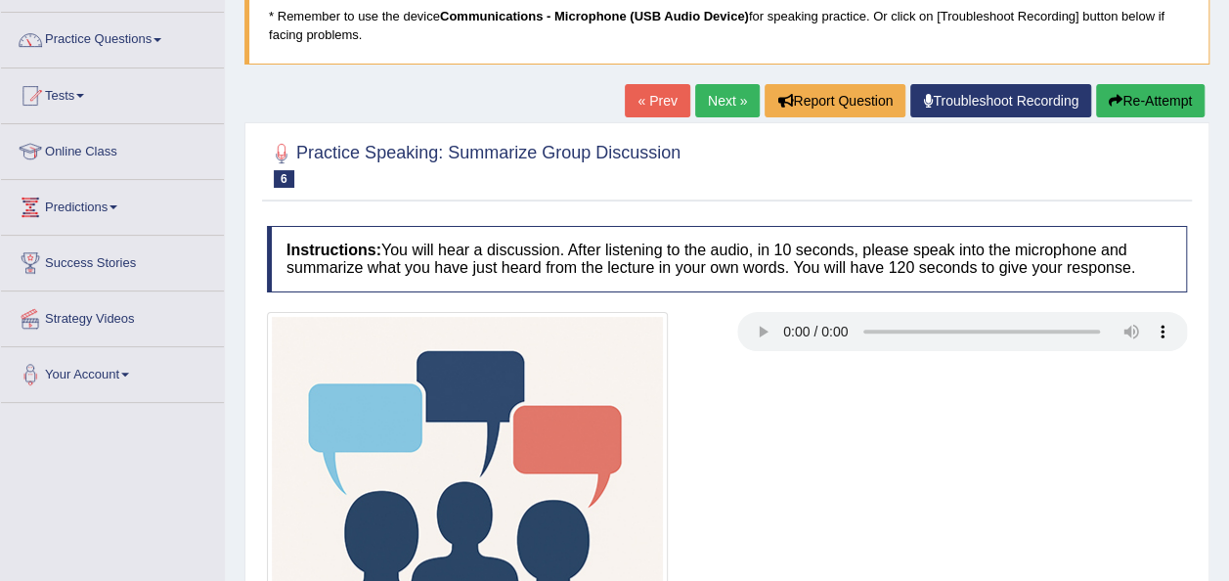
scroll to position [139, 0]
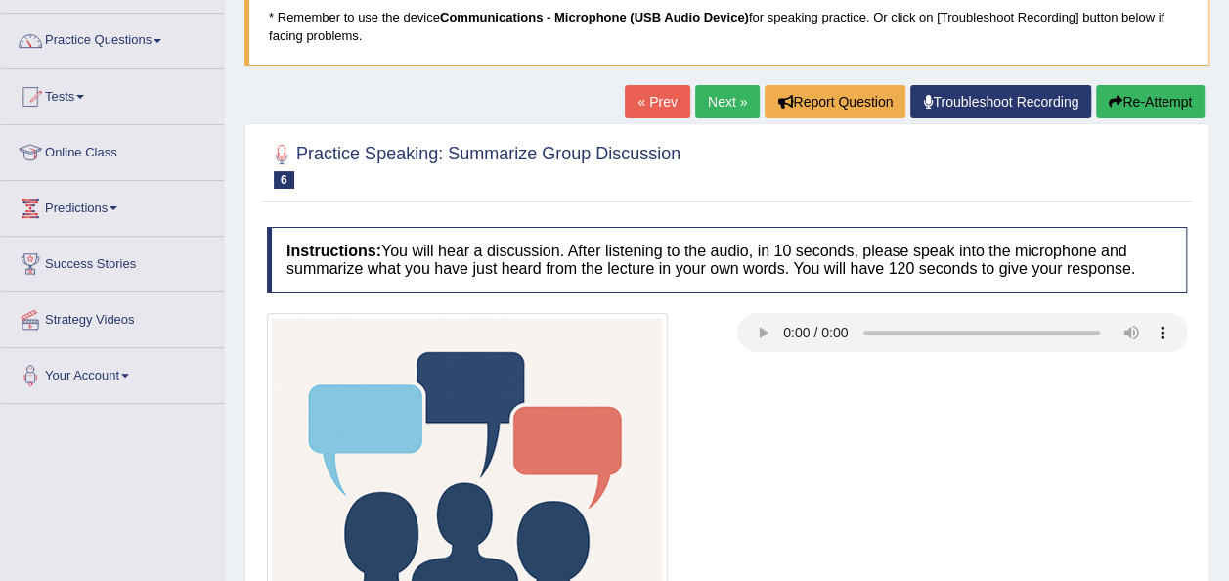
click at [717, 97] on link "Next »" at bounding box center [727, 101] width 65 height 33
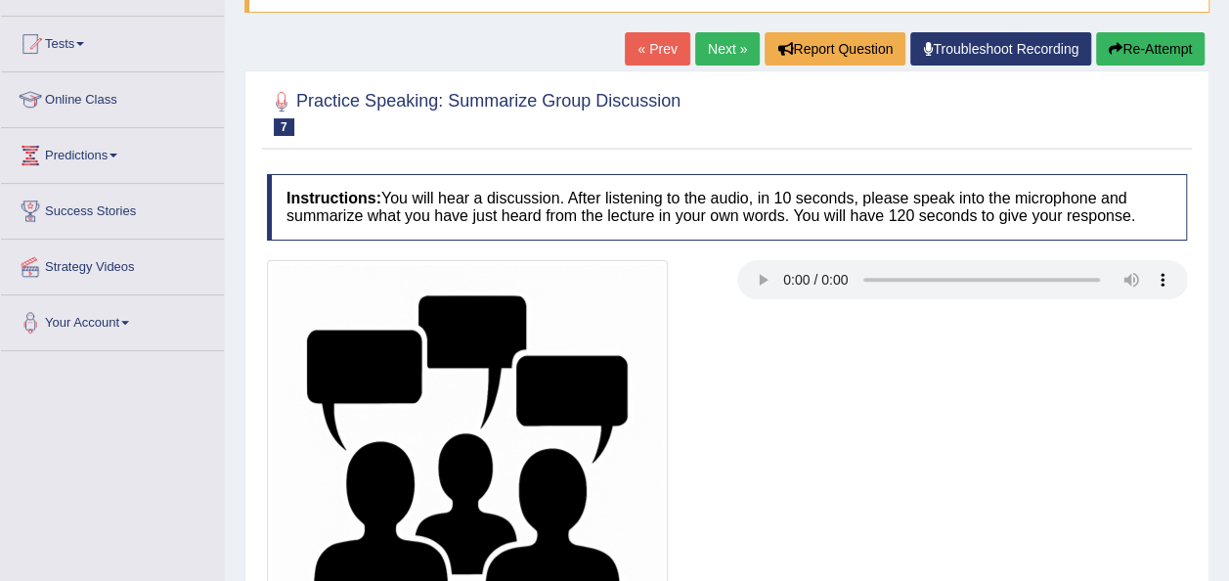
scroll to position [191, 0]
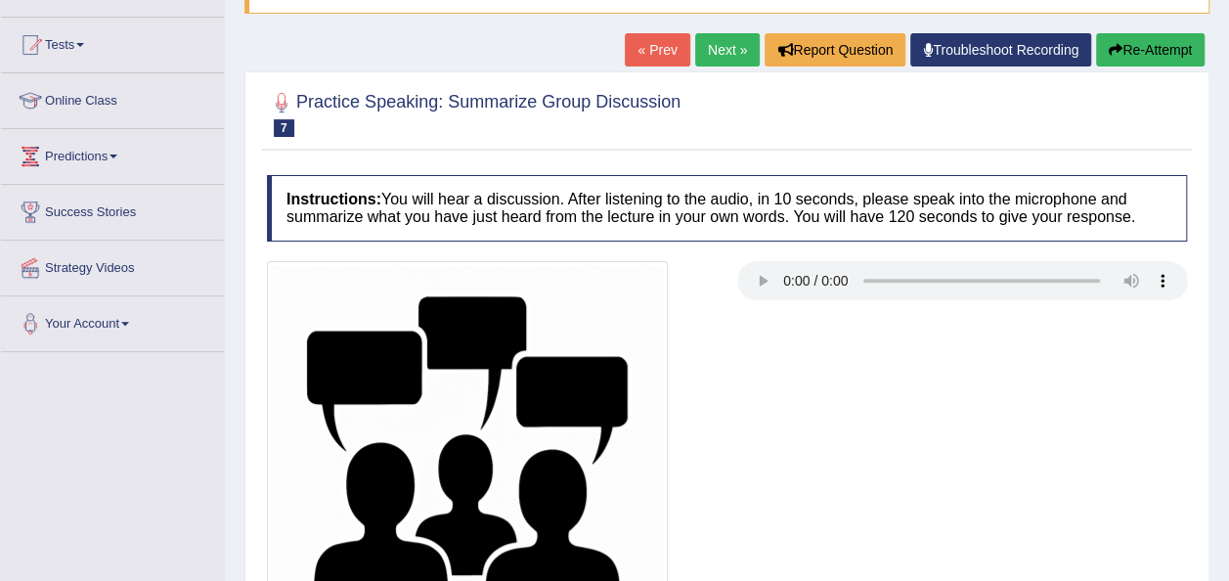
click at [724, 49] on link "Next »" at bounding box center [727, 49] width 65 height 33
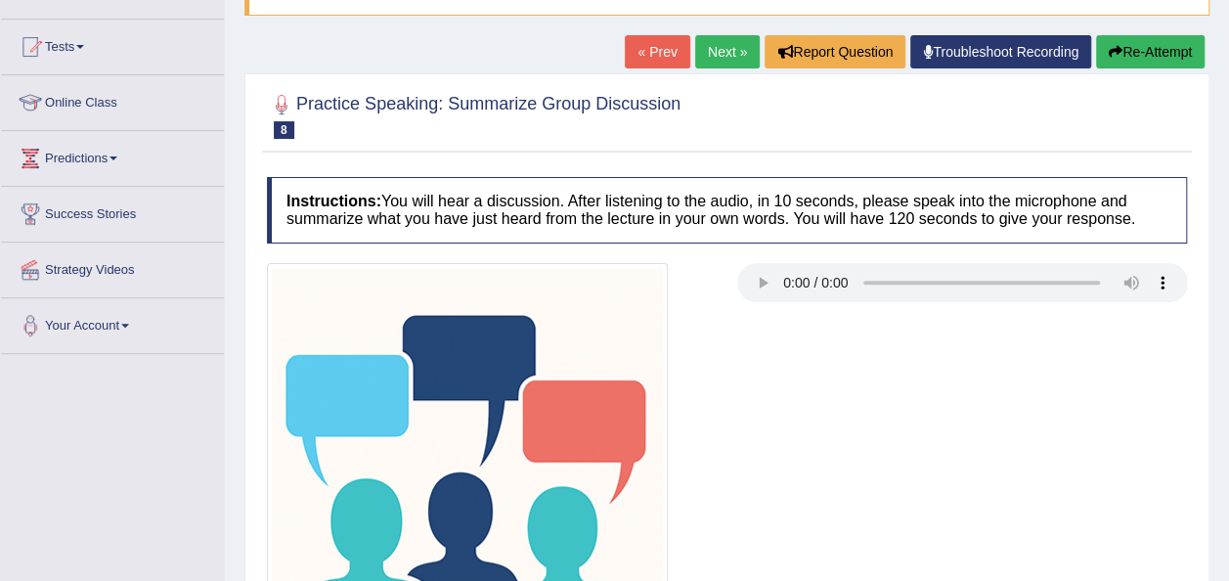
scroll to position [162, 0]
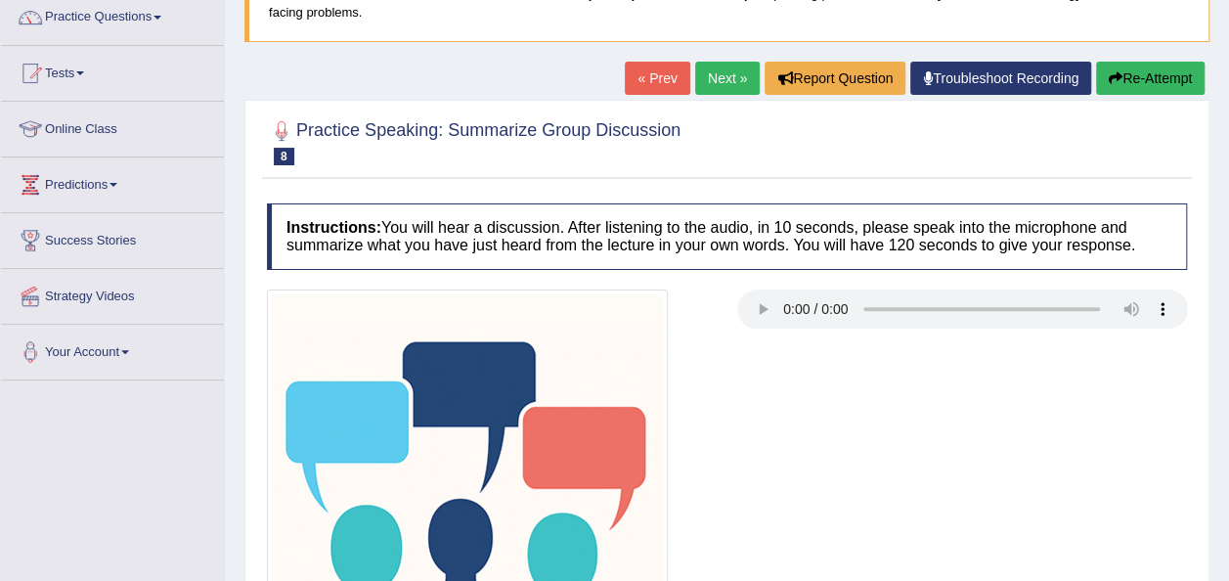
click at [723, 75] on link "Next »" at bounding box center [727, 78] width 65 height 33
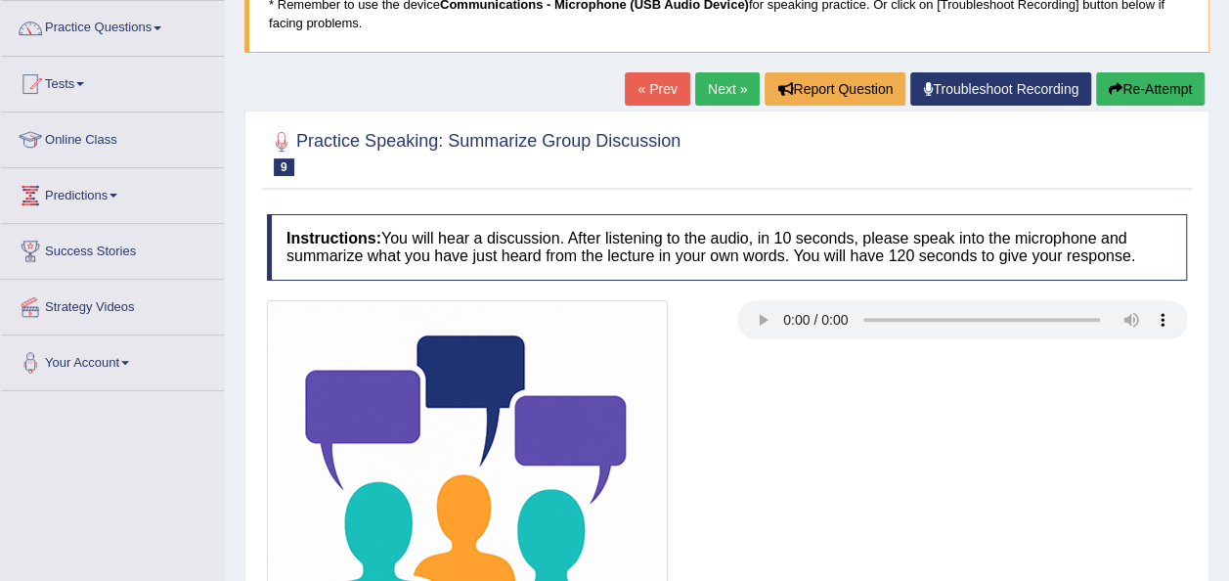
scroll to position [150, 0]
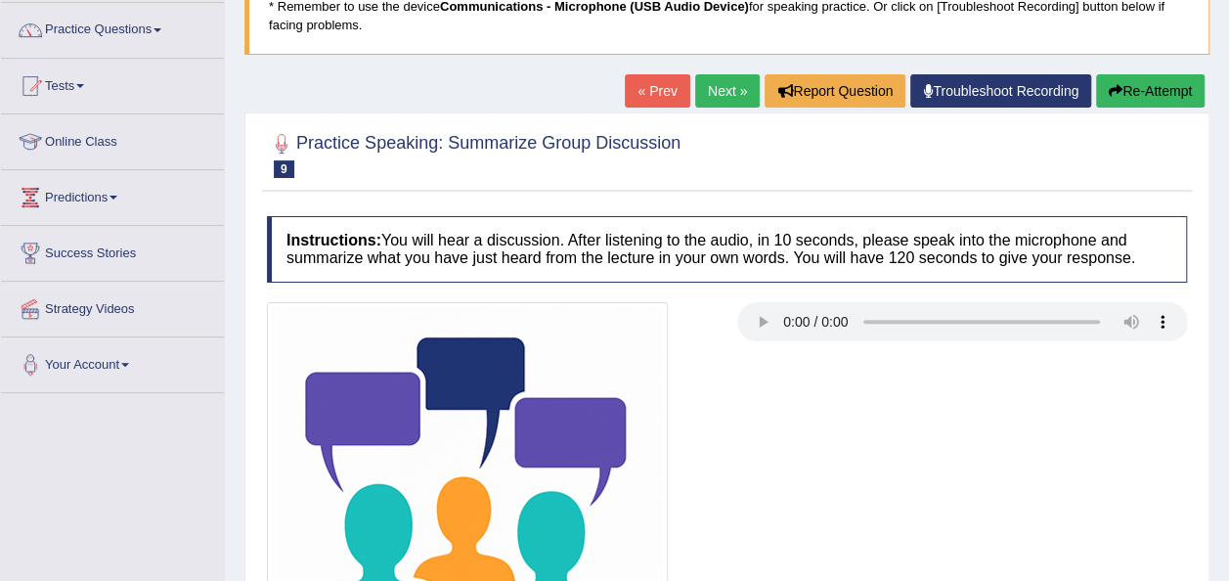
click at [715, 90] on link "Next »" at bounding box center [727, 90] width 65 height 33
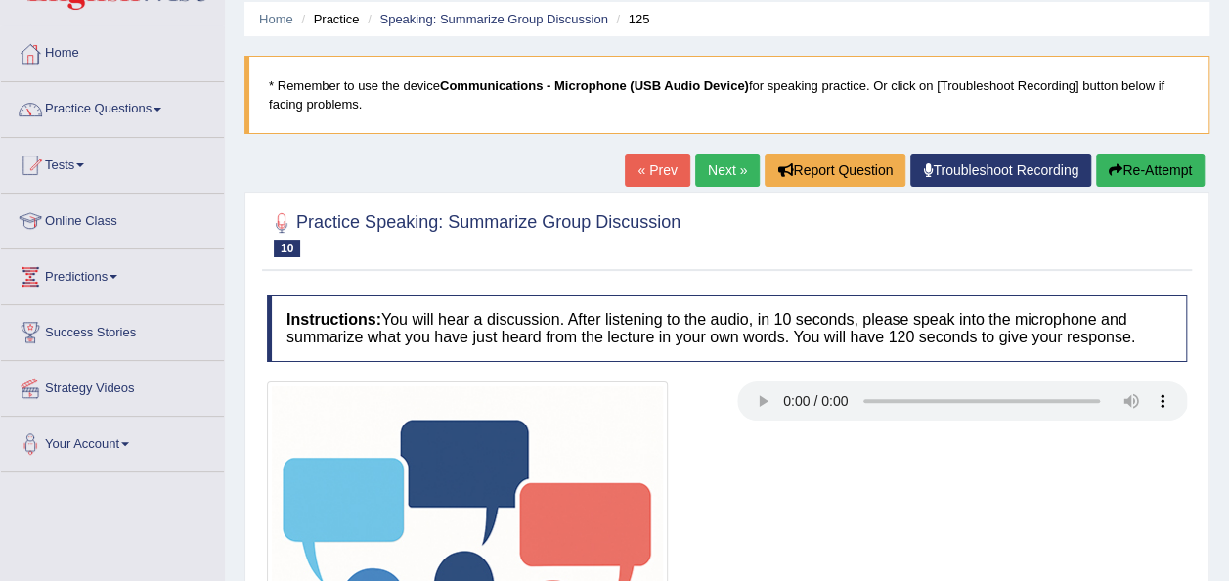
click at [719, 170] on link "Next »" at bounding box center [727, 170] width 65 height 33
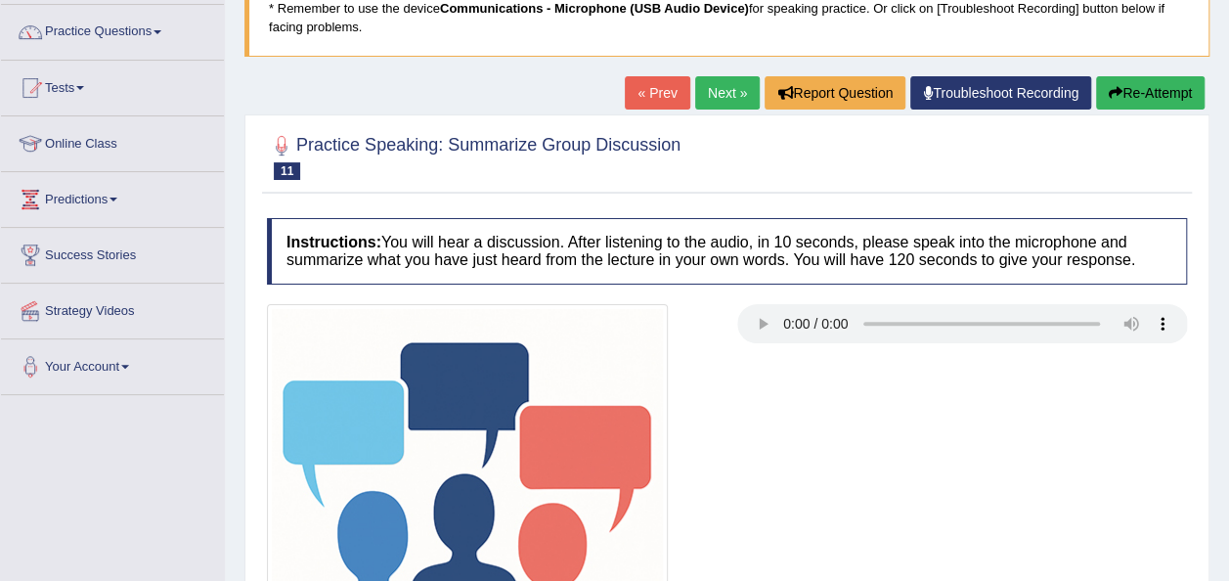
scroll to position [147, 0]
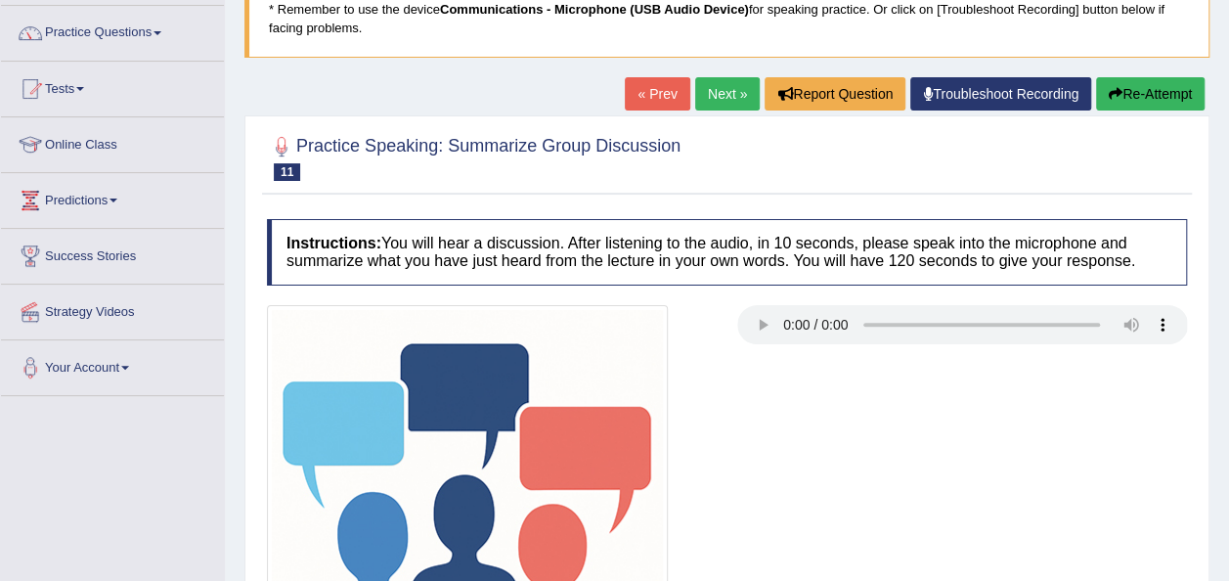
click at [711, 84] on link "Next »" at bounding box center [727, 93] width 65 height 33
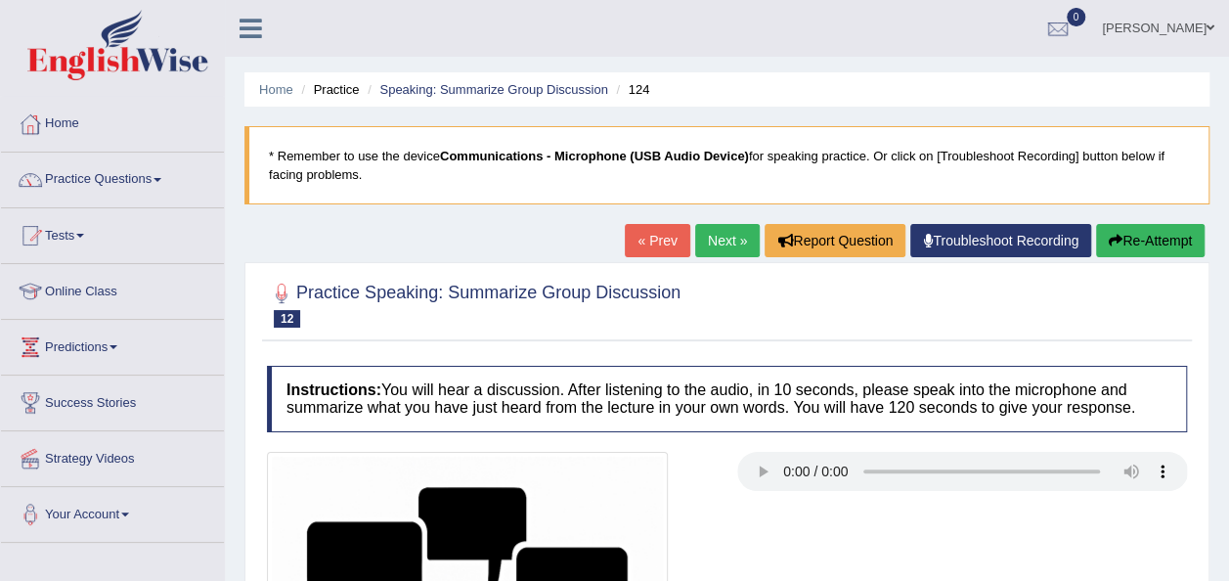
click at [722, 228] on link "Next »" at bounding box center [727, 240] width 65 height 33
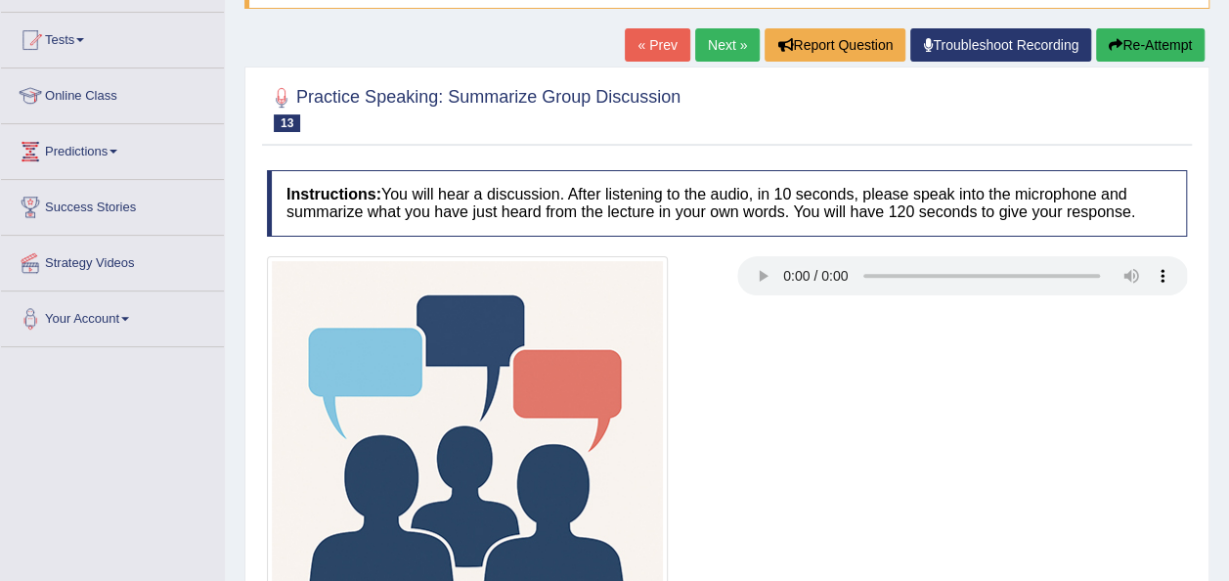
scroll to position [195, 0]
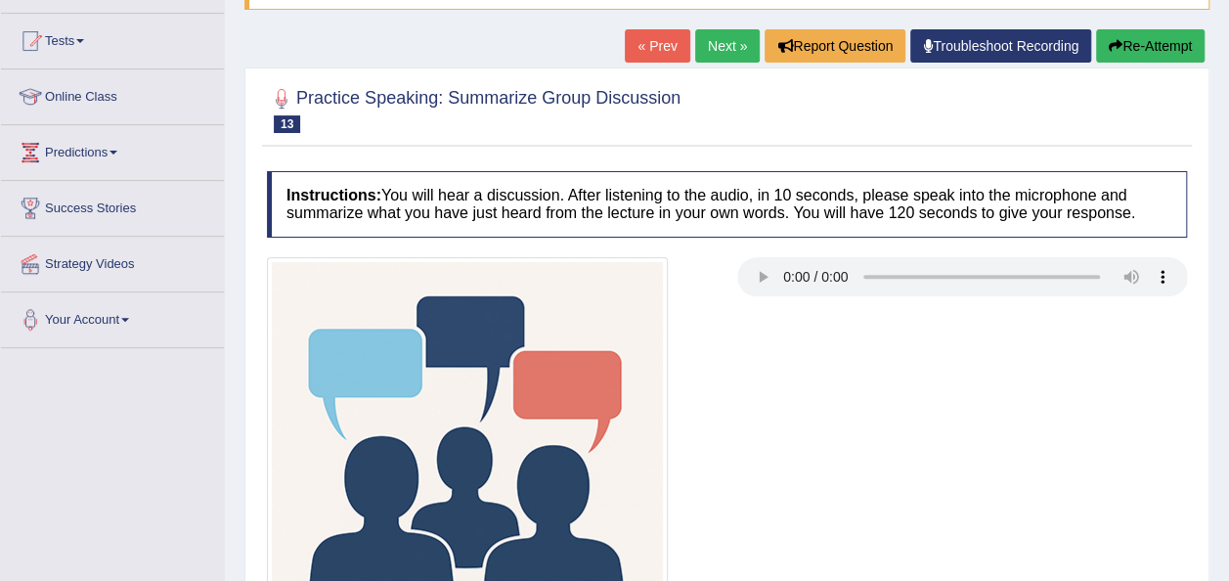
click at [735, 43] on link "Next »" at bounding box center [727, 45] width 65 height 33
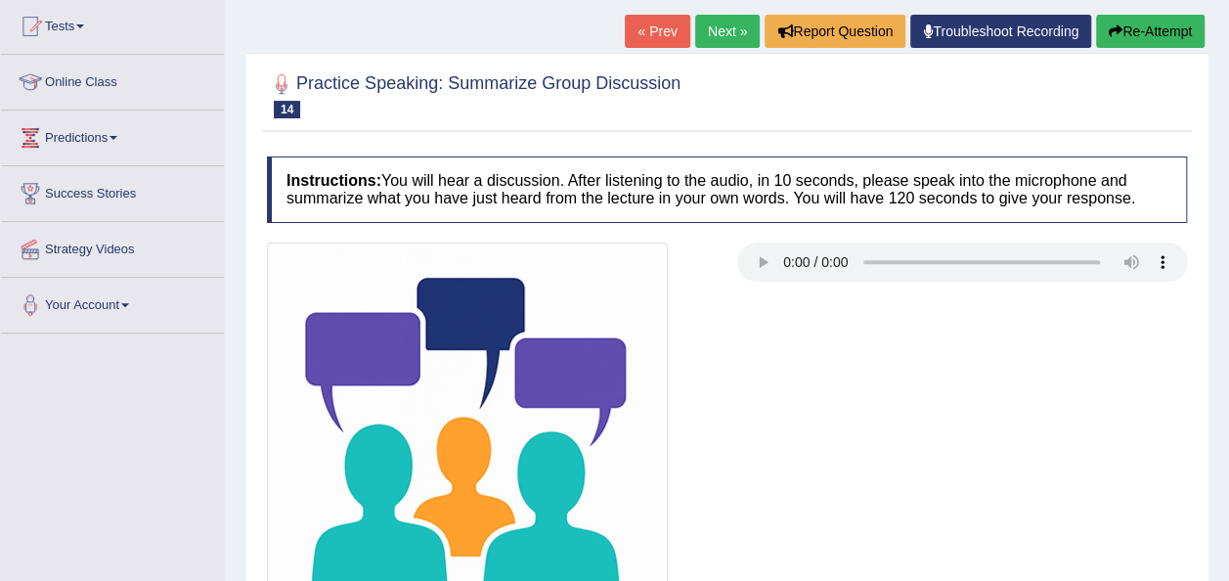
scroll to position [209, 0]
click at [717, 22] on link "Next »" at bounding box center [727, 31] width 65 height 33
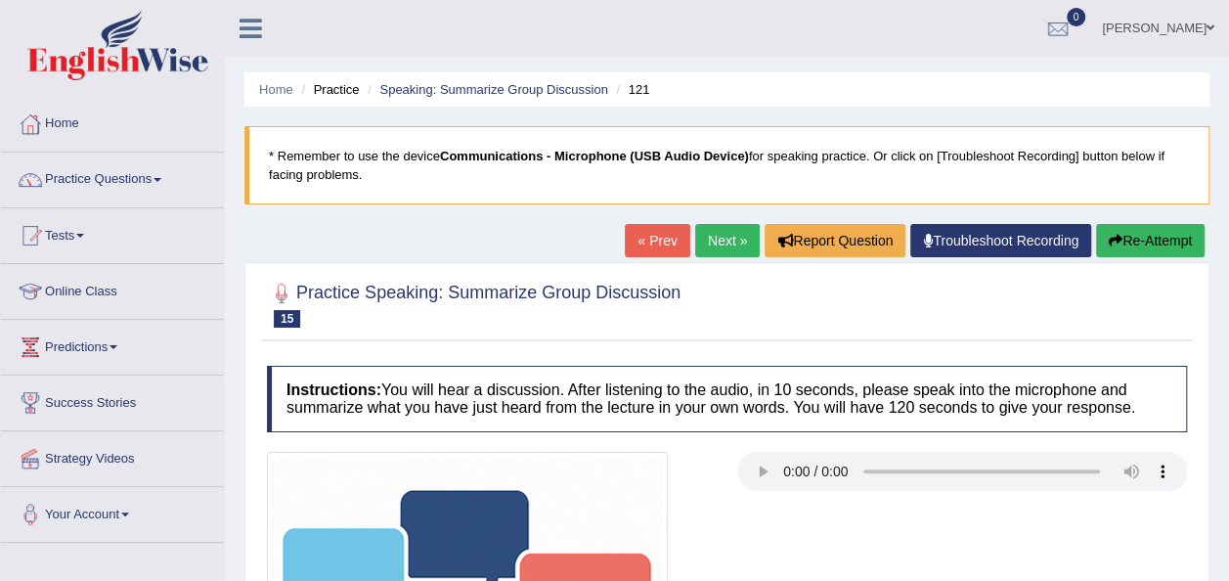
click at [718, 242] on link "Next »" at bounding box center [727, 240] width 65 height 33
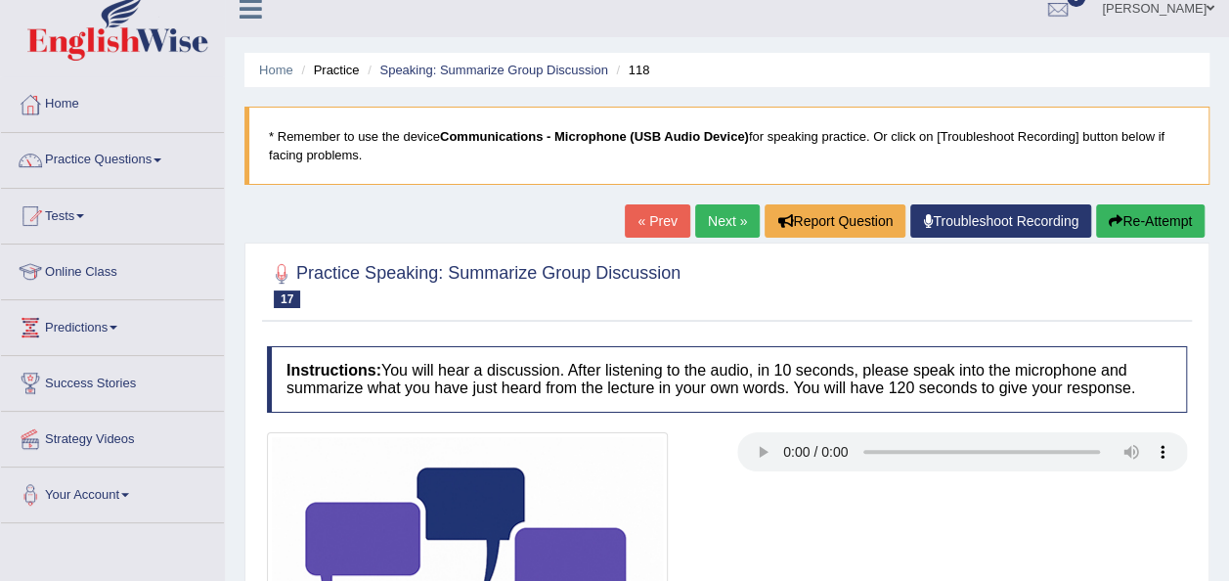
scroll to position [19, 0]
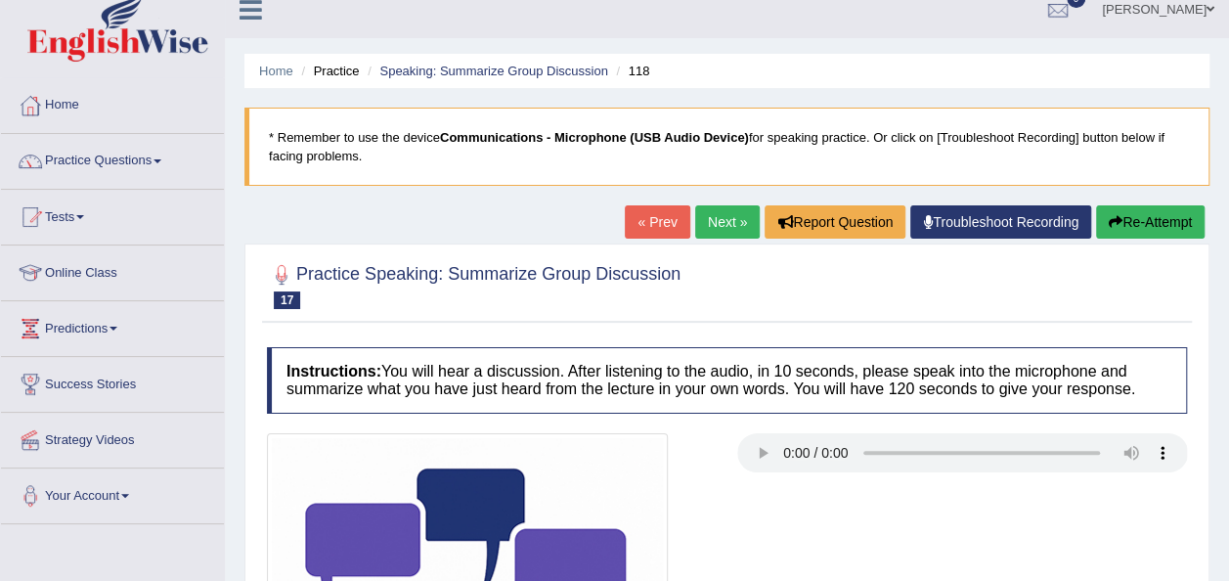
click at [727, 224] on link "Next »" at bounding box center [727, 221] width 65 height 33
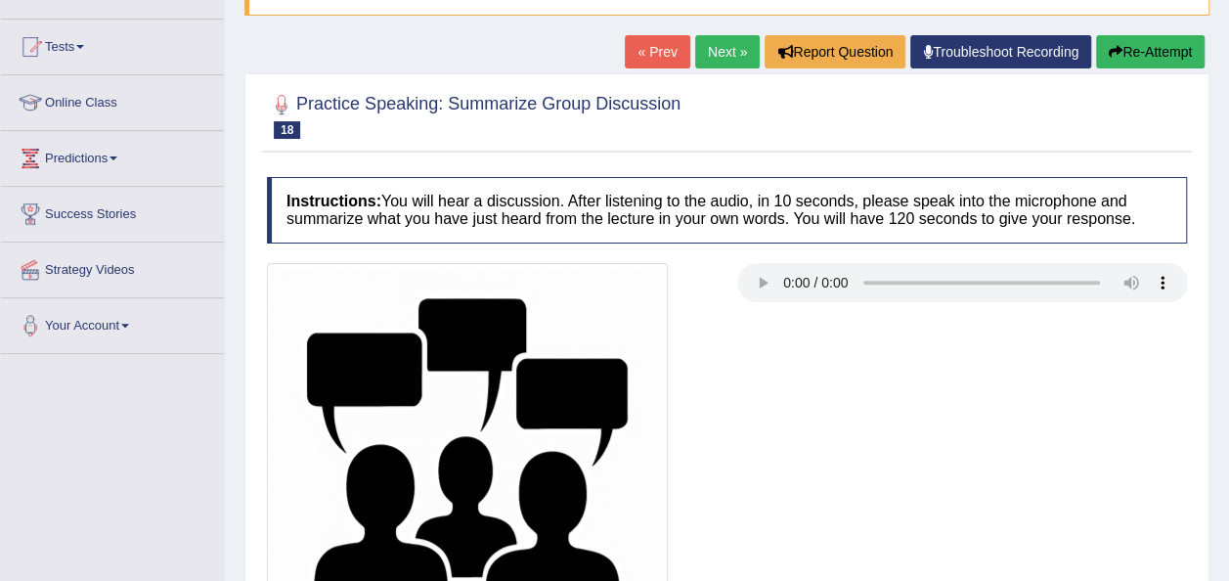
click at [709, 57] on link "Next »" at bounding box center [727, 51] width 65 height 33
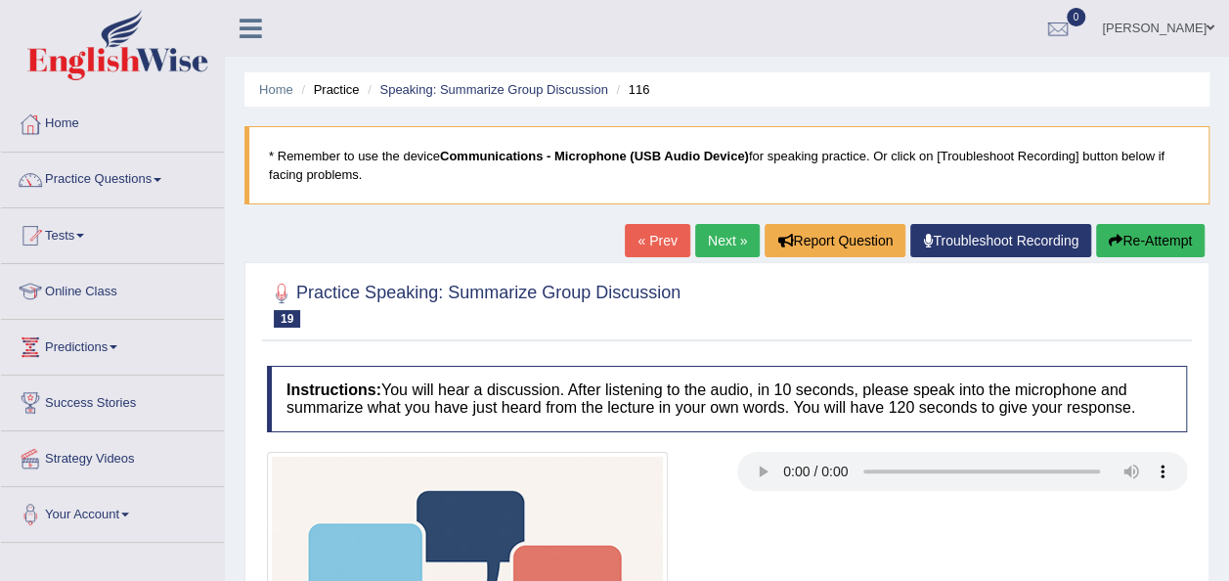
click at [704, 242] on link "Next »" at bounding box center [727, 240] width 65 height 33
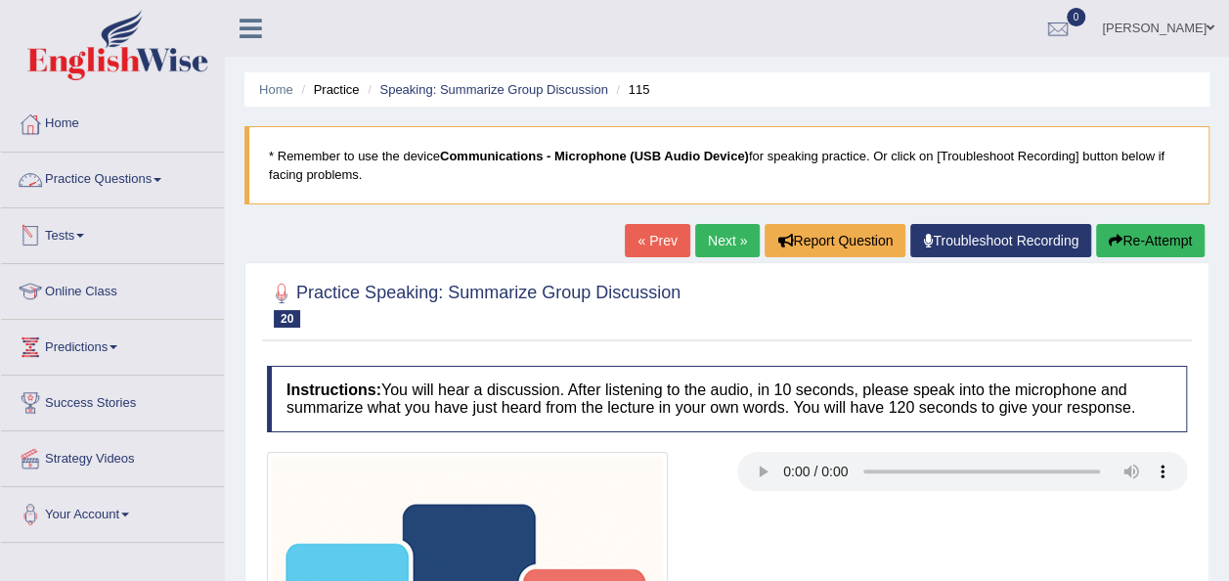
click at [162, 176] on link "Practice Questions" at bounding box center [112, 177] width 223 height 49
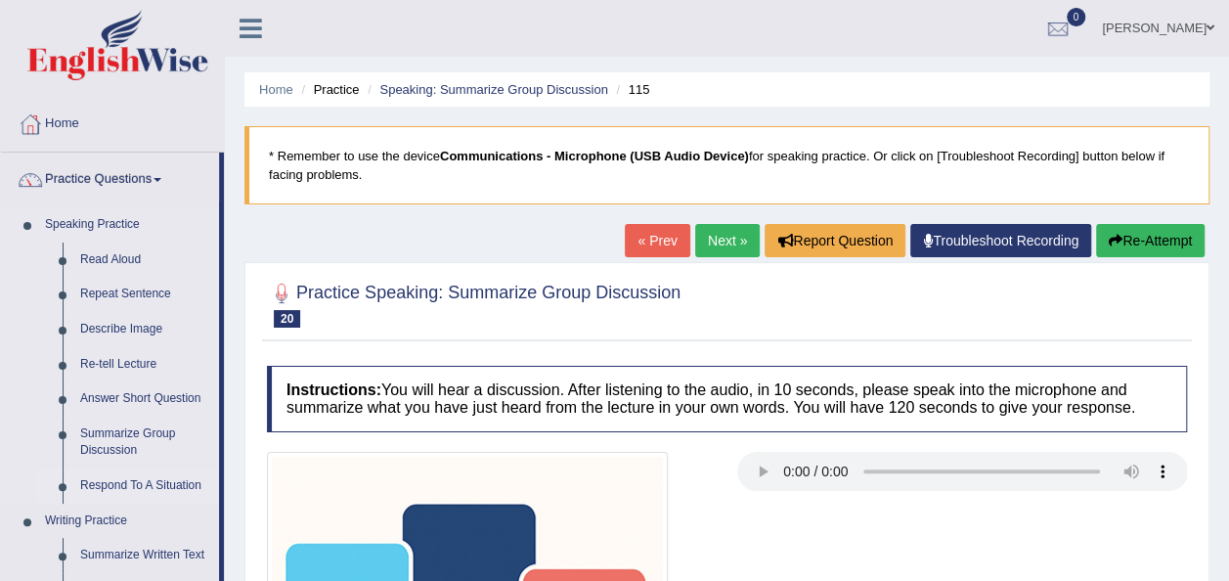
click at [127, 487] on link "Respond To A Situation" at bounding box center [145, 485] width 148 height 35
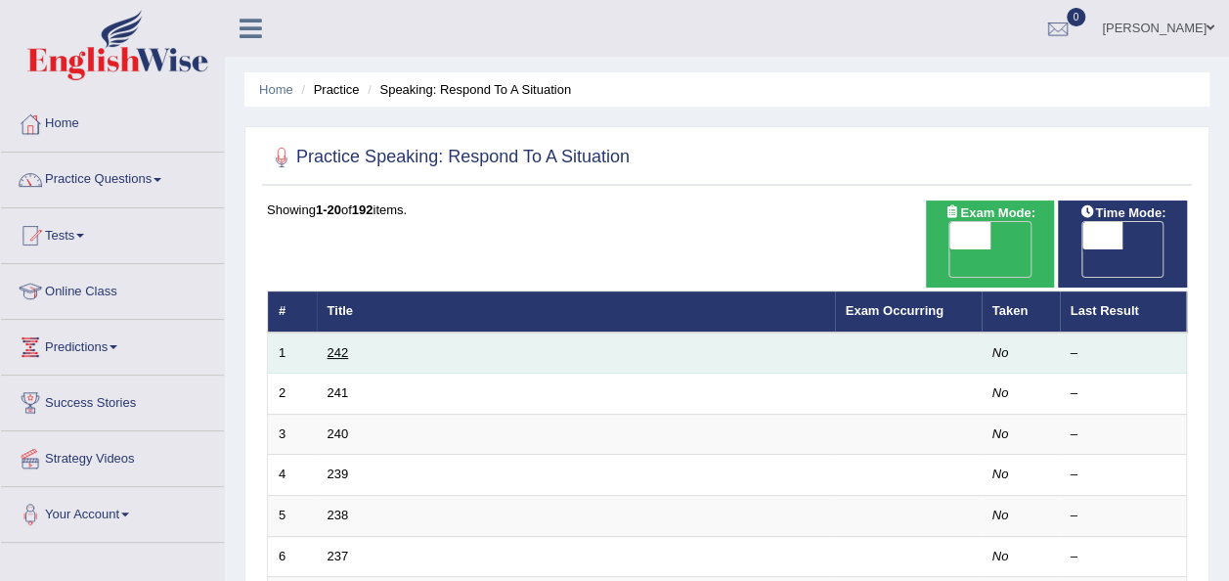
click at [330, 345] on link "242" at bounding box center [339, 352] width 22 height 15
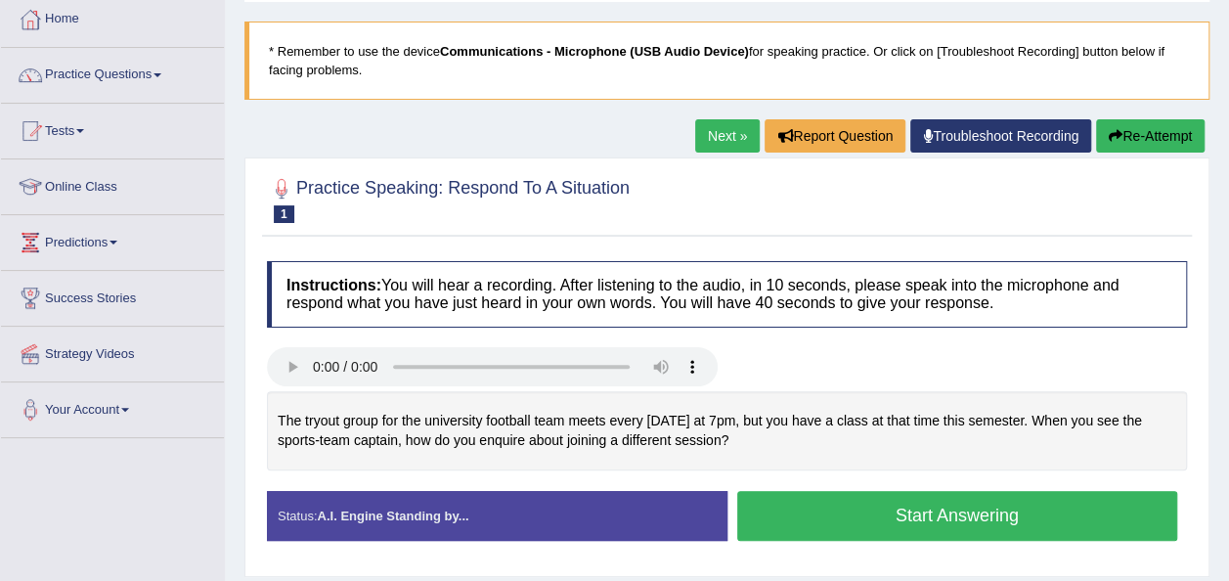
scroll to position [106, 0]
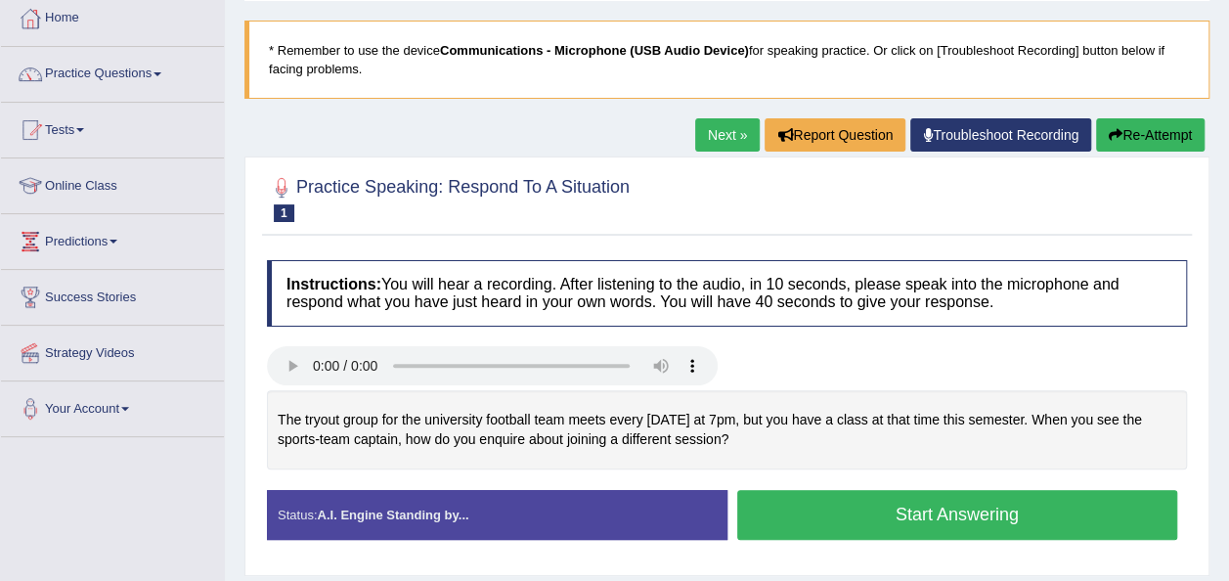
click at [730, 136] on link "Next »" at bounding box center [727, 134] width 65 height 33
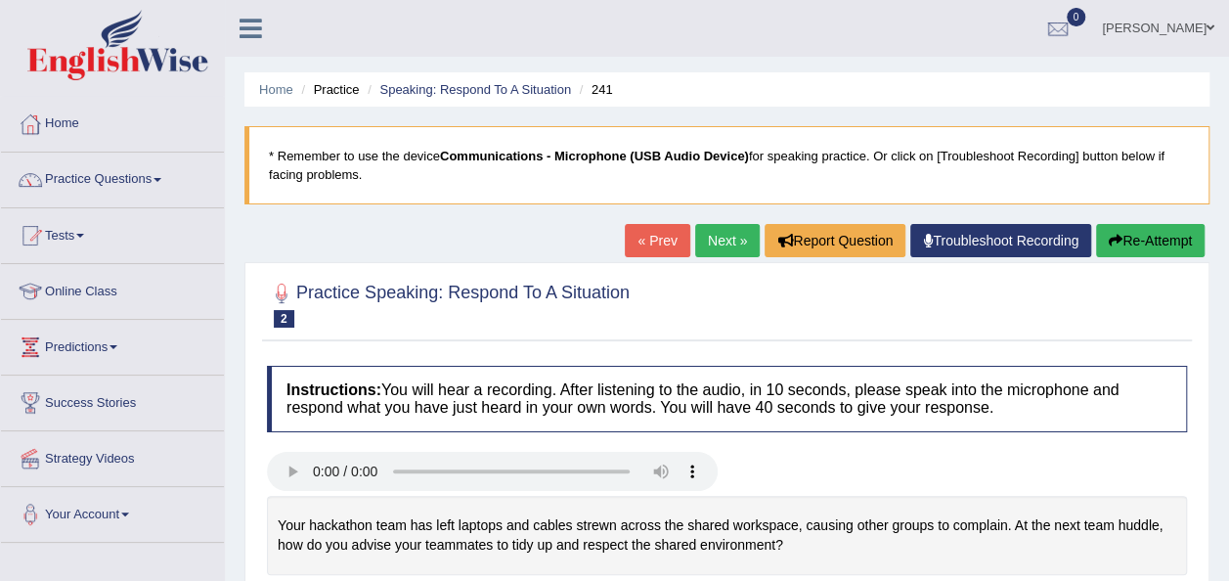
click at [743, 238] on link "Next »" at bounding box center [727, 240] width 65 height 33
click at [743, 235] on link "Next »" at bounding box center [727, 240] width 65 height 33
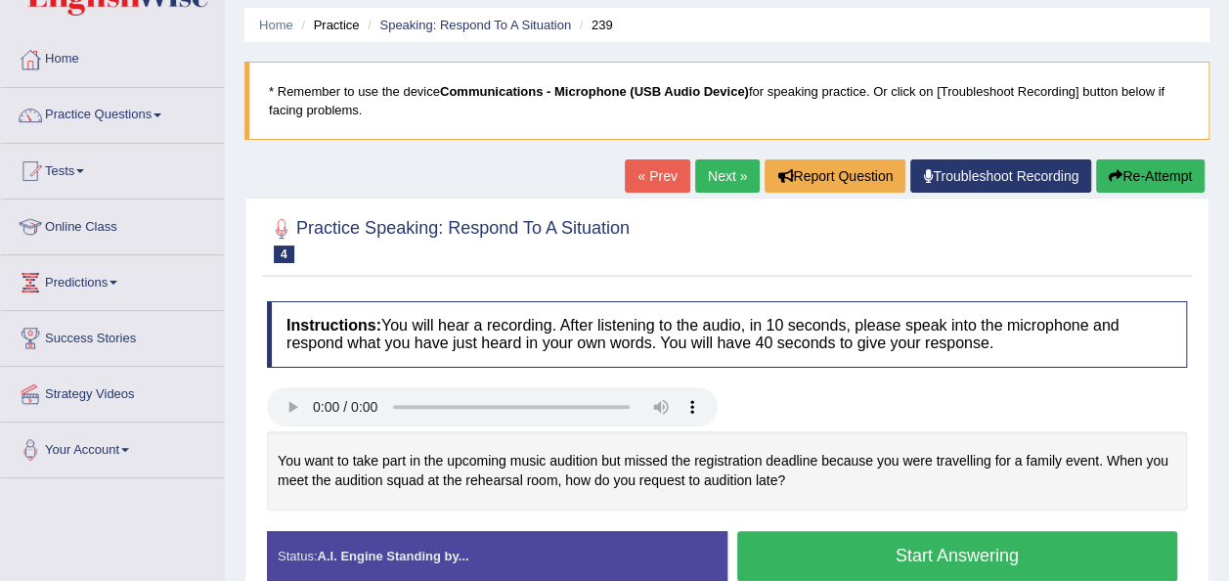
click at [715, 174] on link "Next »" at bounding box center [727, 175] width 65 height 33
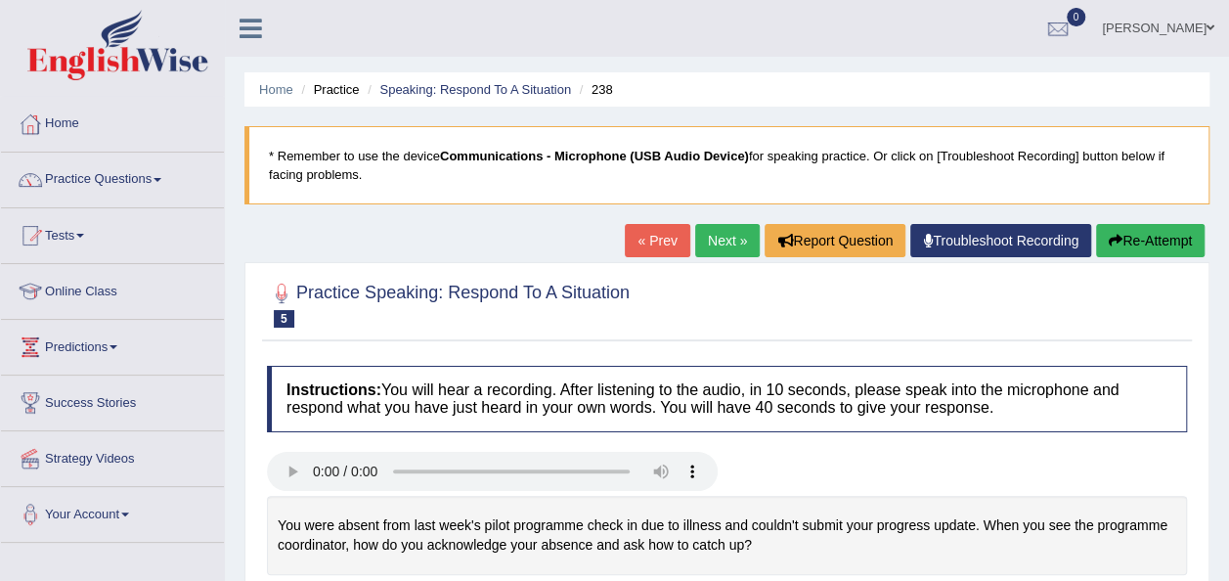
click at [718, 243] on link "Next »" at bounding box center [727, 240] width 65 height 33
click at [726, 243] on link "Next »" at bounding box center [727, 240] width 65 height 33
click at [733, 243] on link "Next »" at bounding box center [727, 240] width 65 height 33
click at [716, 237] on link "Next »" at bounding box center [727, 240] width 65 height 33
click at [718, 242] on link "Next »" at bounding box center [727, 240] width 65 height 33
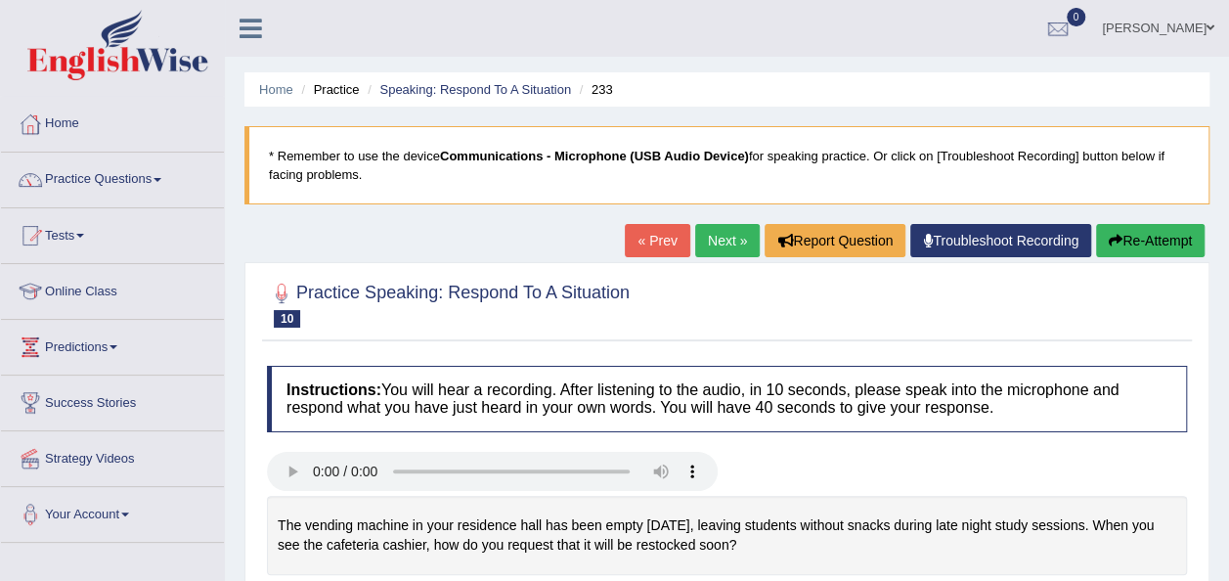
click at [726, 243] on link "Next »" at bounding box center [727, 240] width 65 height 33
click at [737, 237] on link "Next »" at bounding box center [727, 240] width 65 height 33
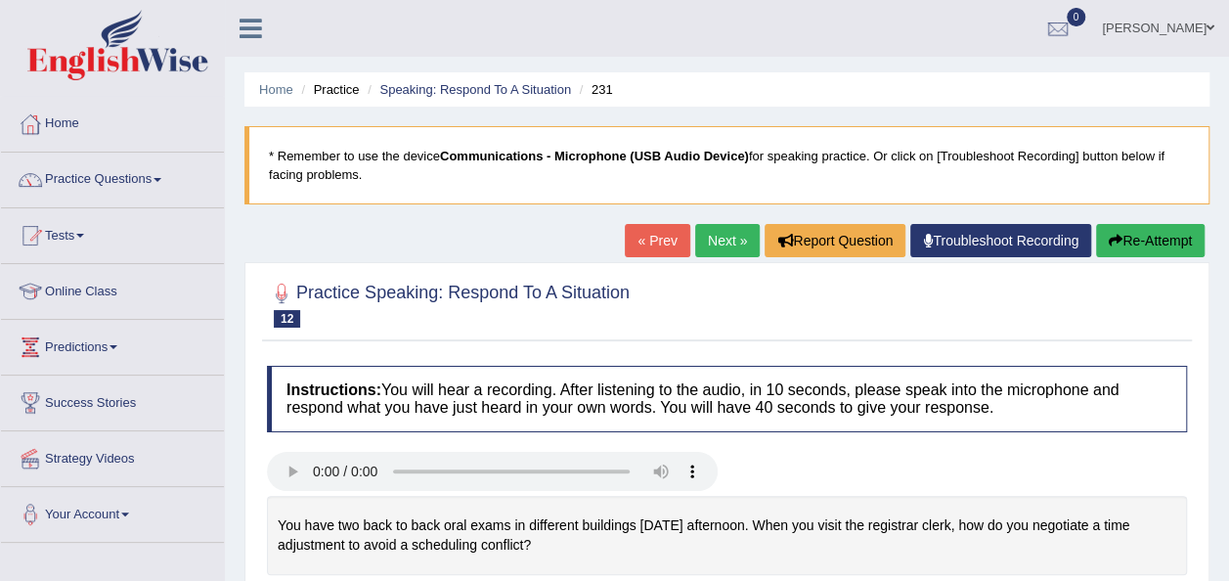
click at [721, 250] on link "Next »" at bounding box center [727, 240] width 65 height 33
click at [731, 252] on link "Next »" at bounding box center [727, 240] width 65 height 33
click at [733, 246] on link "Next »" at bounding box center [727, 240] width 65 height 33
click at [720, 233] on link "Next »" at bounding box center [727, 240] width 65 height 33
click at [730, 233] on link "Next »" at bounding box center [727, 240] width 65 height 33
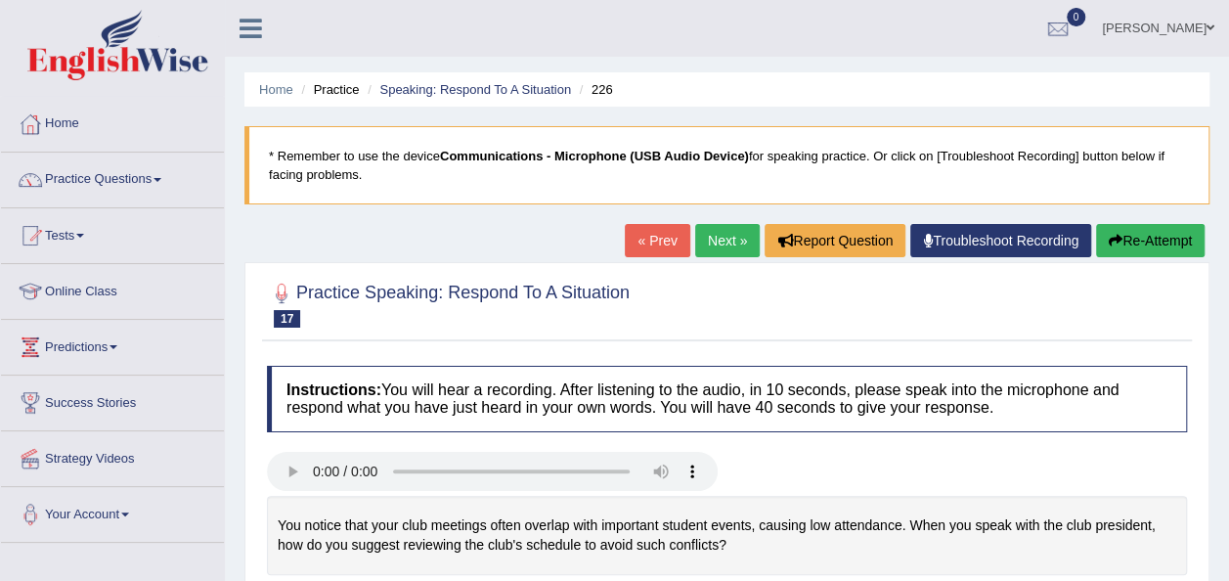
click at [716, 245] on link "Next »" at bounding box center [727, 240] width 65 height 33
click at [720, 242] on link "Next »" at bounding box center [727, 240] width 65 height 33
click at [728, 253] on link "Next »" at bounding box center [727, 240] width 65 height 33
click at [720, 233] on link "Next »" at bounding box center [727, 240] width 65 height 33
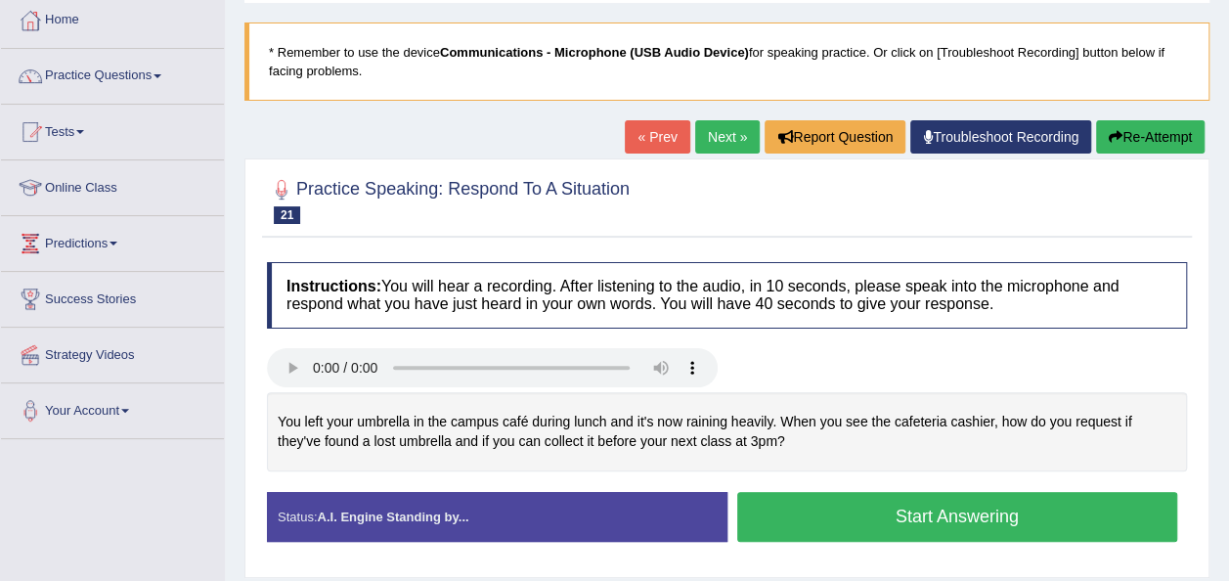
click at [724, 134] on link "Next »" at bounding box center [727, 136] width 65 height 33
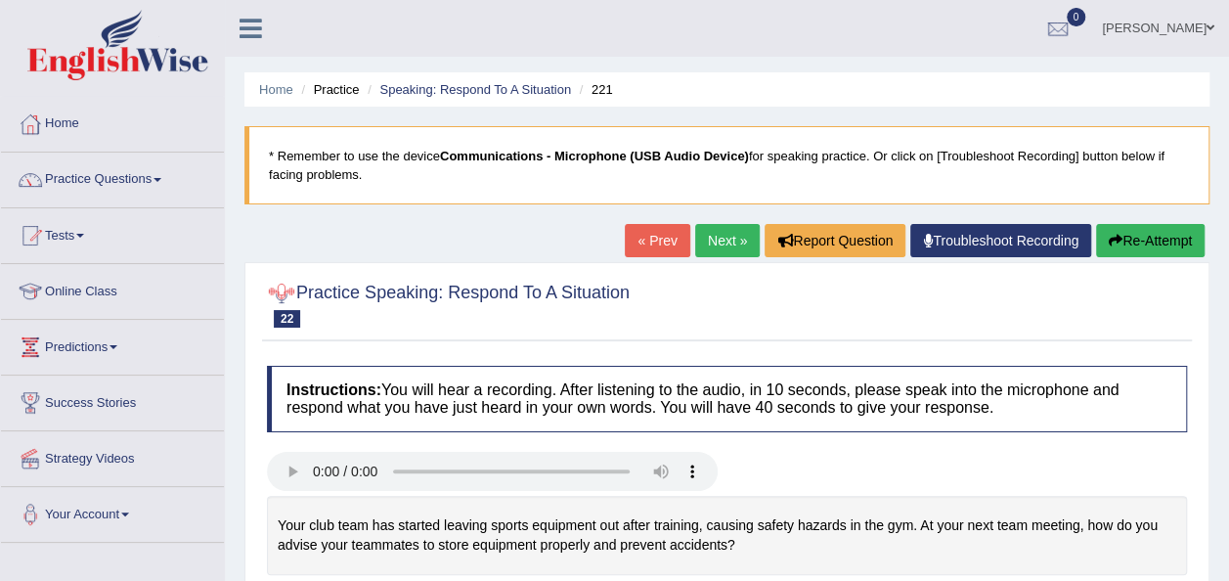
click at [737, 243] on link "Next »" at bounding box center [727, 240] width 65 height 33
click at [740, 243] on link "Next »" at bounding box center [727, 240] width 65 height 33
click at [733, 235] on link "Next »" at bounding box center [727, 240] width 65 height 33
click at [733, 241] on link "Next »" at bounding box center [727, 240] width 65 height 33
click at [729, 243] on link "Next »" at bounding box center [727, 240] width 65 height 33
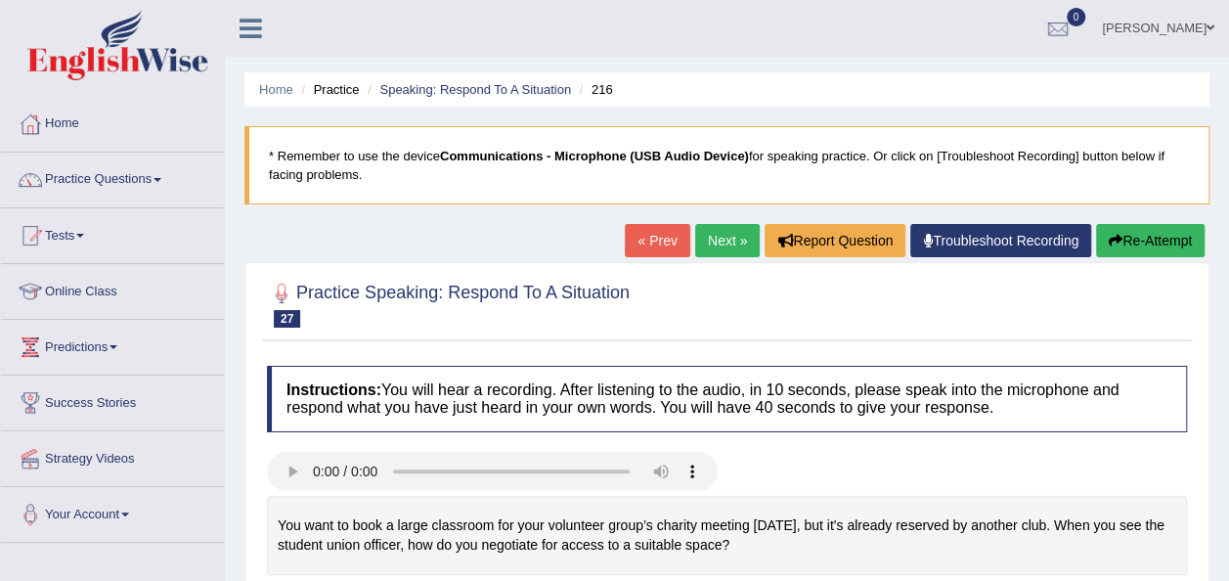
click at [718, 238] on link "Next »" at bounding box center [727, 240] width 65 height 33
click at [731, 243] on link "Next »" at bounding box center [727, 240] width 65 height 33
click at [730, 246] on link "Next »" at bounding box center [727, 240] width 65 height 33
click at [162, 174] on link "Practice Questions" at bounding box center [112, 177] width 223 height 49
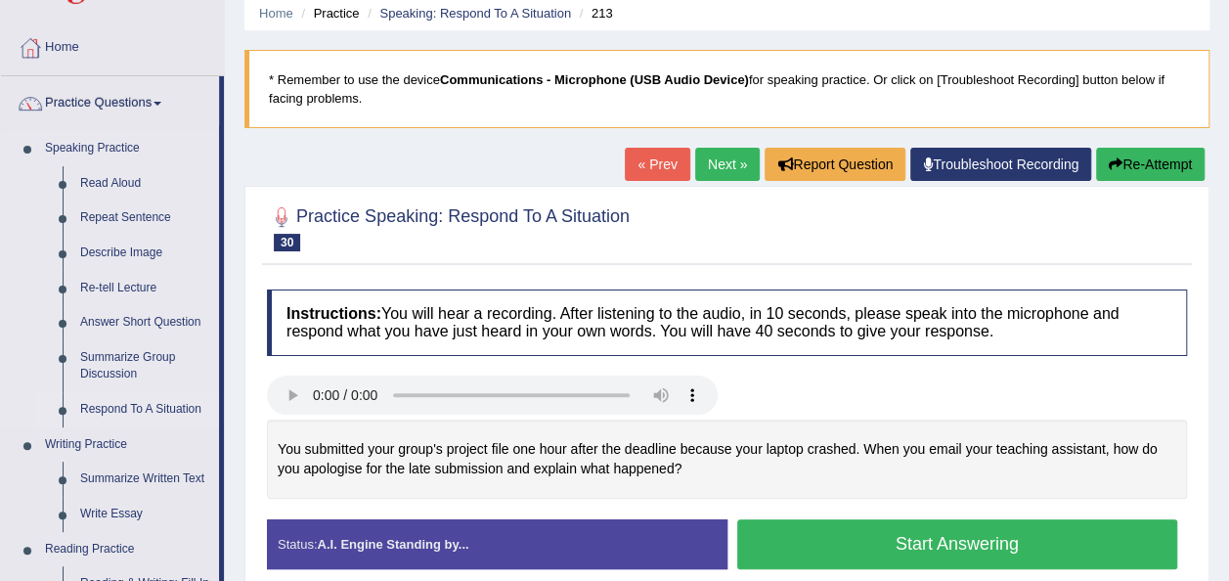
scroll to position [77, 0]
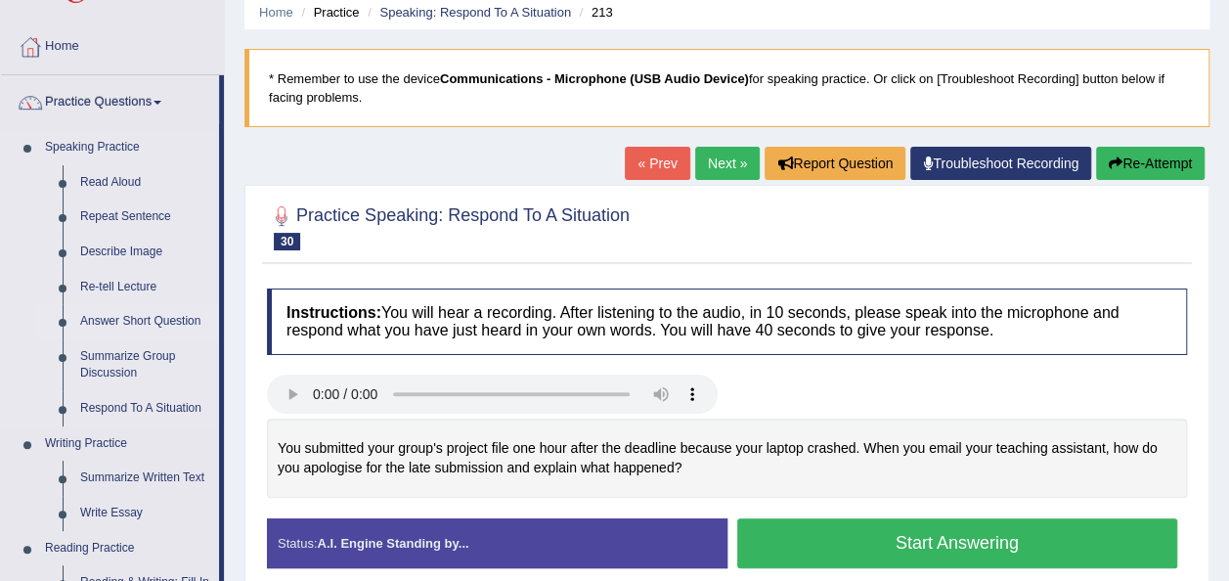
click at [166, 324] on link "Answer Short Question" at bounding box center [145, 321] width 148 height 35
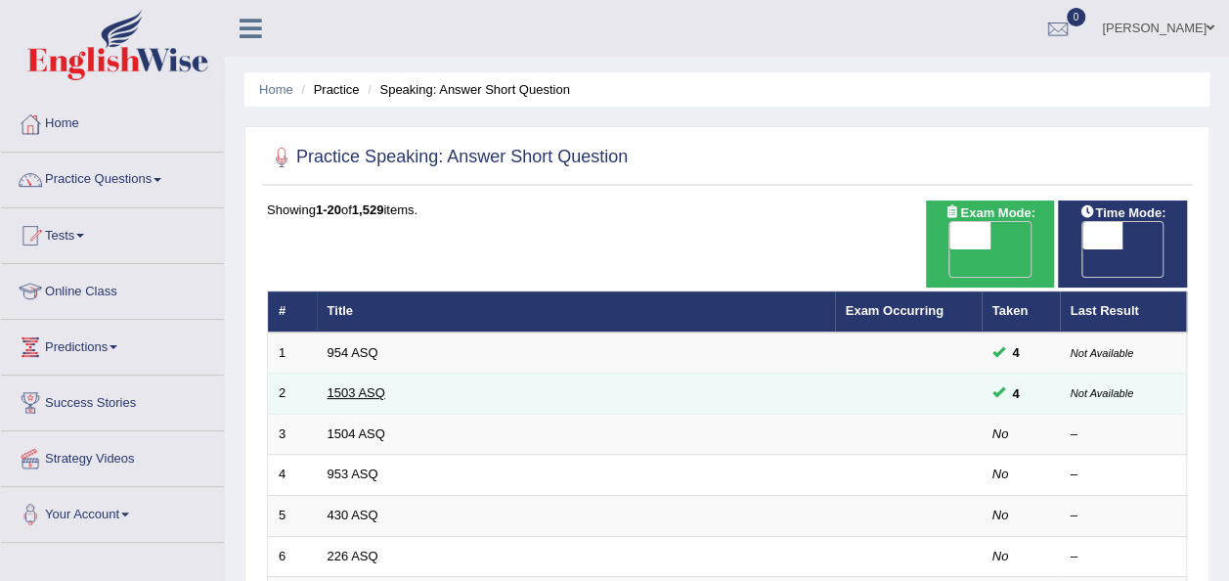
click at [343, 385] on link "1503 ASQ" at bounding box center [357, 392] width 58 height 15
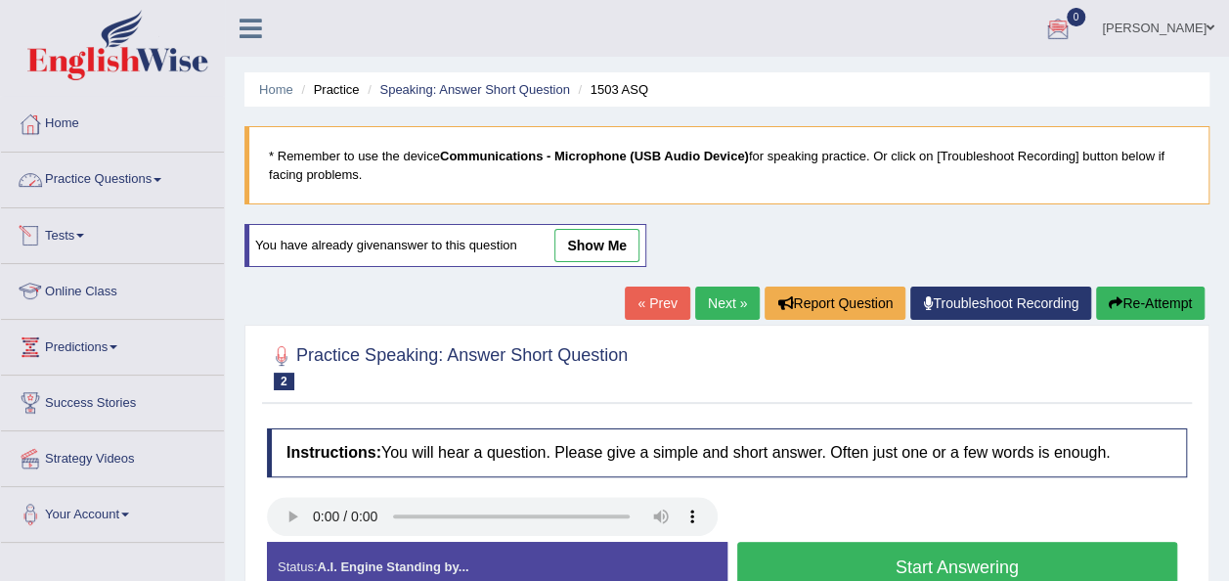
click at [161, 184] on link "Practice Questions" at bounding box center [112, 177] width 223 height 49
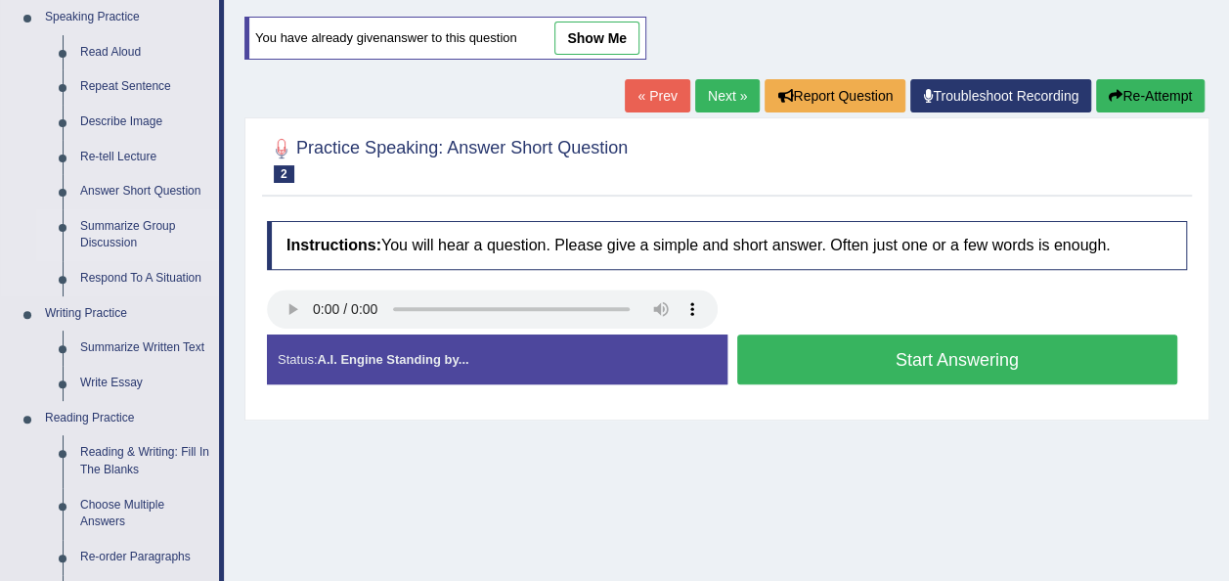
scroll to position [208, 0]
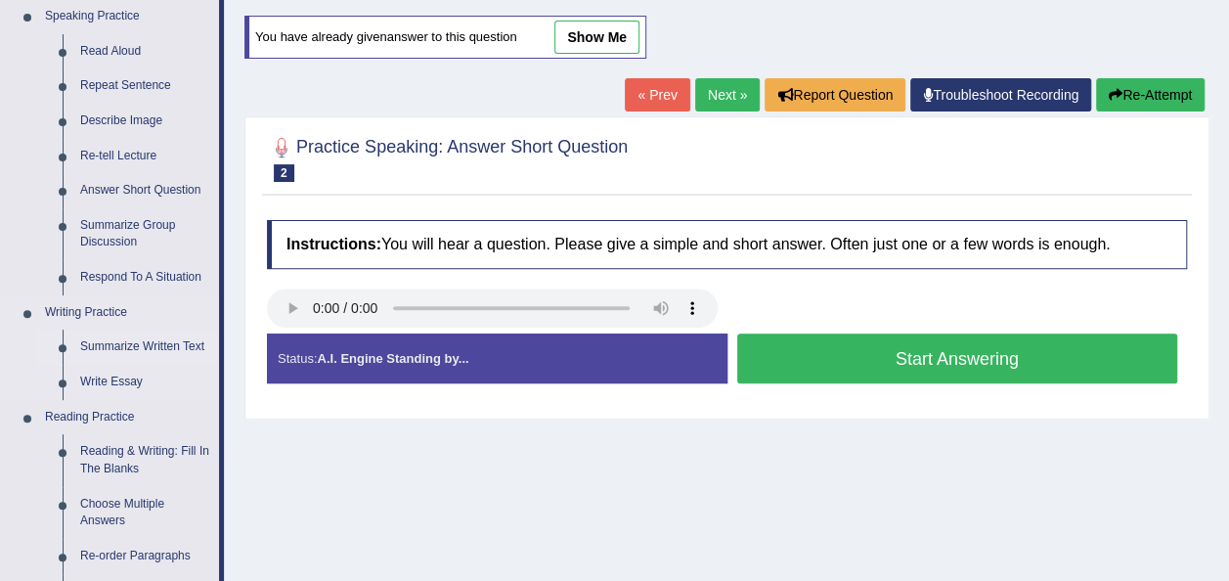
click at [148, 352] on link "Summarize Written Text" at bounding box center [145, 347] width 148 height 35
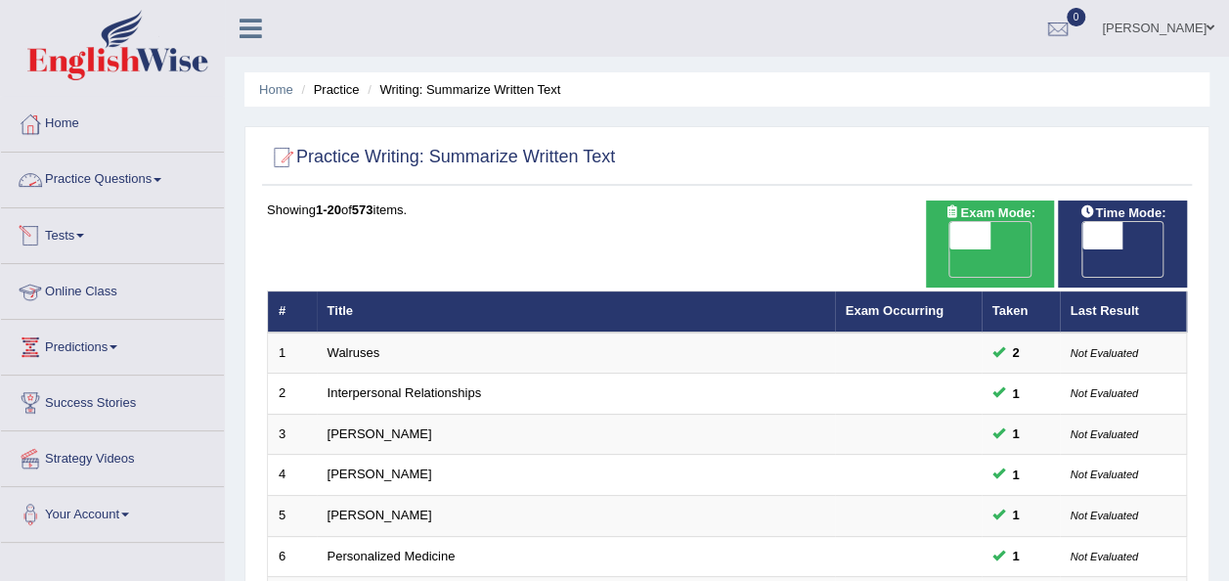
click at [160, 172] on link "Practice Questions" at bounding box center [112, 177] width 223 height 49
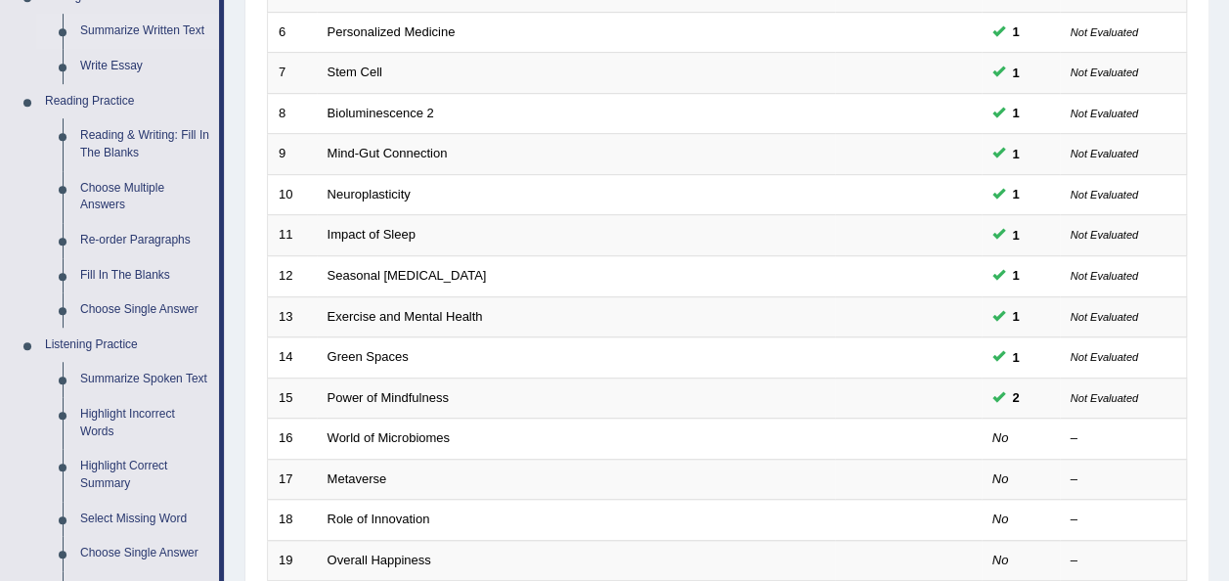
scroll to position [528, 0]
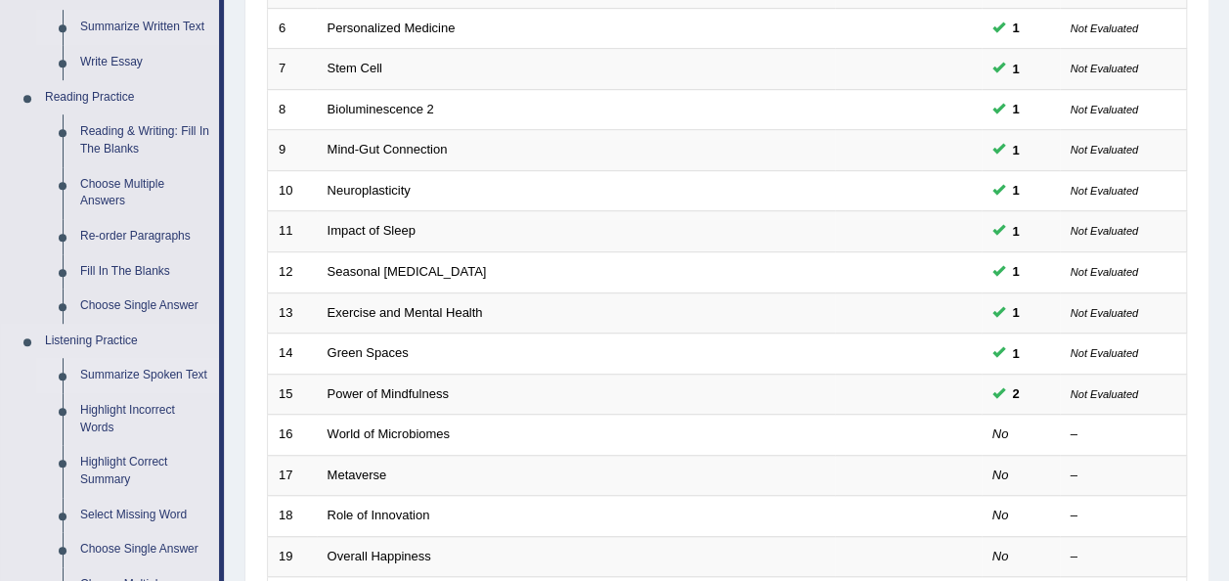
click at [124, 377] on link "Summarize Spoken Text" at bounding box center [145, 375] width 148 height 35
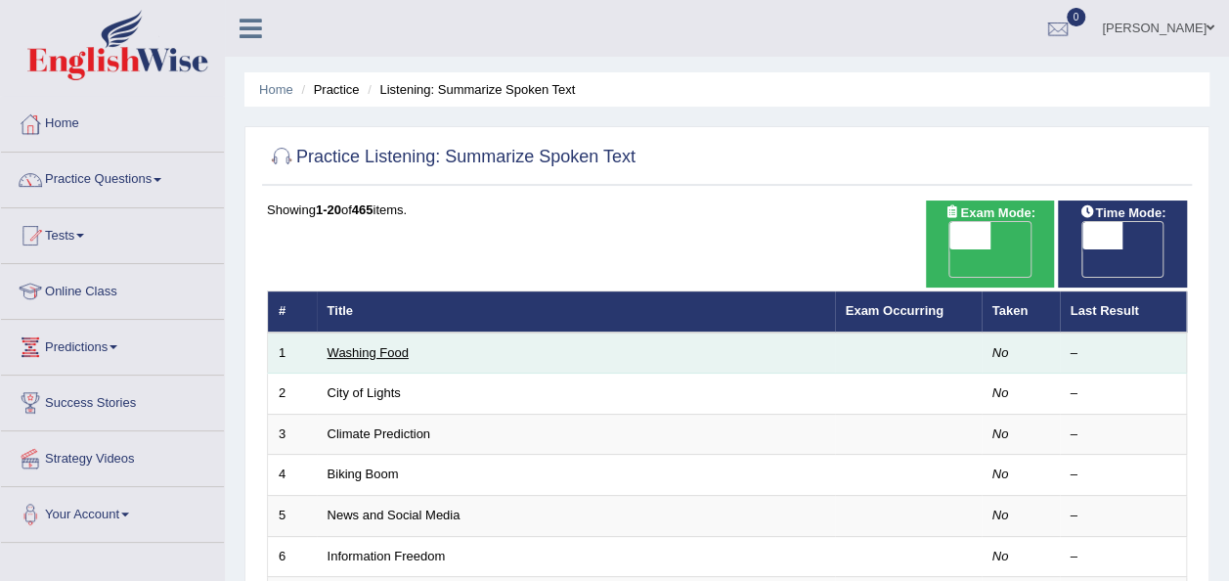
click at [360, 345] on link "Washing Food" at bounding box center [368, 352] width 81 height 15
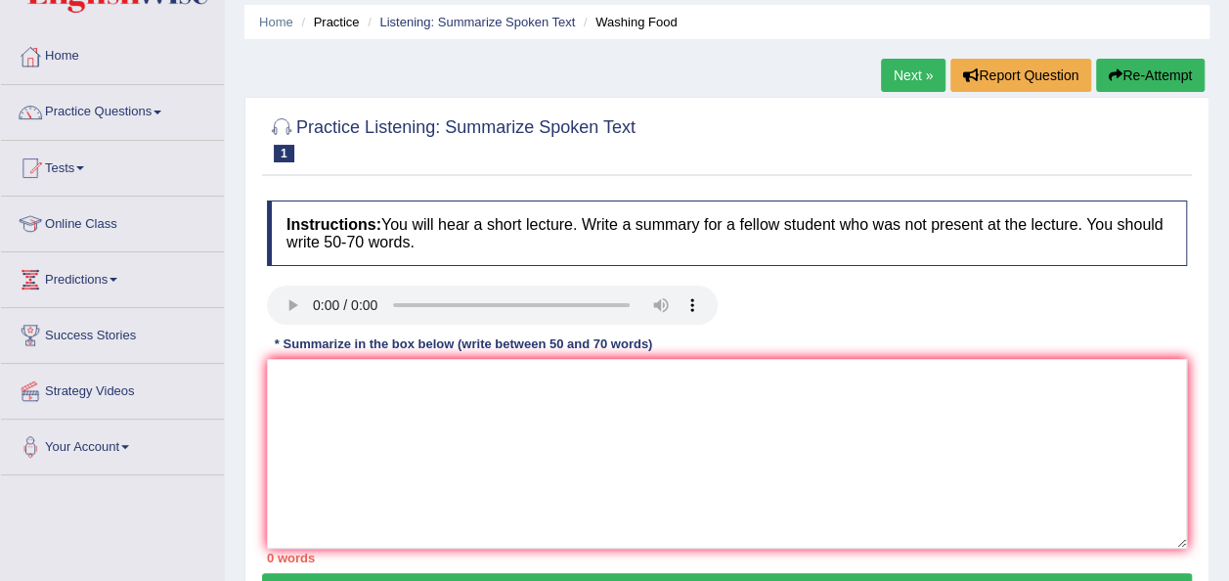
scroll to position [66, 0]
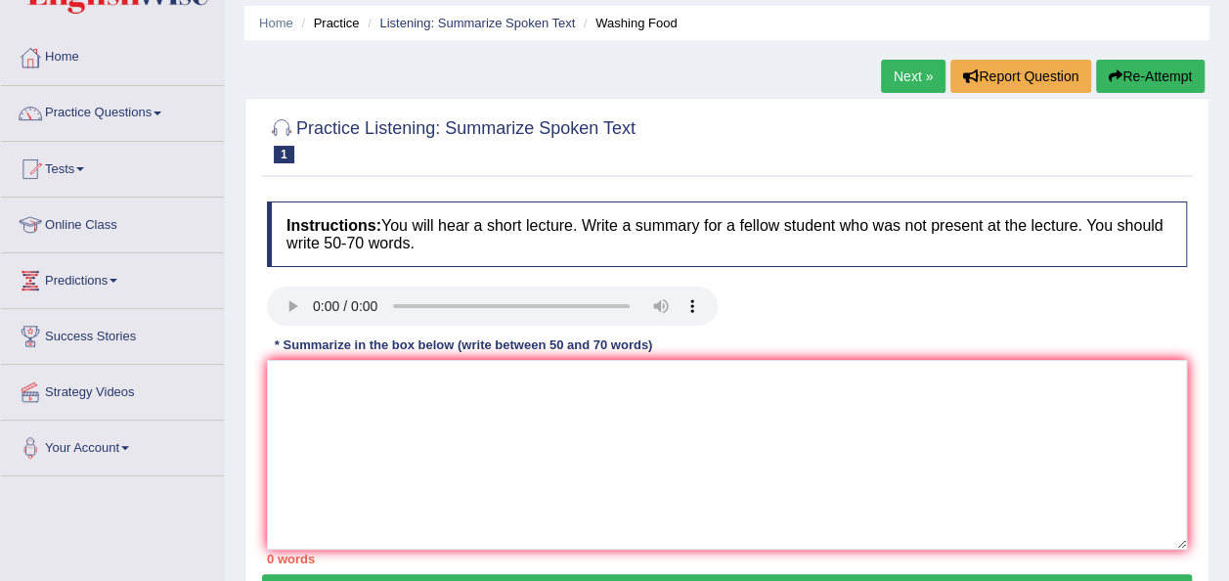
click at [904, 72] on link "Next »" at bounding box center [913, 76] width 65 height 33
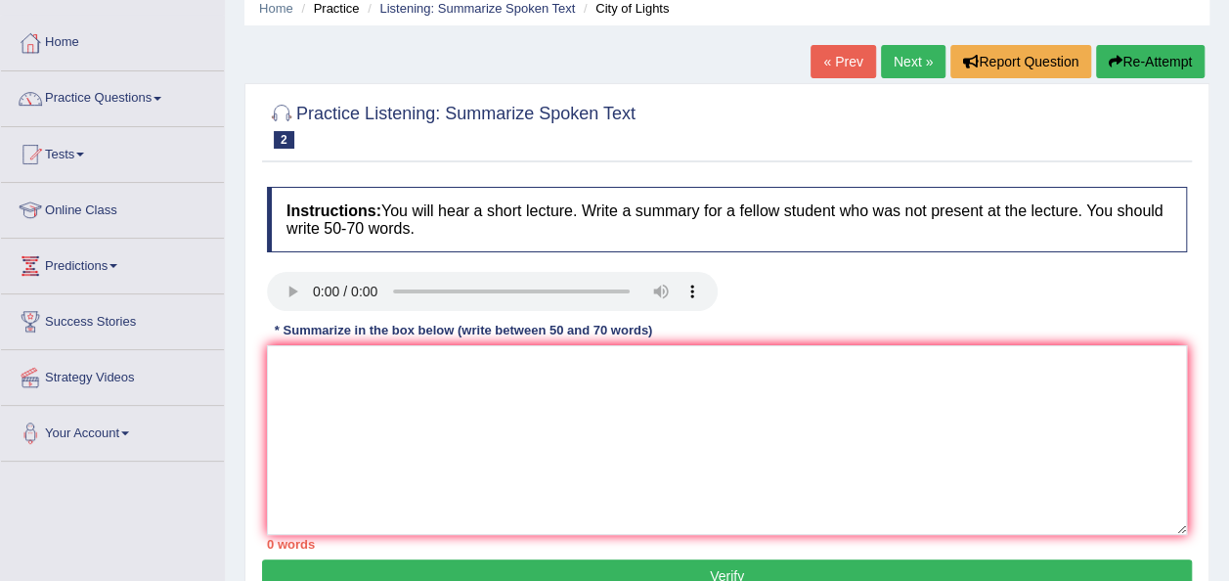
scroll to position [83, 0]
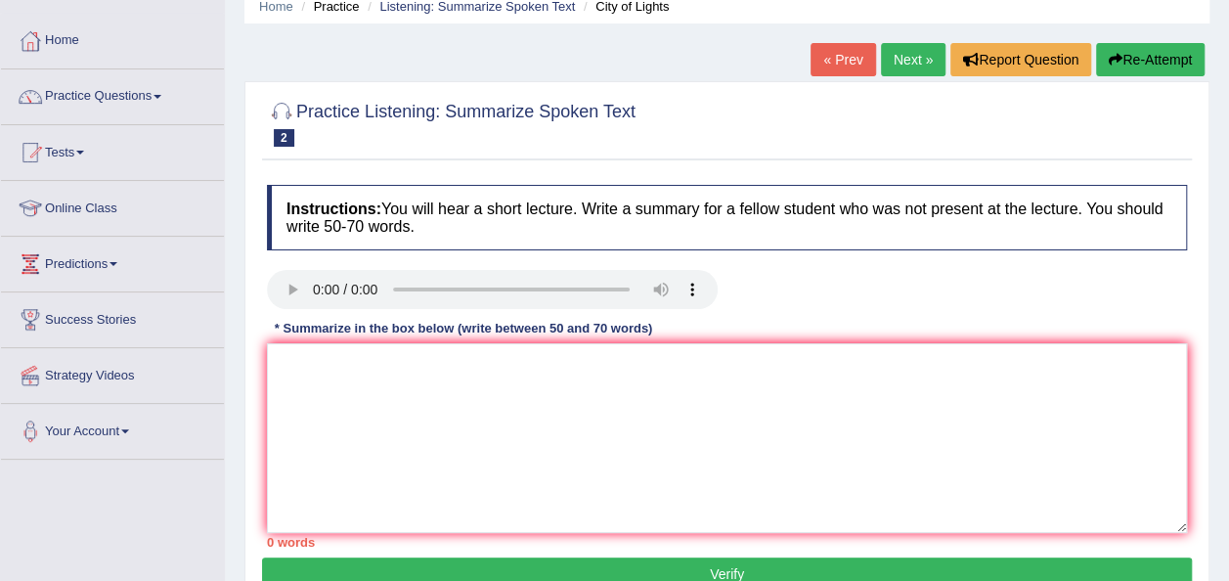
click at [907, 65] on link "Next »" at bounding box center [913, 59] width 65 height 33
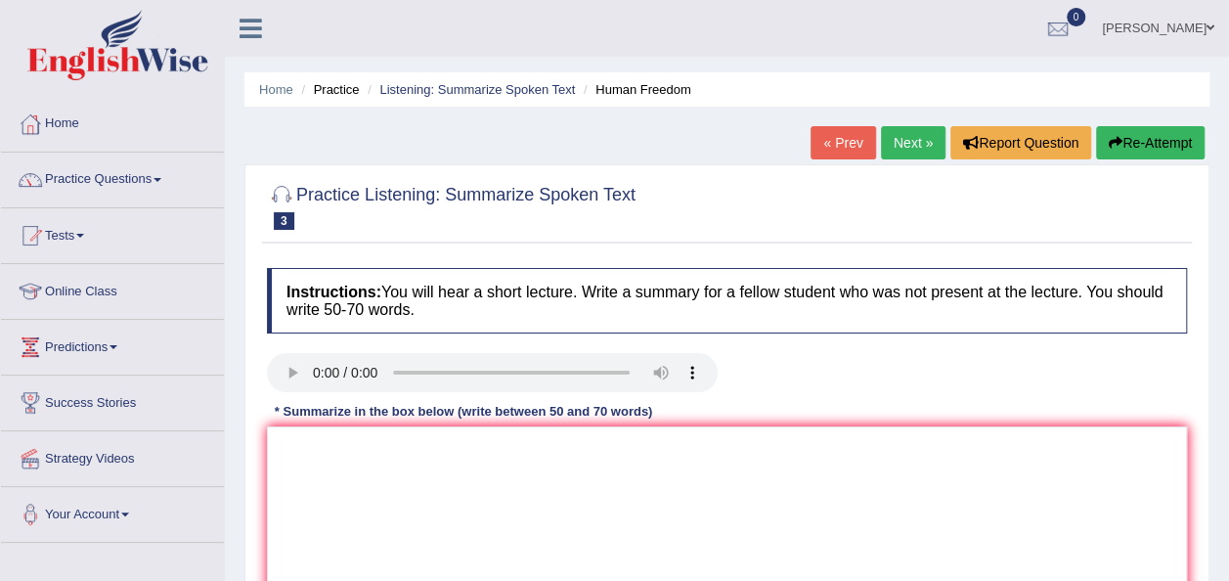
click at [917, 135] on link "Next »" at bounding box center [913, 142] width 65 height 33
click at [909, 139] on link "Next »" at bounding box center [913, 142] width 65 height 33
click at [927, 149] on link "Next »" at bounding box center [913, 142] width 65 height 33
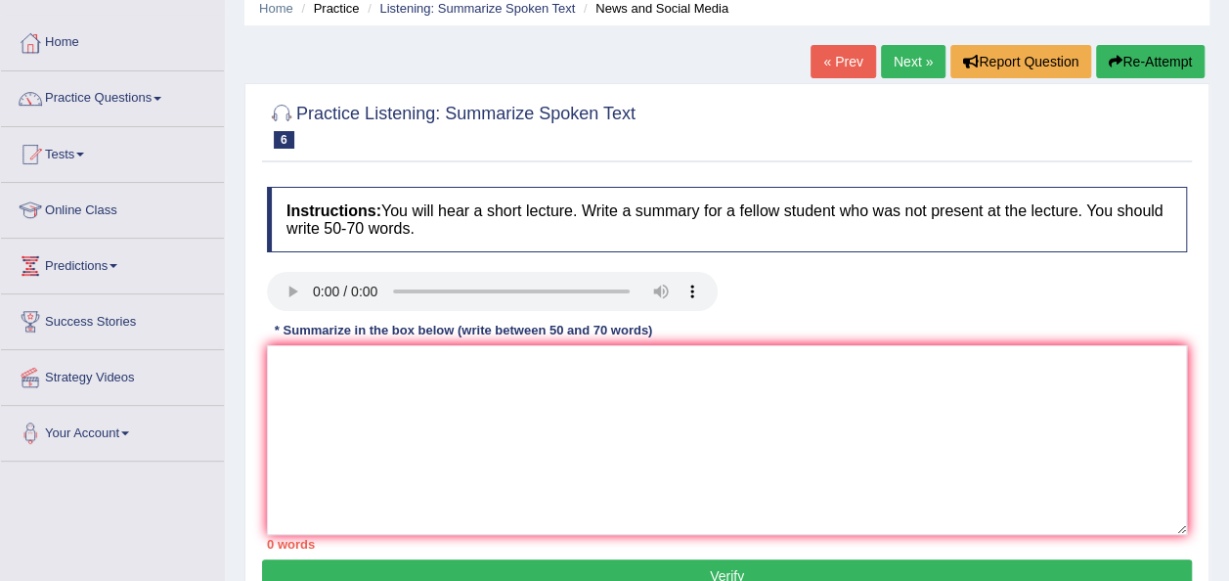
scroll to position [80, 0]
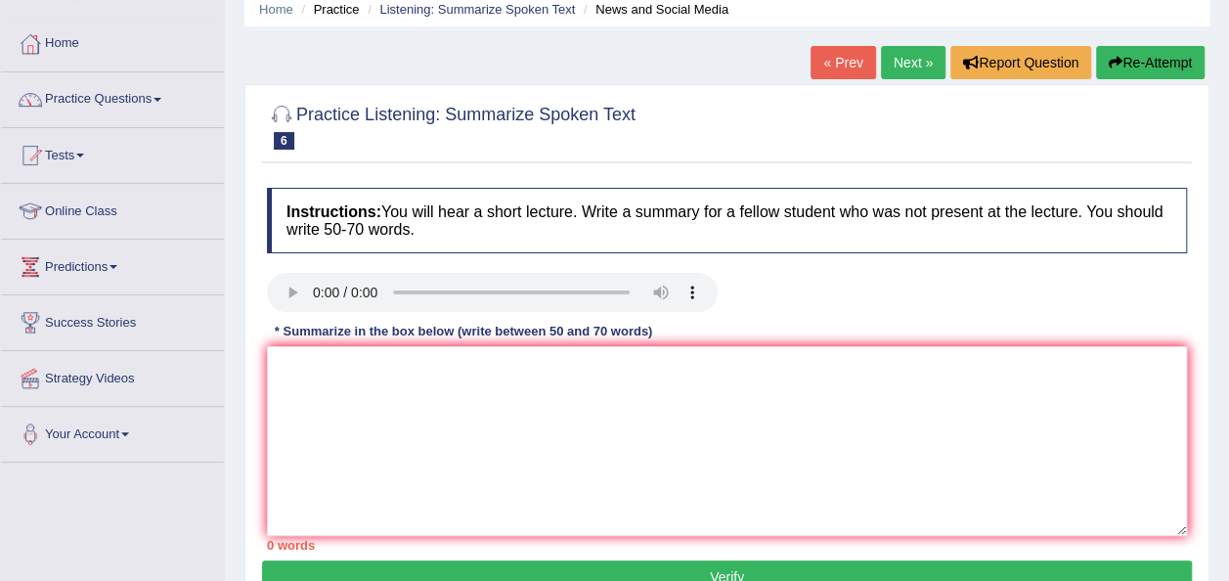
click at [929, 66] on link "Next »" at bounding box center [913, 62] width 65 height 33
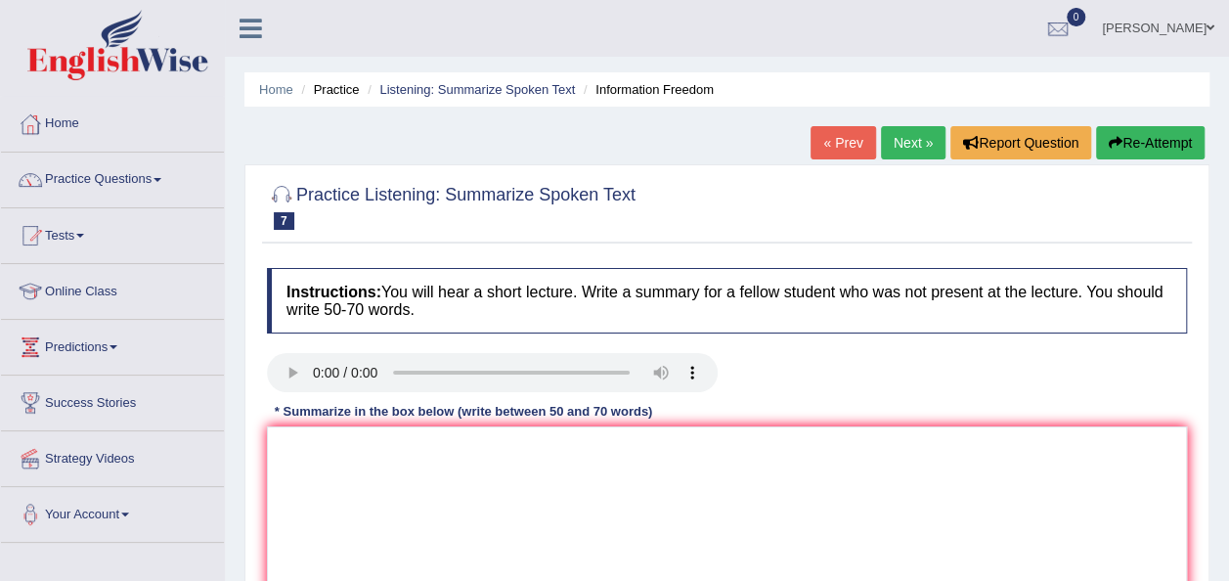
click at [911, 142] on link "Next »" at bounding box center [913, 142] width 65 height 33
click at [913, 145] on link "Next »" at bounding box center [913, 142] width 65 height 33
click at [909, 141] on link "Next »" at bounding box center [913, 142] width 65 height 33
click at [911, 148] on link "Next »" at bounding box center [913, 142] width 65 height 33
click at [923, 144] on link "Next »" at bounding box center [913, 142] width 65 height 33
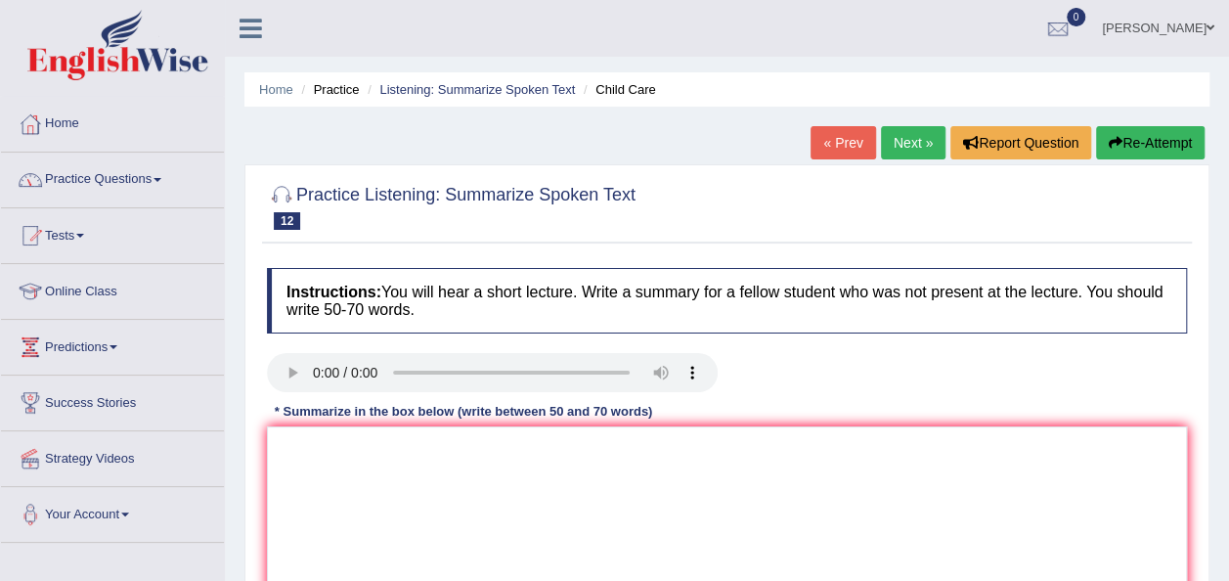
click at [841, 143] on link "« Prev" at bounding box center [843, 142] width 65 height 33
click at [921, 136] on link "Next »" at bounding box center [913, 142] width 65 height 33
click at [920, 135] on link "Next »" at bounding box center [913, 142] width 65 height 33
click at [918, 137] on link "Next »" at bounding box center [913, 142] width 65 height 33
click at [913, 146] on link "Next »" at bounding box center [913, 142] width 65 height 33
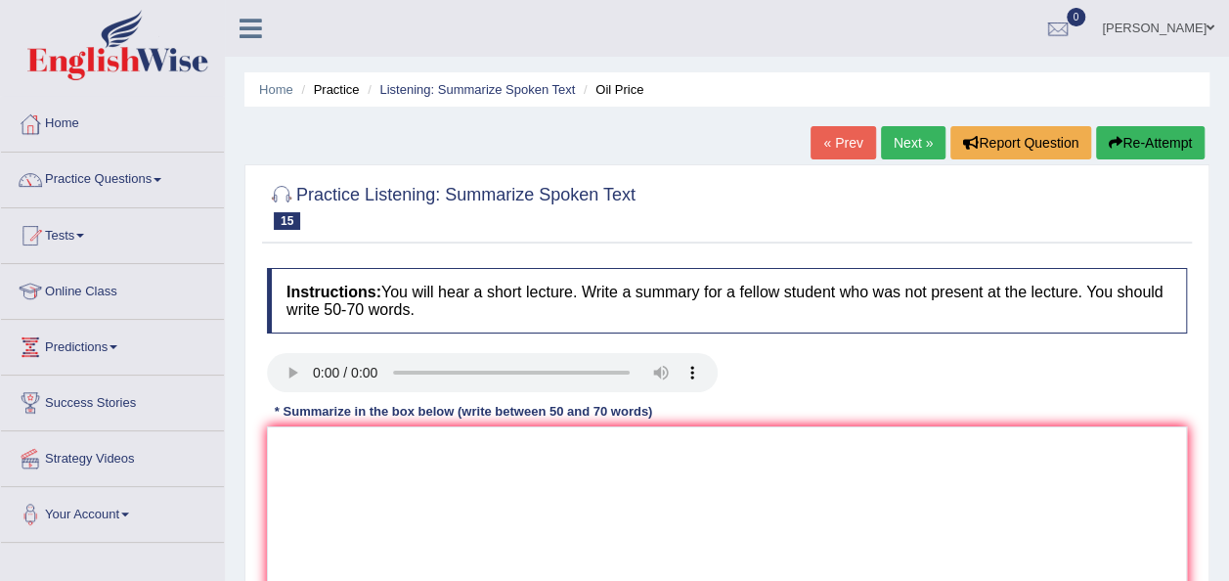
click at [913, 144] on link "Next »" at bounding box center [913, 142] width 65 height 33
click at [907, 149] on link "Next »" at bounding box center [913, 142] width 65 height 33
click at [915, 140] on link "Next »" at bounding box center [913, 142] width 65 height 33
click at [902, 147] on link "Next »" at bounding box center [913, 142] width 65 height 33
click at [918, 137] on link "Next »" at bounding box center [913, 142] width 65 height 33
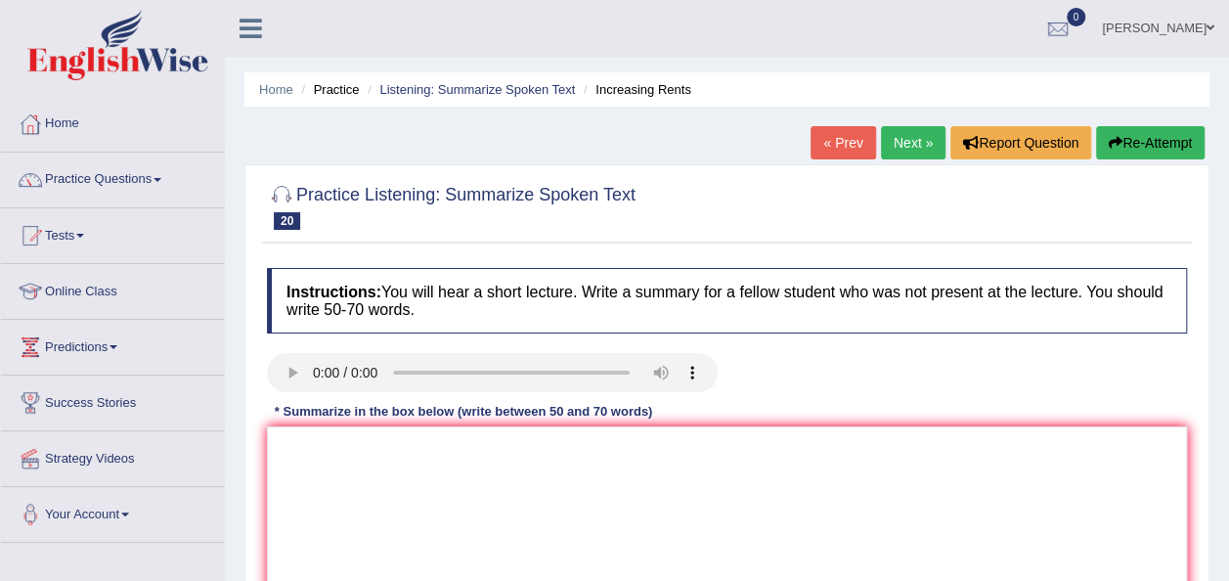
click at [896, 142] on link "Next »" at bounding box center [913, 142] width 65 height 33
click at [906, 150] on link "Next »" at bounding box center [913, 142] width 65 height 33
click at [911, 136] on link "Next »" at bounding box center [913, 142] width 65 height 33
click at [907, 133] on link "Next »" at bounding box center [913, 142] width 65 height 33
click at [905, 145] on link "Next »" at bounding box center [913, 142] width 65 height 33
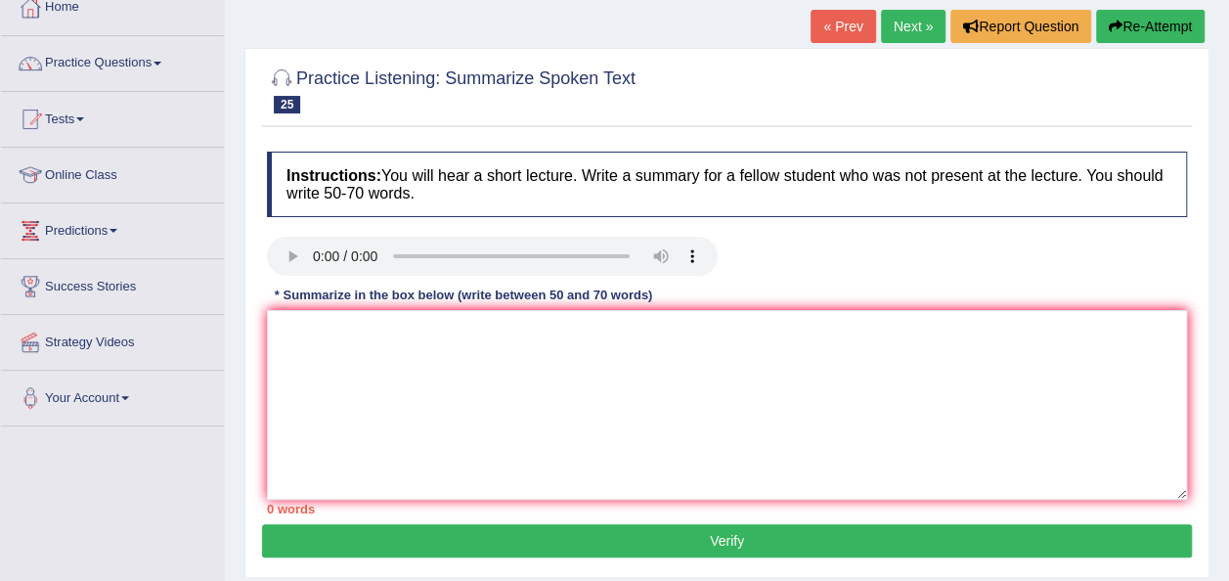
scroll to position [117, 0]
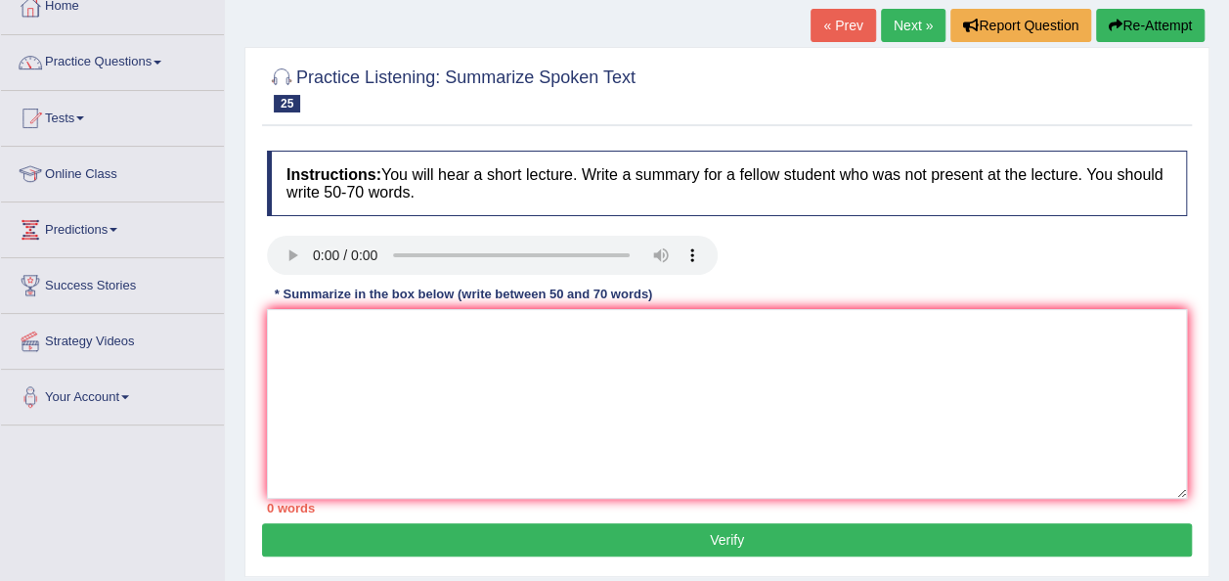
click at [917, 21] on link "Next »" at bounding box center [913, 25] width 65 height 33
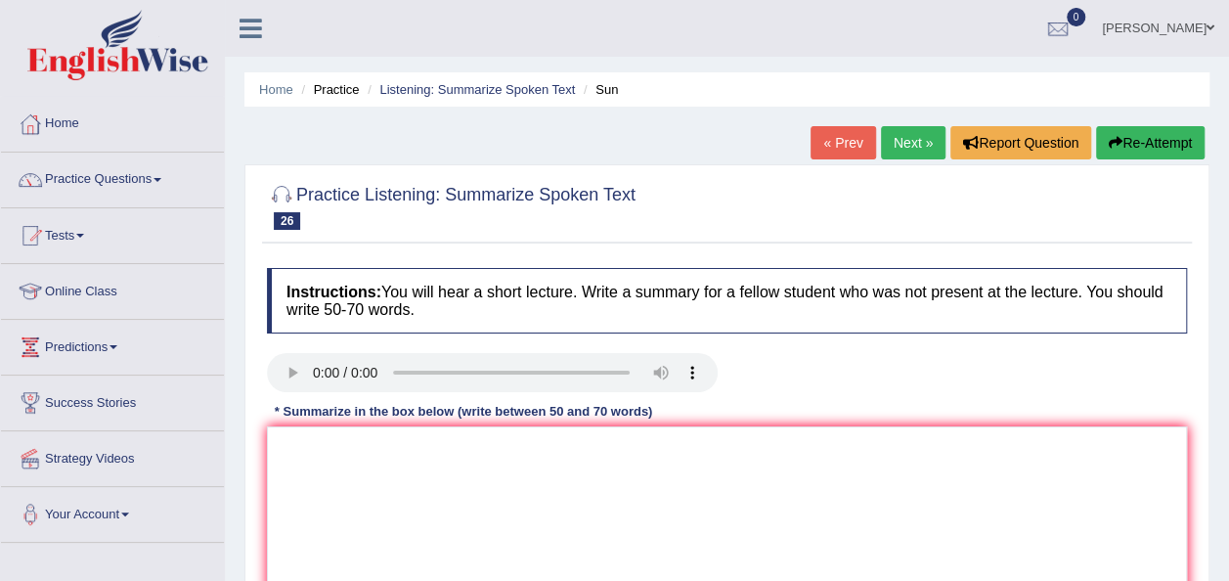
click at [906, 141] on link "Next »" at bounding box center [913, 142] width 65 height 33
click at [901, 139] on link "Next »" at bounding box center [913, 142] width 65 height 33
click at [909, 143] on link "Next »" at bounding box center [913, 142] width 65 height 33
click at [915, 136] on link "Next »" at bounding box center [913, 142] width 65 height 33
